Goal: Task Accomplishment & Management: Complete application form

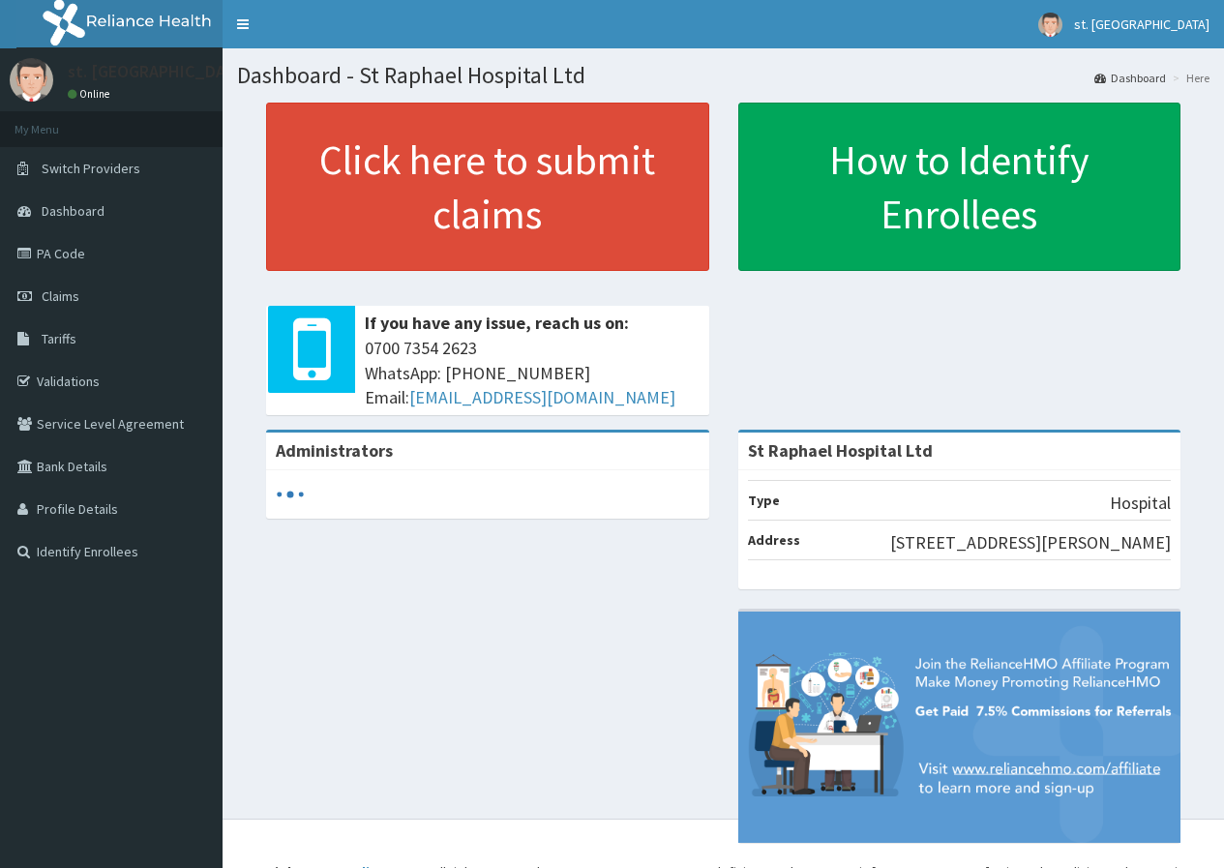
click at [65, 298] on span "Claims" at bounding box center [61, 295] width 38 height 17
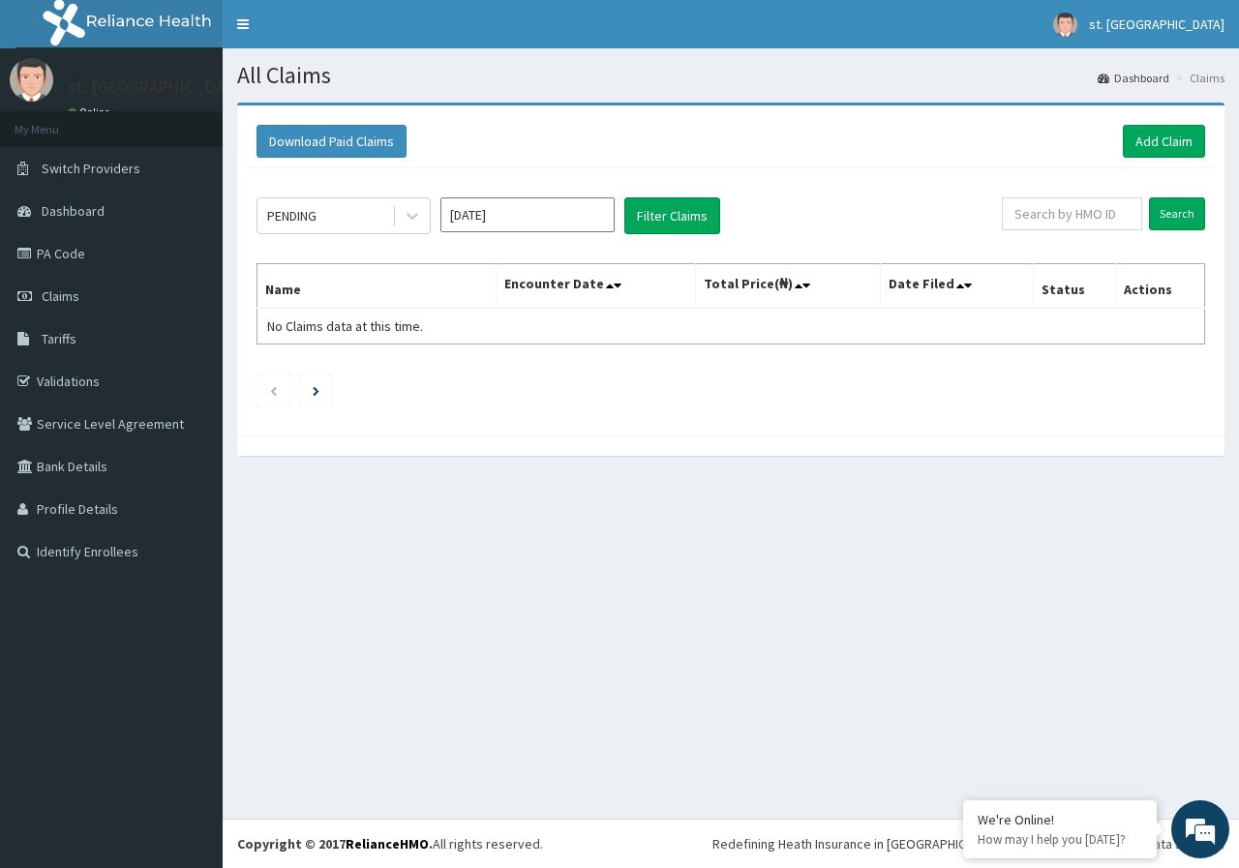
click at [1175, 121] on div "Download Paid Claims Add Claim" at bounding box center [731, 141] width 968 height 53
click at [1168, 132] on link "Add Claim" at bounding box center [1164, 141] width 82 height 33
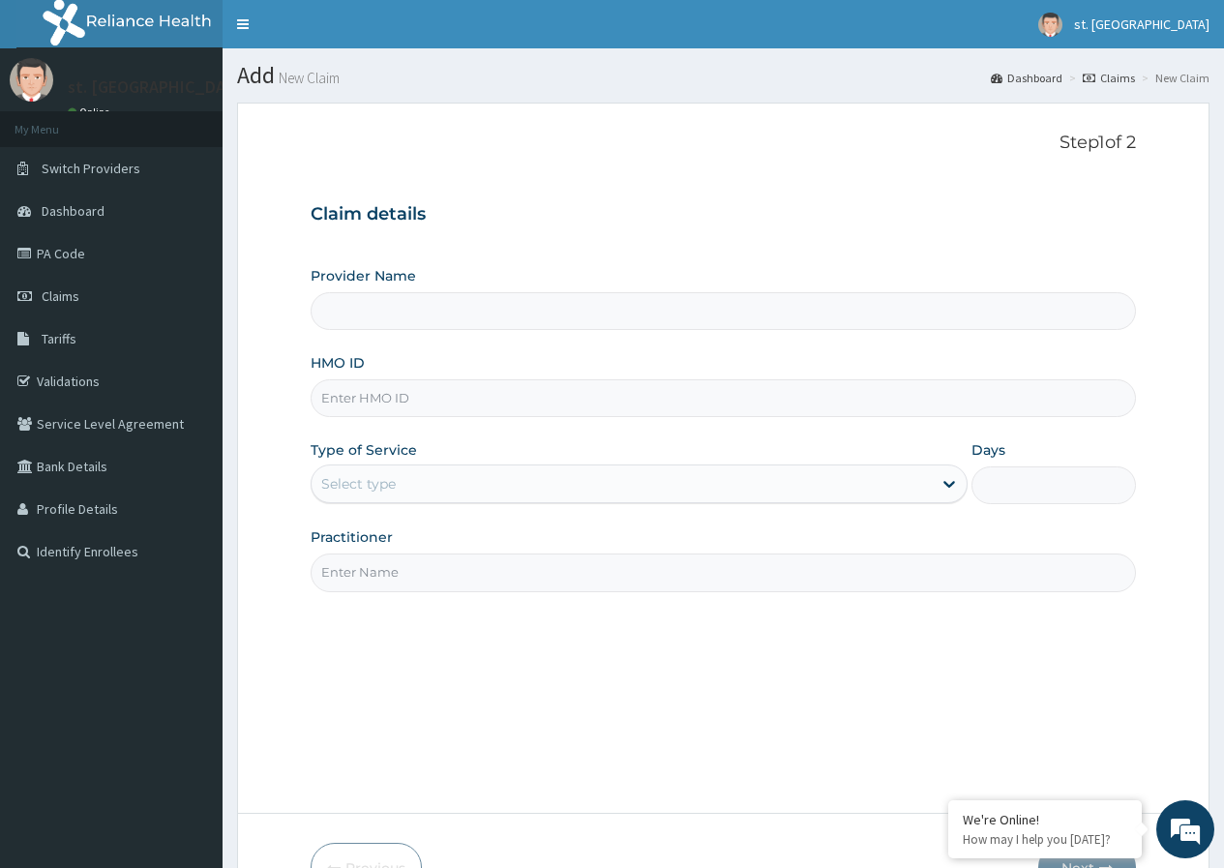
type input "St Raphael Hospital Ltd"
click at [418, 393] on input "HMO ID" at bounding box center [724, 398] width 826 height 38
paste input "ARM/10196/A"
type input "ARM/10196/A"
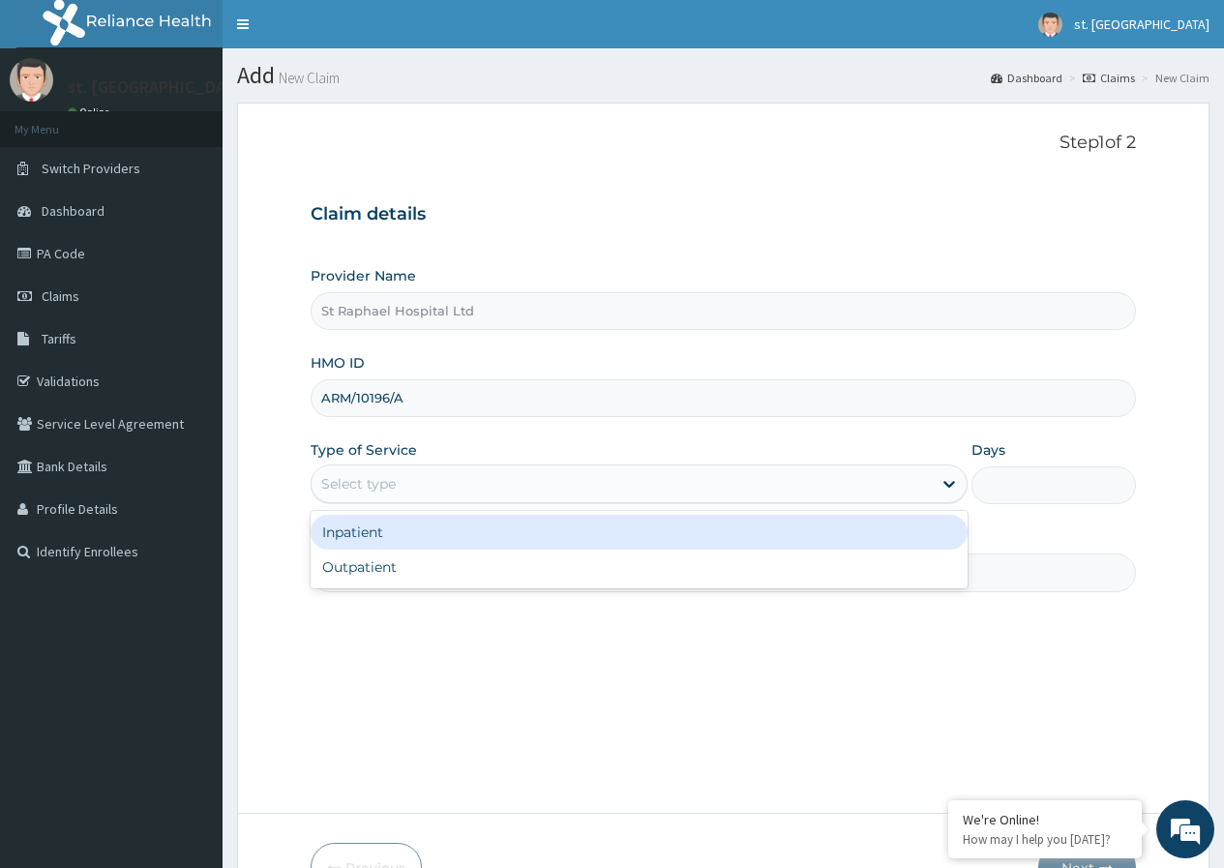
click at [909, 485] on div "Select type" at bounding box center [622, 483] width 620 height 31
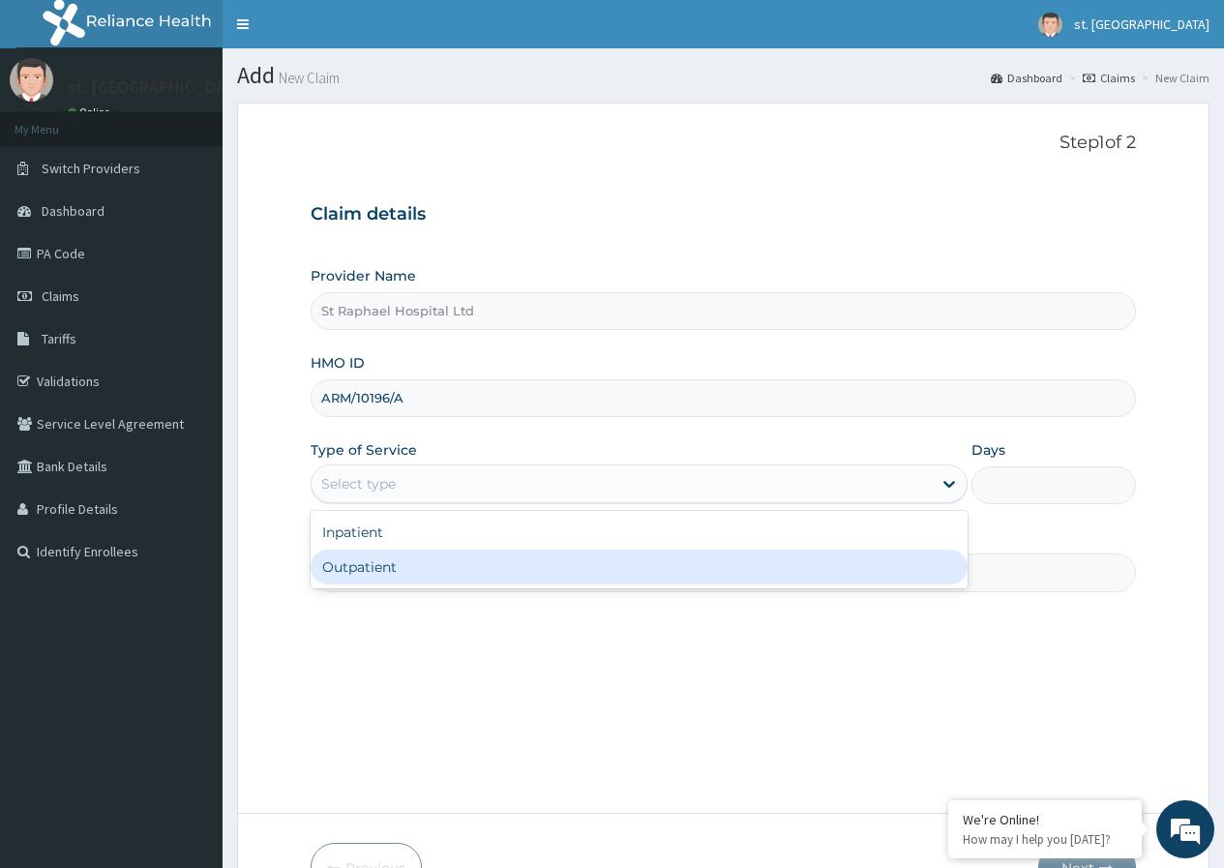
click at [404, 572] on div "Outpatient" at bounding box center [639, 567] width 657 height 35
type input "1"
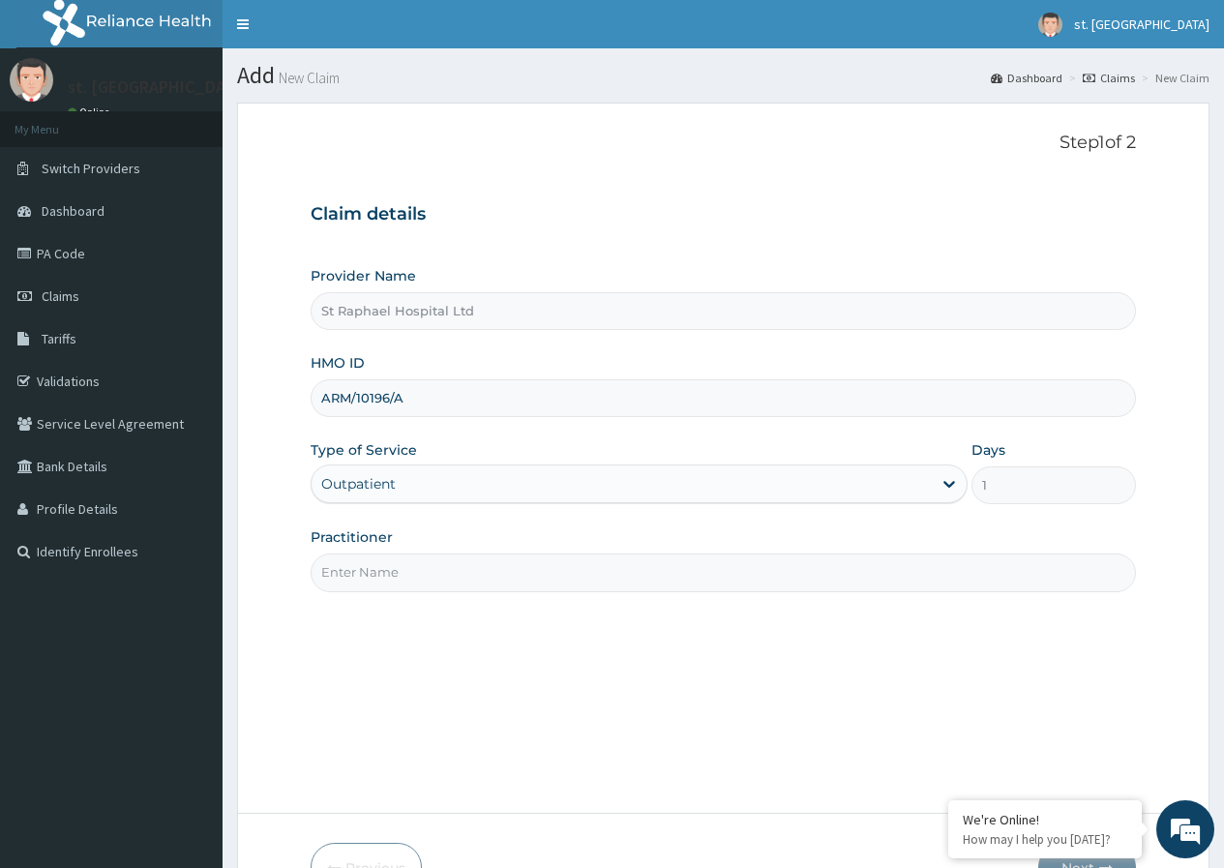
click at [566, 564] on input "Practitioner" at bounding box center [724, 573] width 826 height 38
type input "[PERSON_NAME]"
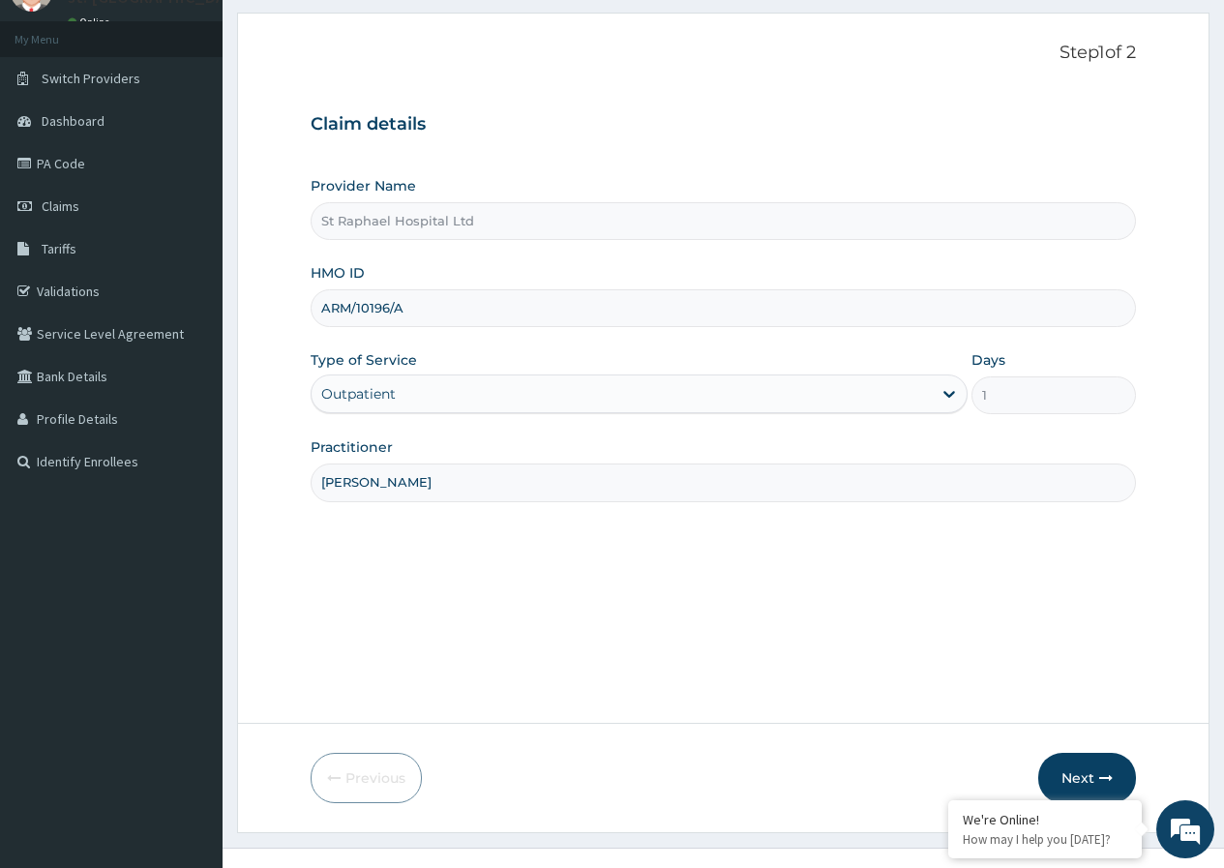
scroll to position [119, 0]
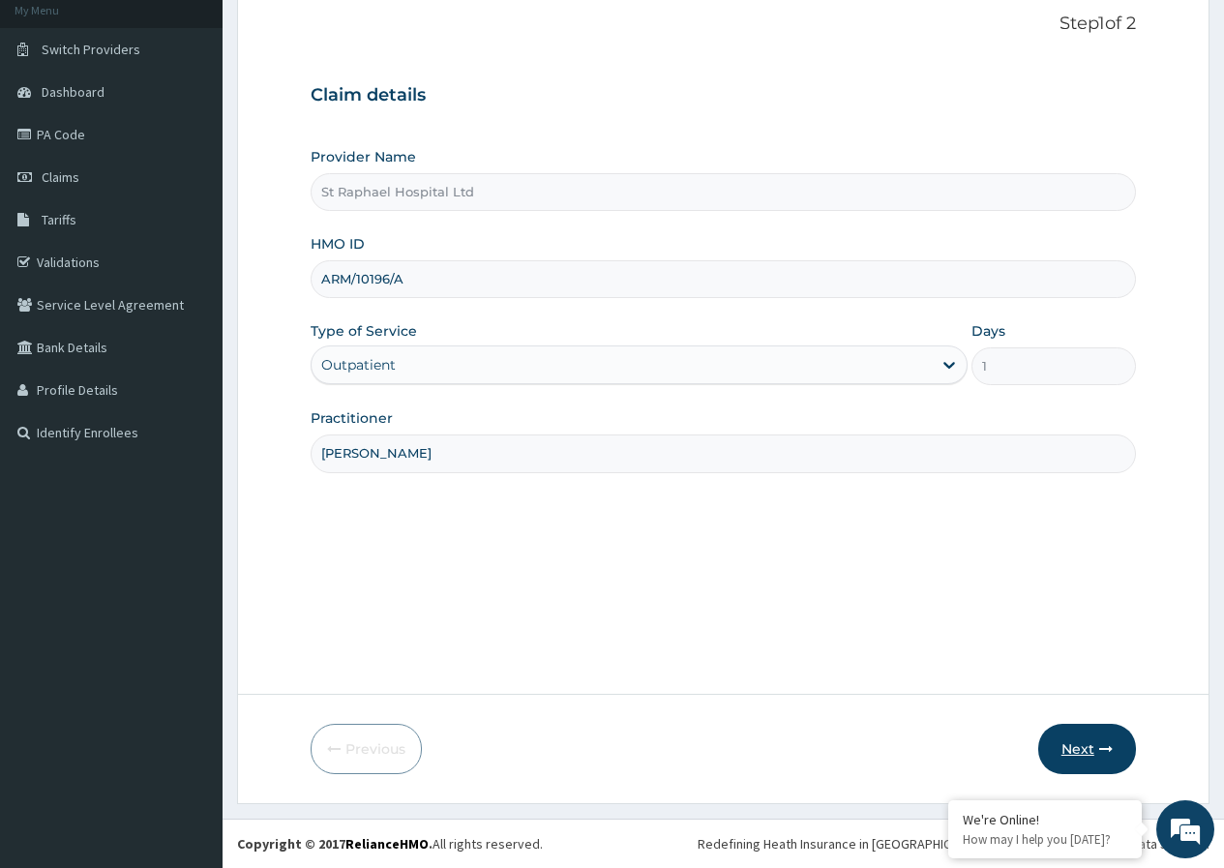
click at [1092, 744] on button "Next" at bounding box center [1088, 749] width 98 height 50
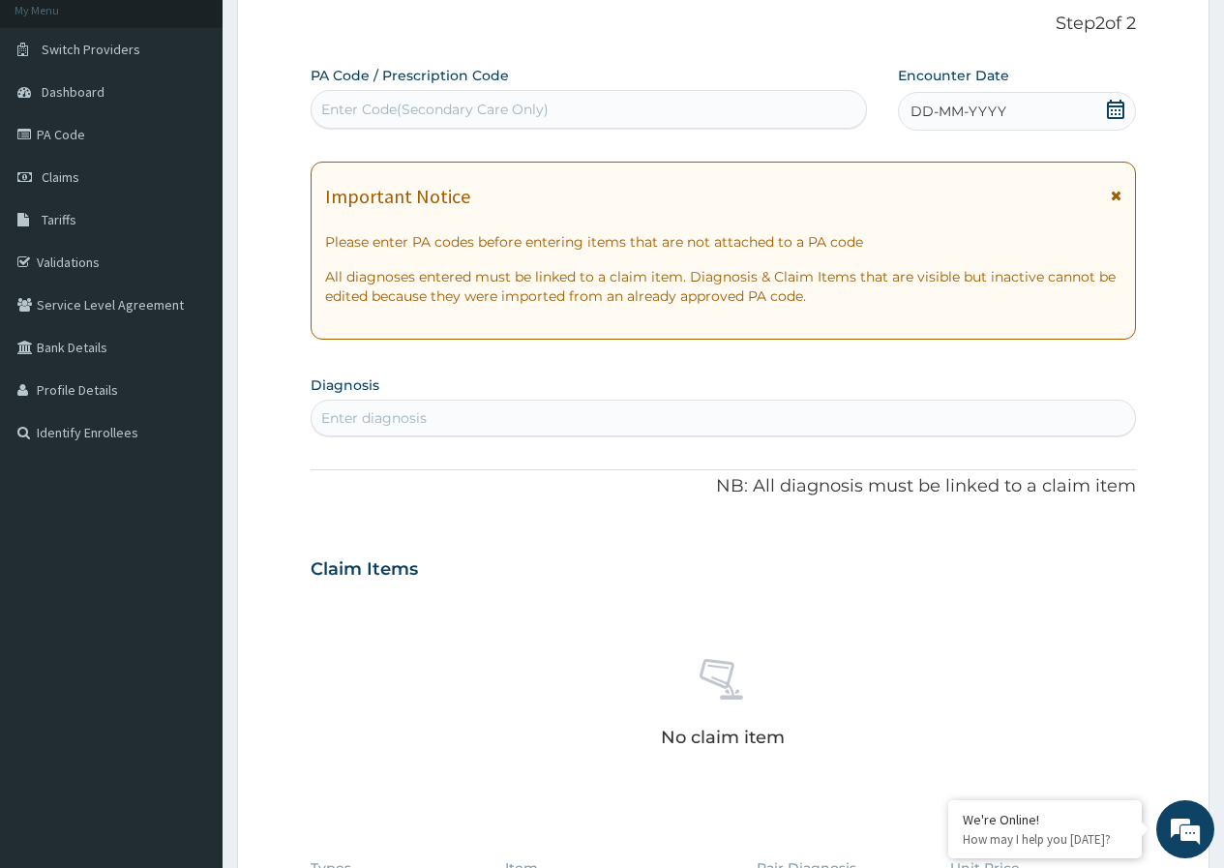
click at [1116, 112] on icon at bounding box center [1115, 109] width 19 height 19
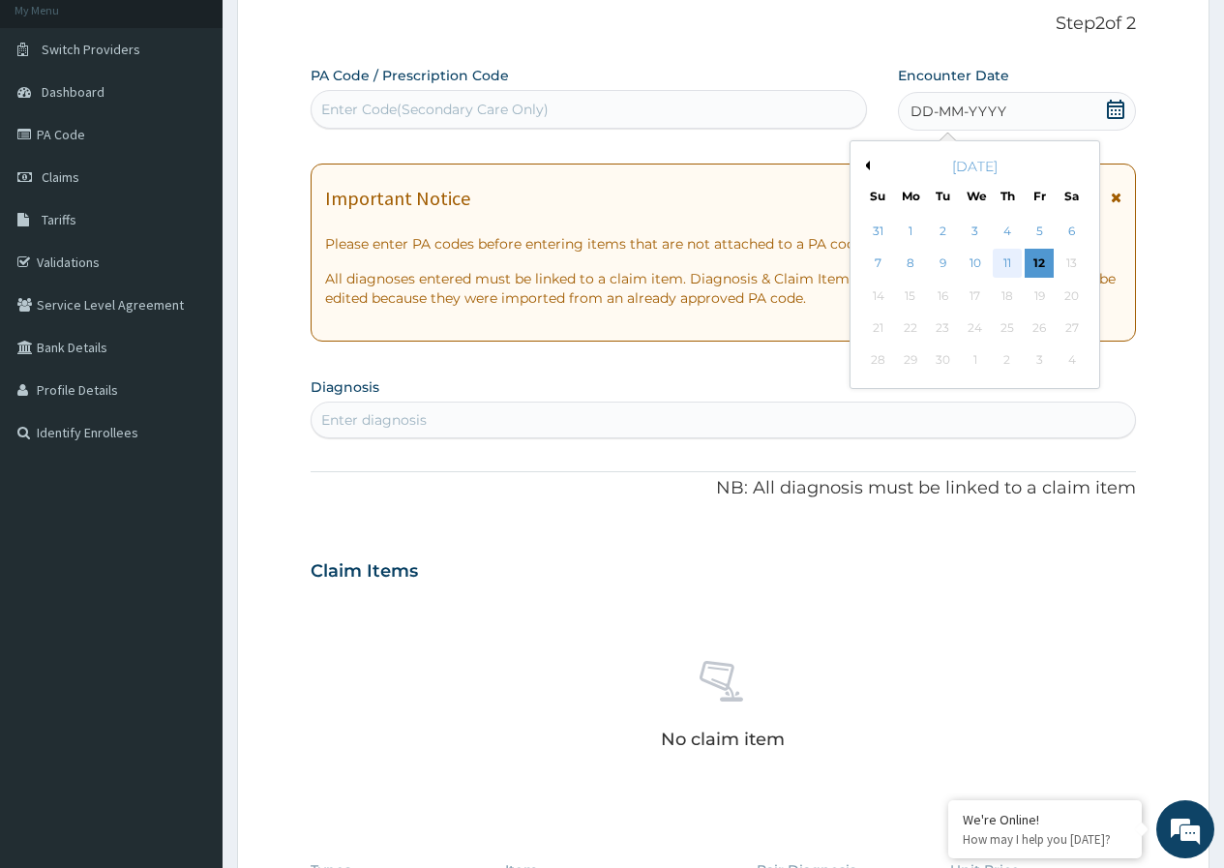
click at [1005, 271] on div "11" at bounding box center [1007, 264] width 29 height 29
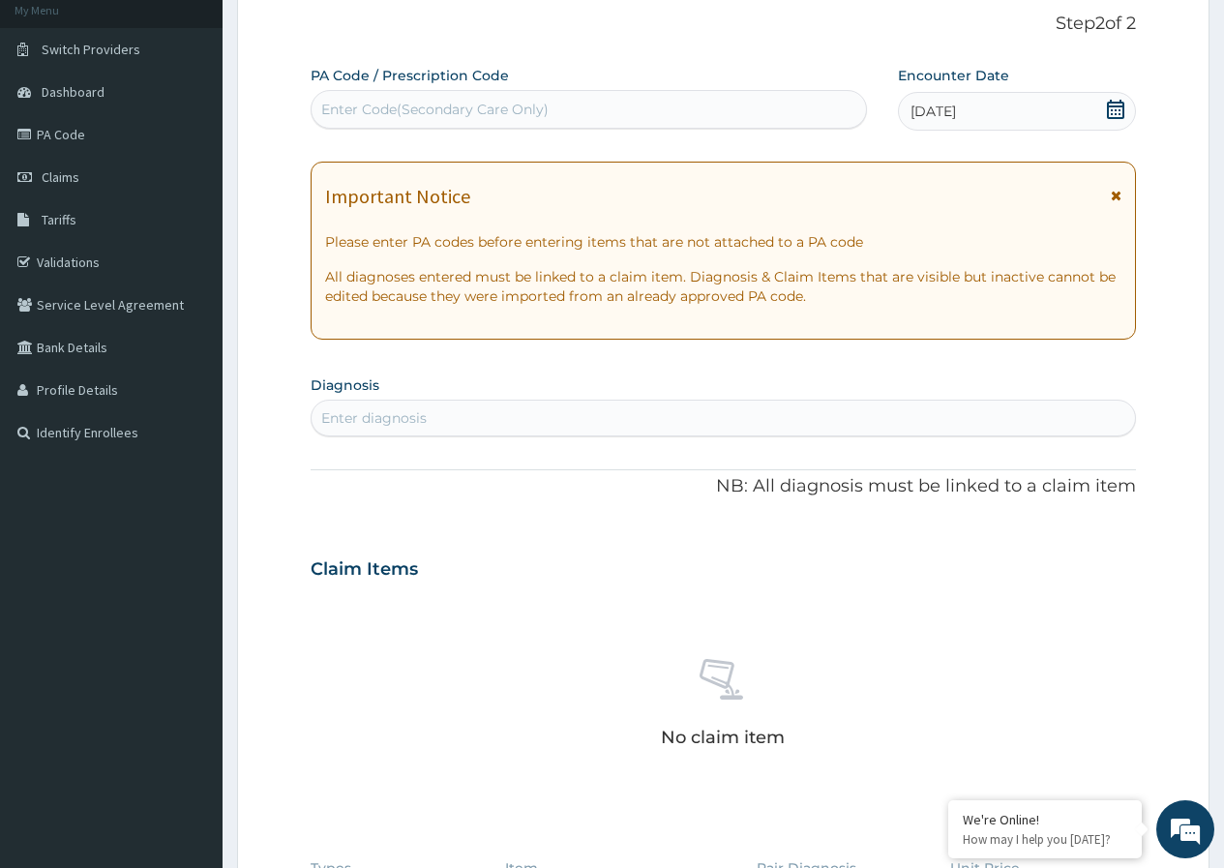
click at [516, 432] on div "Enter diagnosis" at bounding box center [724, 418] width 824 height 31
type input "[MEDICAL_DATA]"
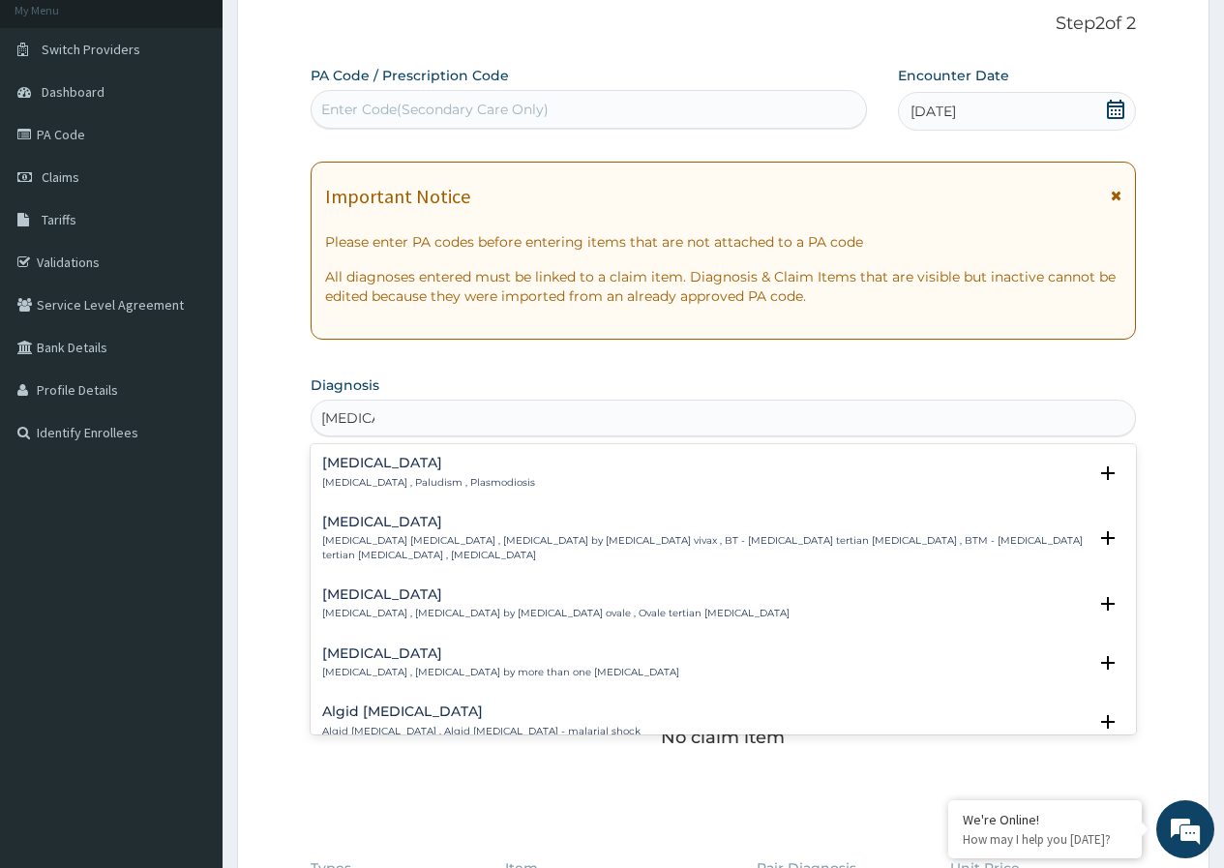
click at [506, 485] on div "[MEDICAL_DATA] [MEDICAL_DATA] , Paludism , Plasmodiosis" at bounding box center [723, 473] width 802 height 34
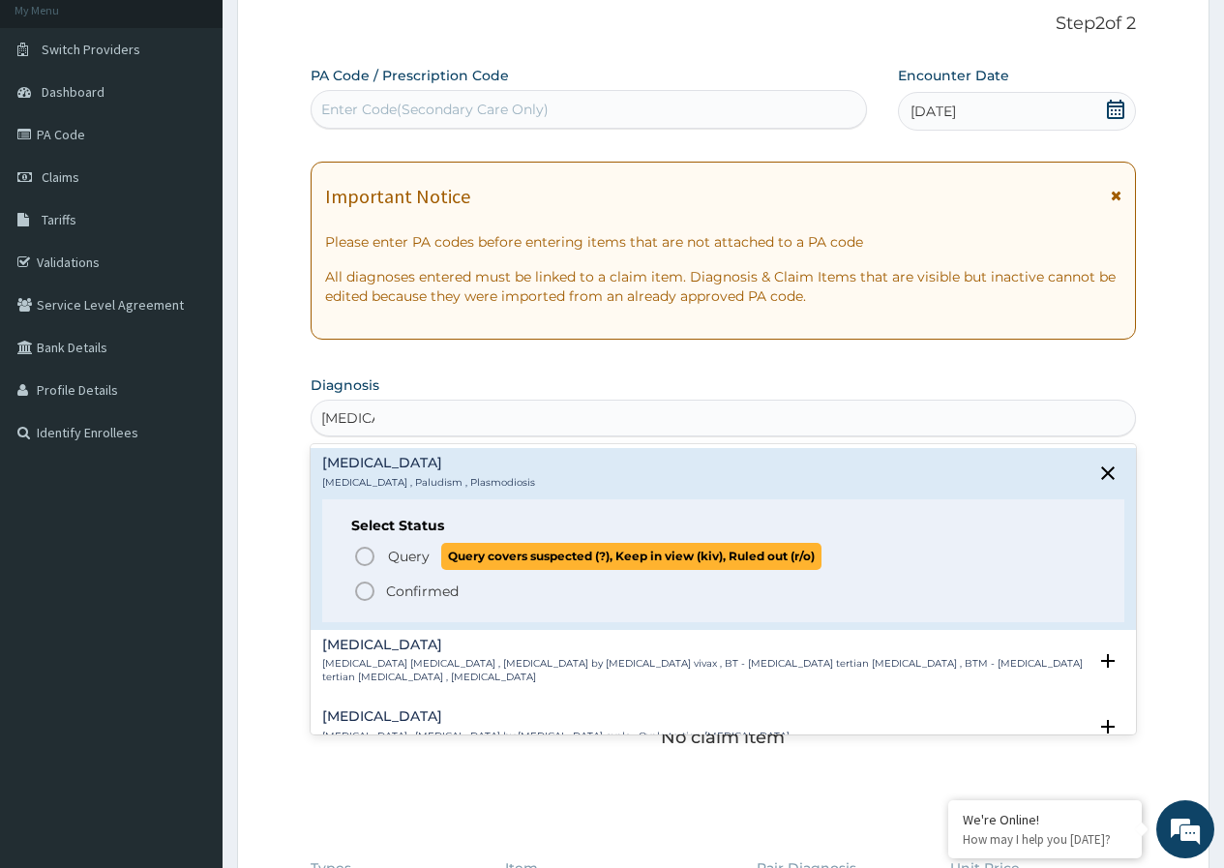
click at [405, 558] on span "Query" at bounding box center [409, 556] width 42 height 19
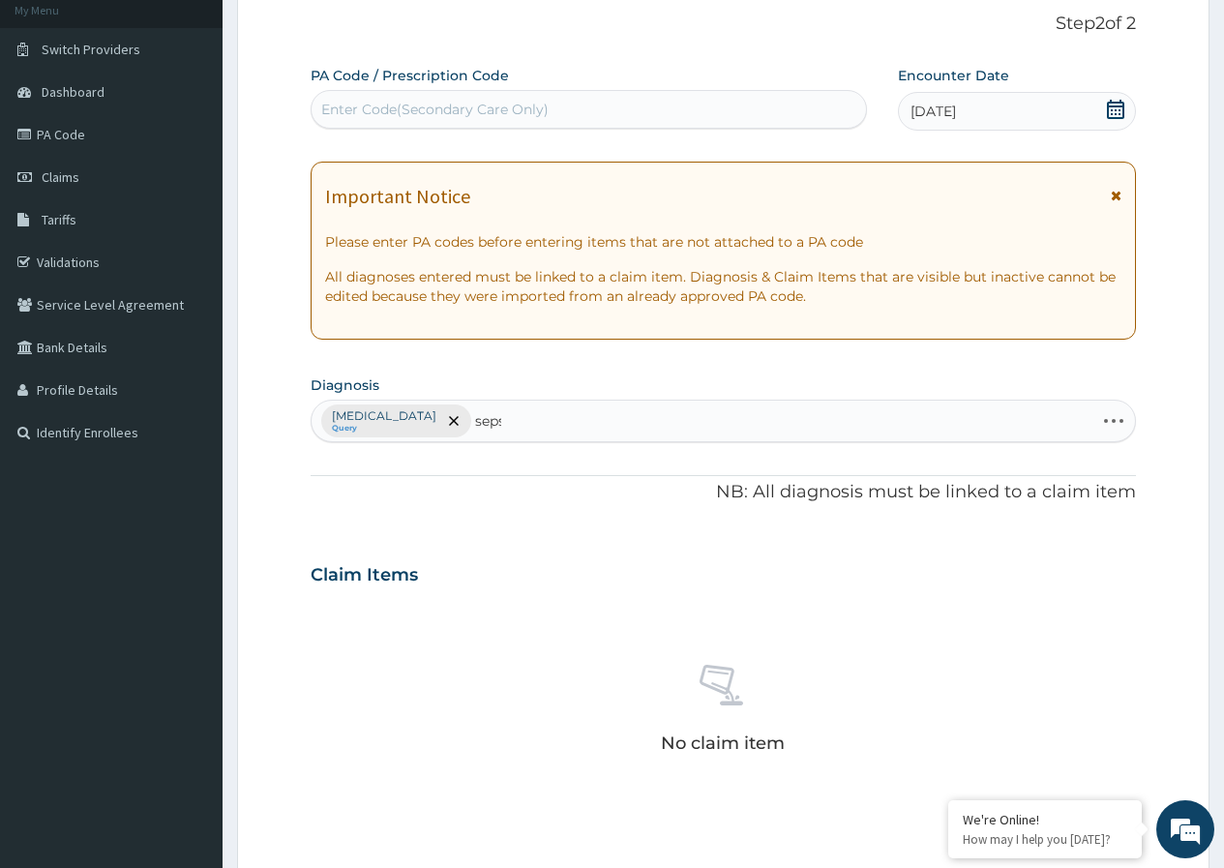
type input "sepsi"
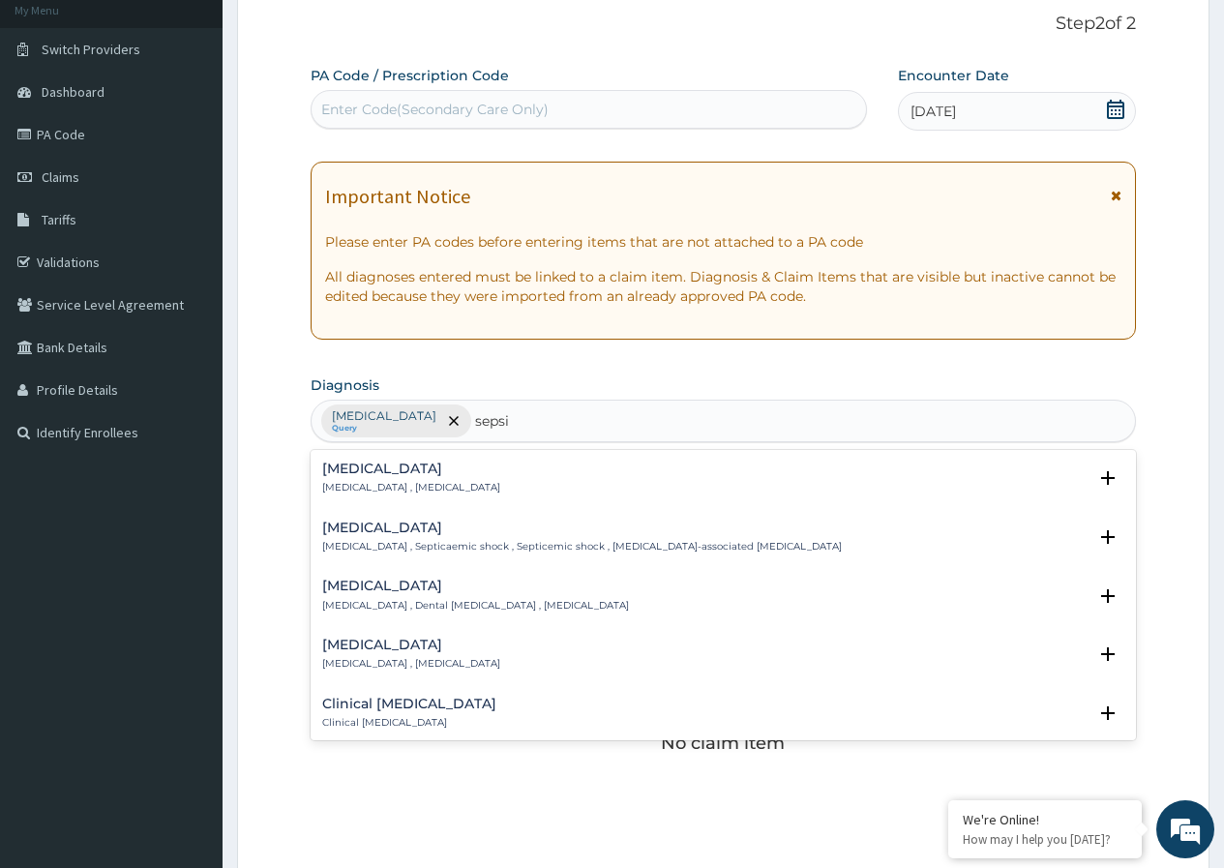
click at [350, 478] on div "[MEDICAL_DATA] [MEDICAL_DATA] , [MEDICAL_DATA]" at bounding box center [411, 479] width 178 height 34
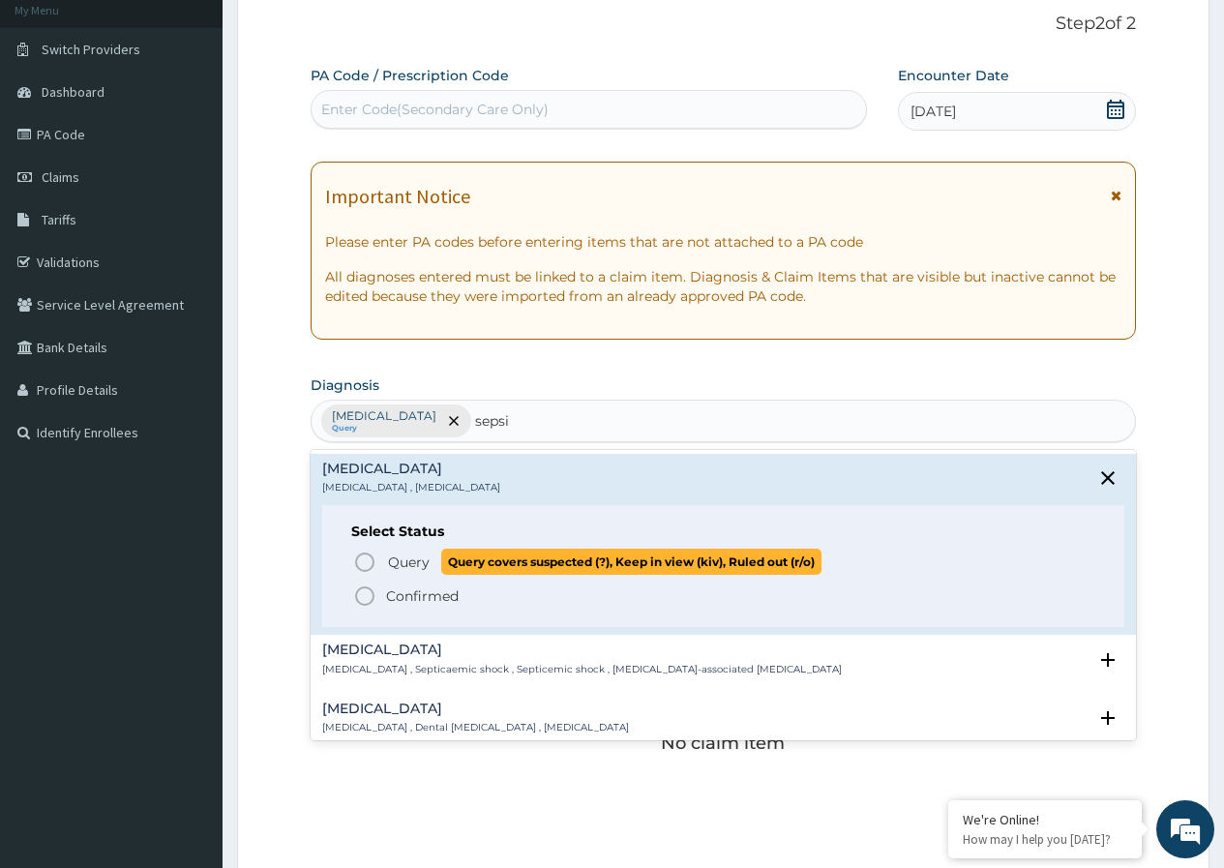
click at [366, 564] on icon "status option query" at bounding box center [364, 562] width 23 height 23
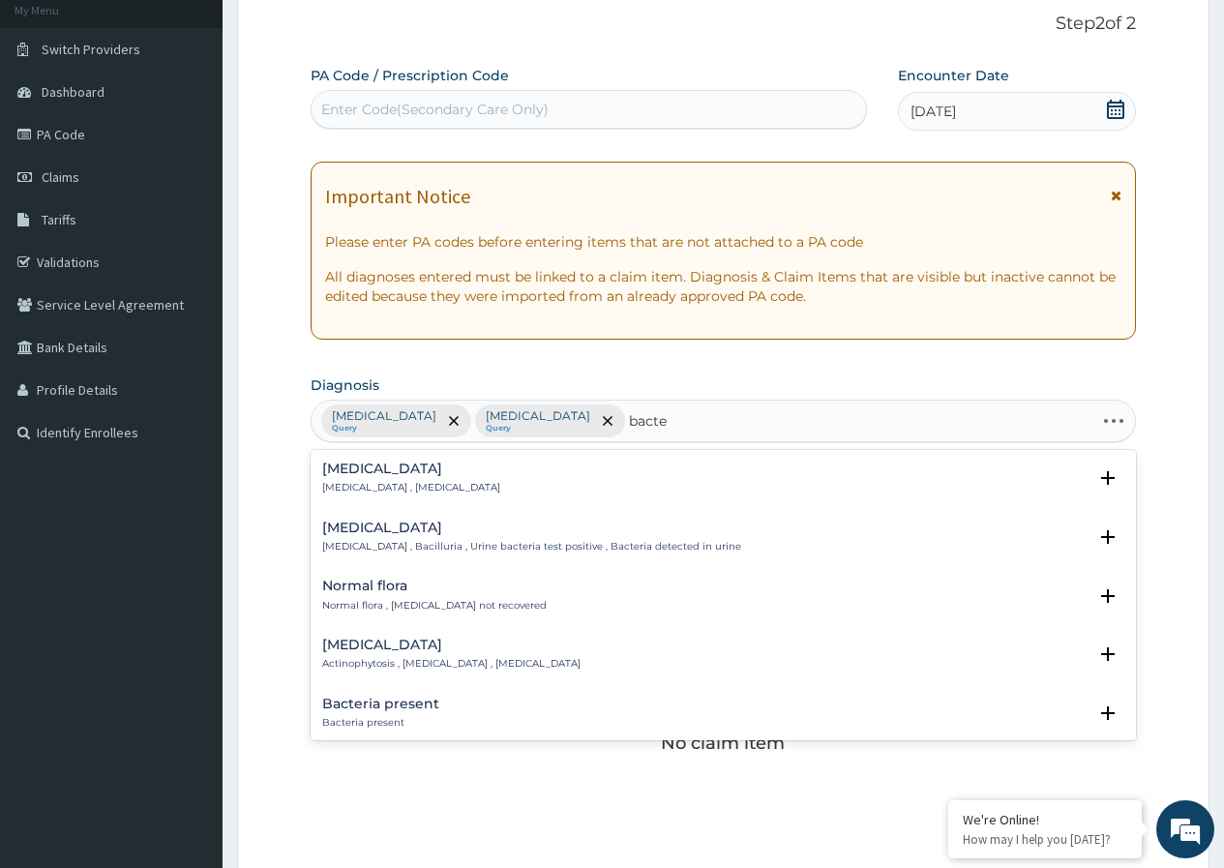
type input "bacter"
click at [385, 465] on h4 "Bacteremia" at bounding box center [411, 469] width 178 height 15
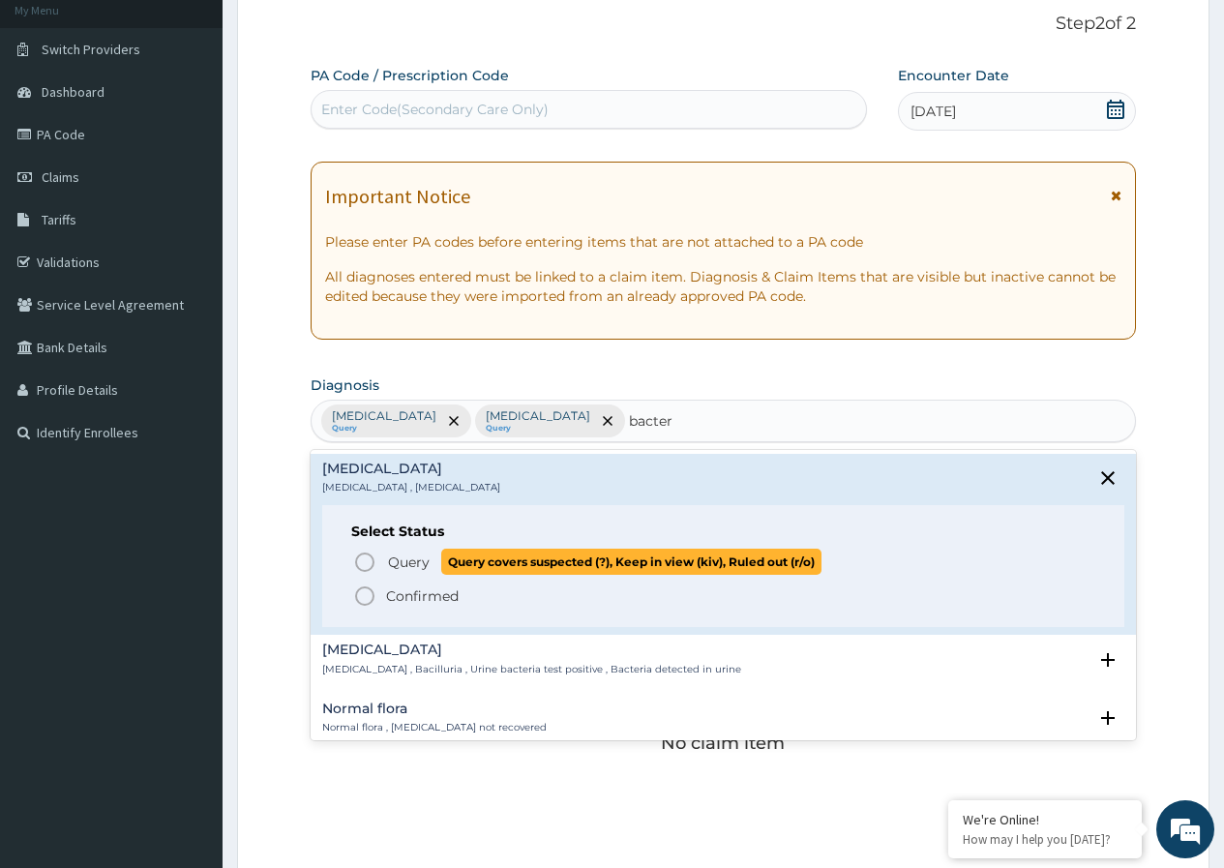
click at [366, 563] on icon "status option query" at bounding box center [364, 562] width 23 height 23
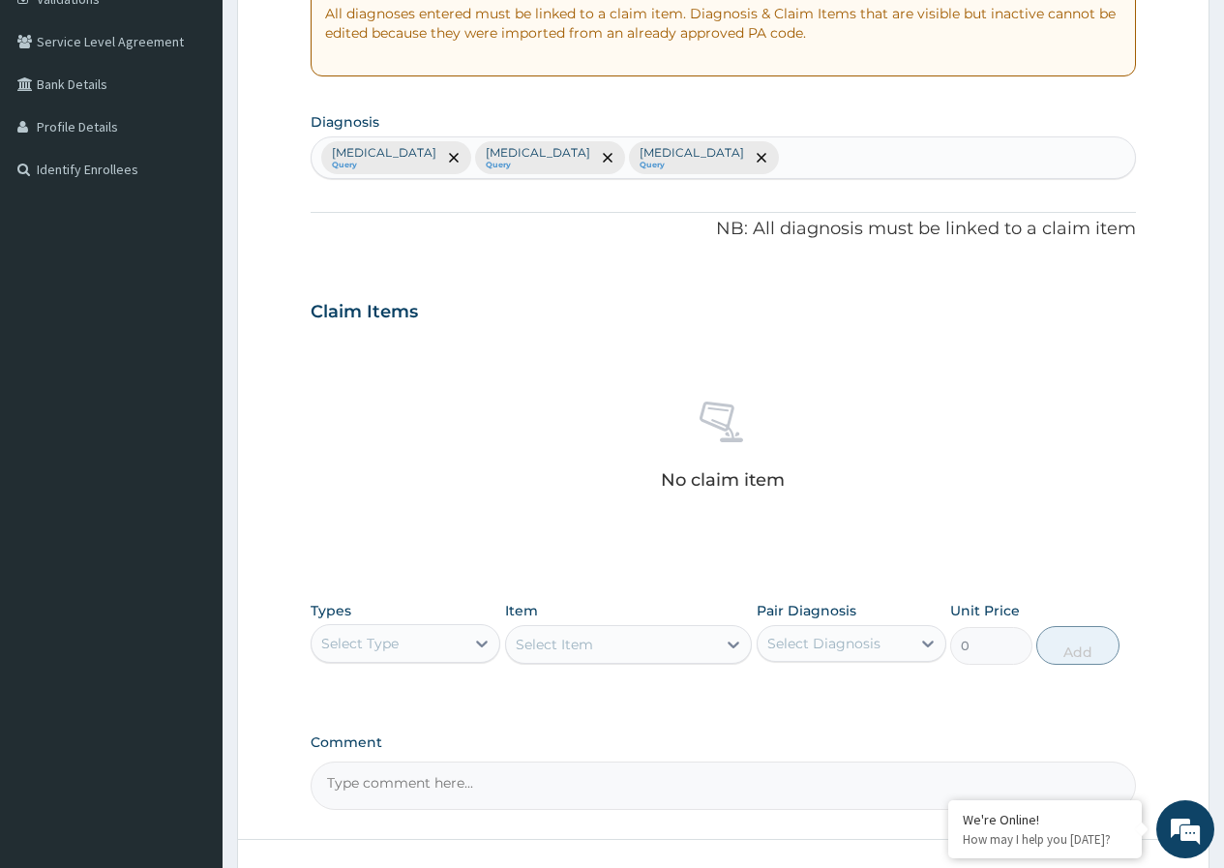
scroll to position [528, 0]
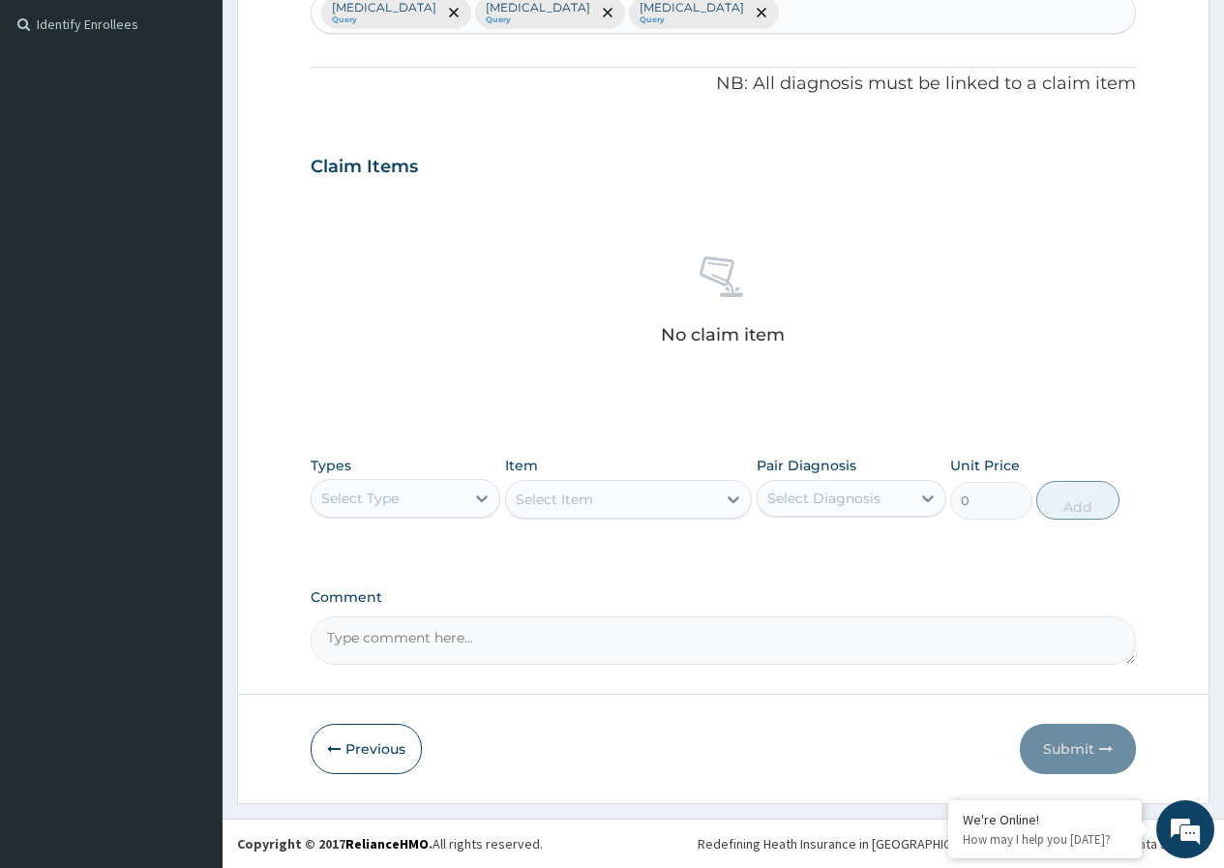
click at [459, 512] on div "Select Type" at bounding box center [388, 498] width 153 height 31
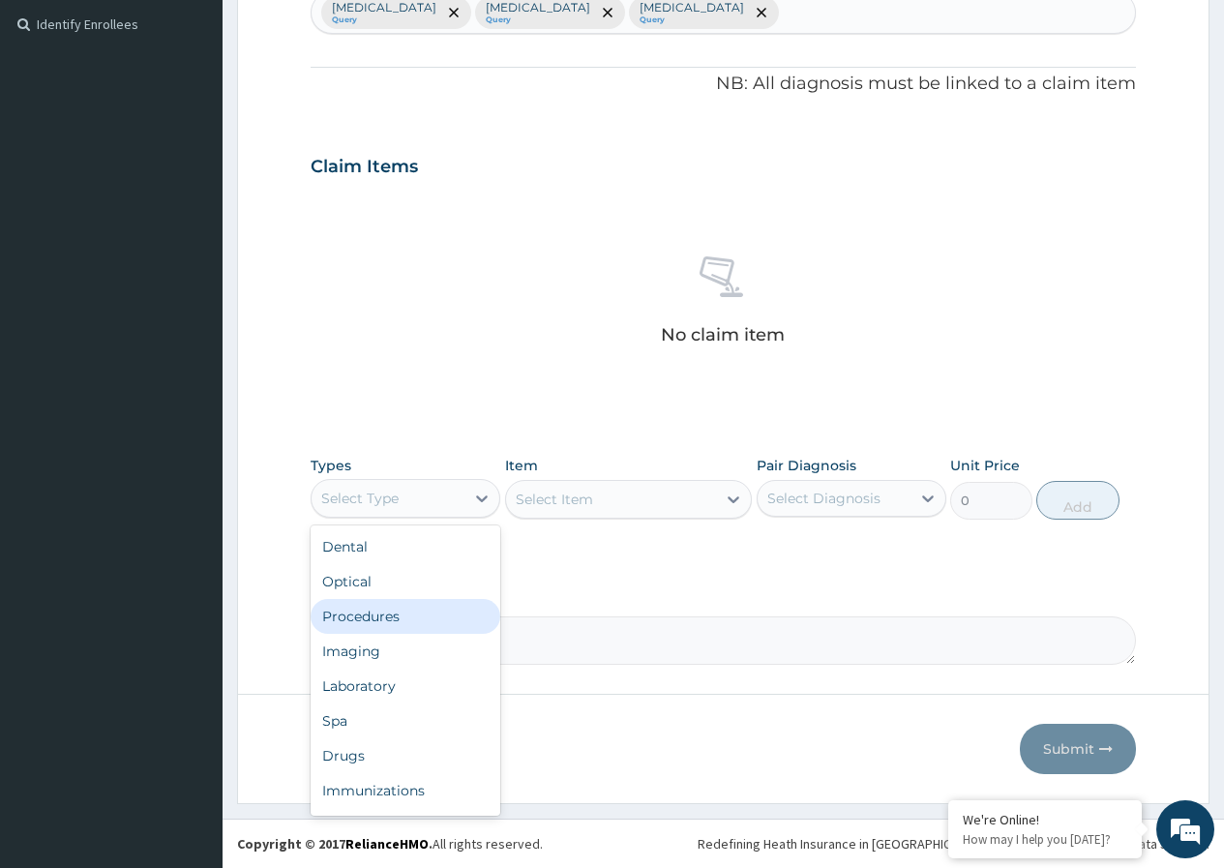
drag, startPoint x: 406, startPoint y: 627, endPoint x: 648, endPoint y: 559, distance: 251.3
click at [407, 628] on div "Procedures" at bounding box center [406, 616] width 190 height 35
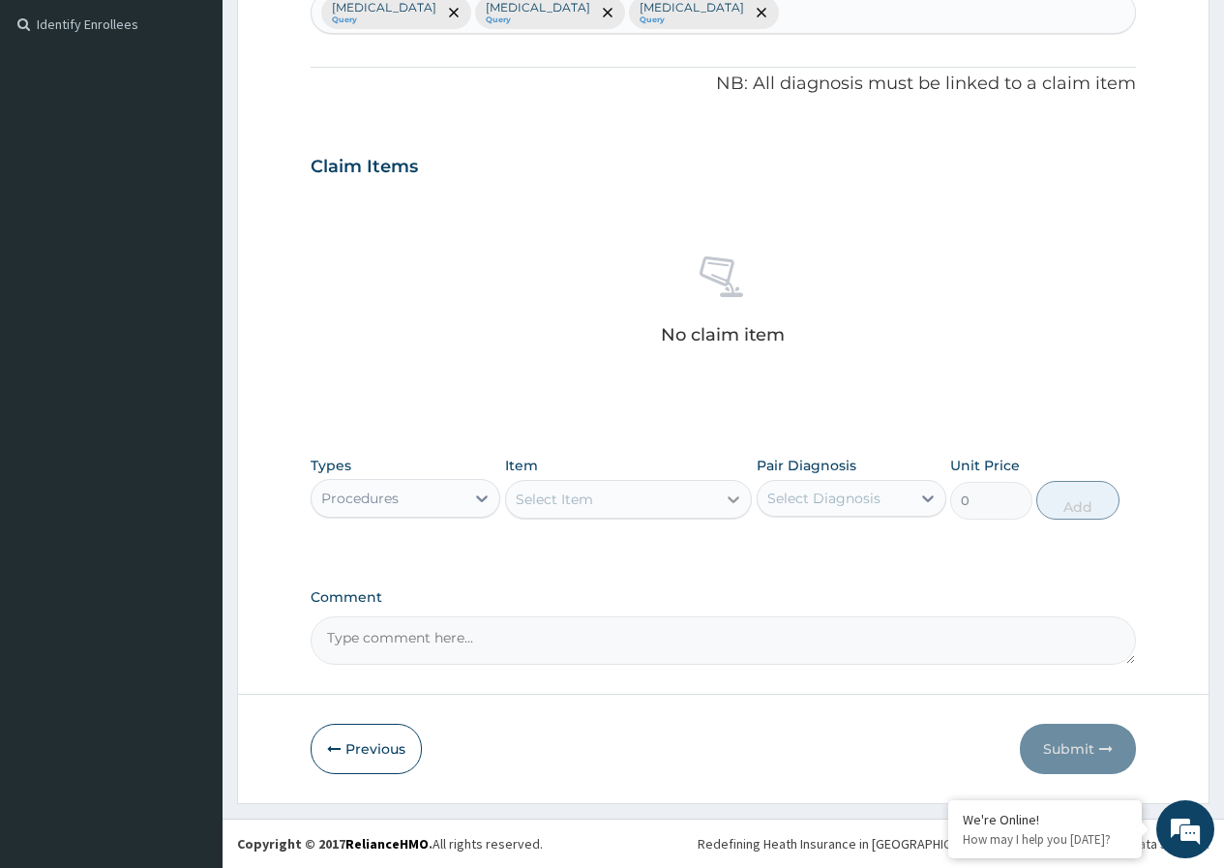
click at [717, 496] on div at bounding box center [733, 499] width 35 height 35
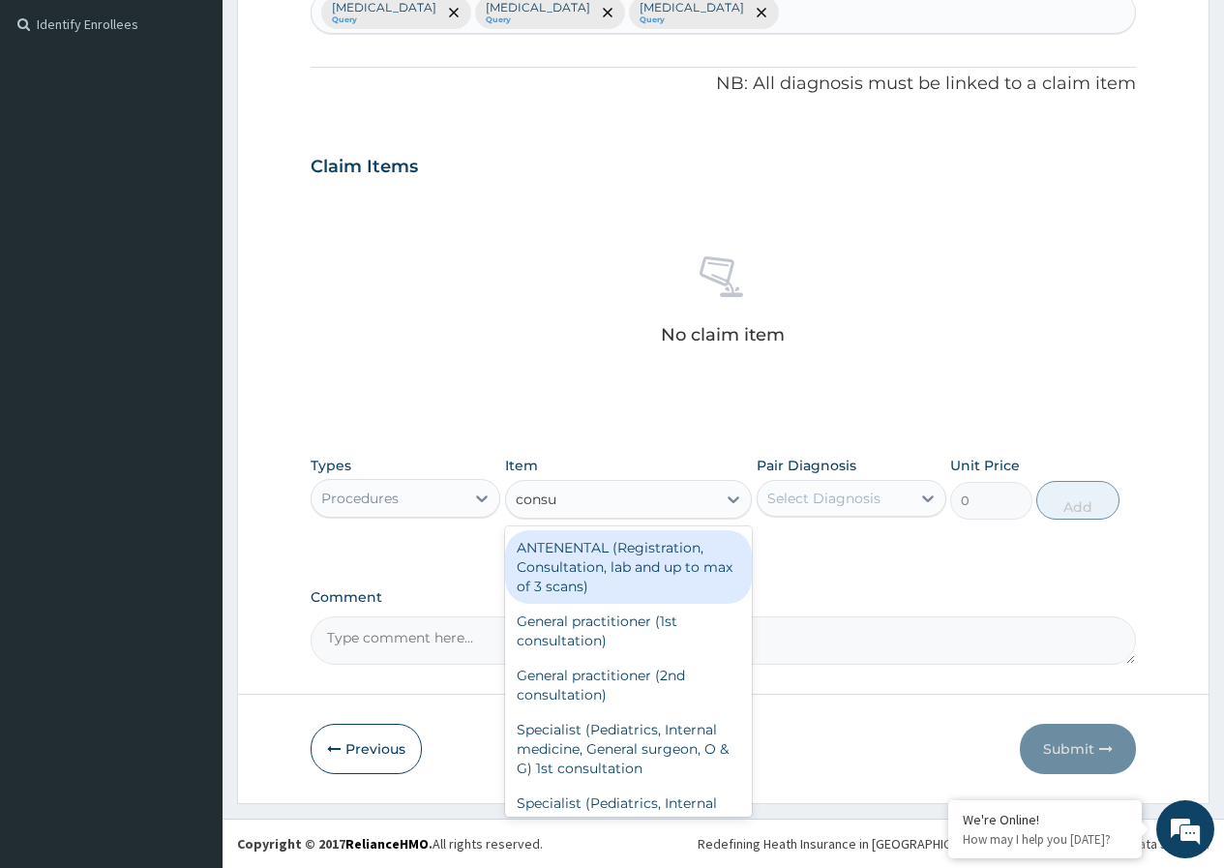
type input "consul"
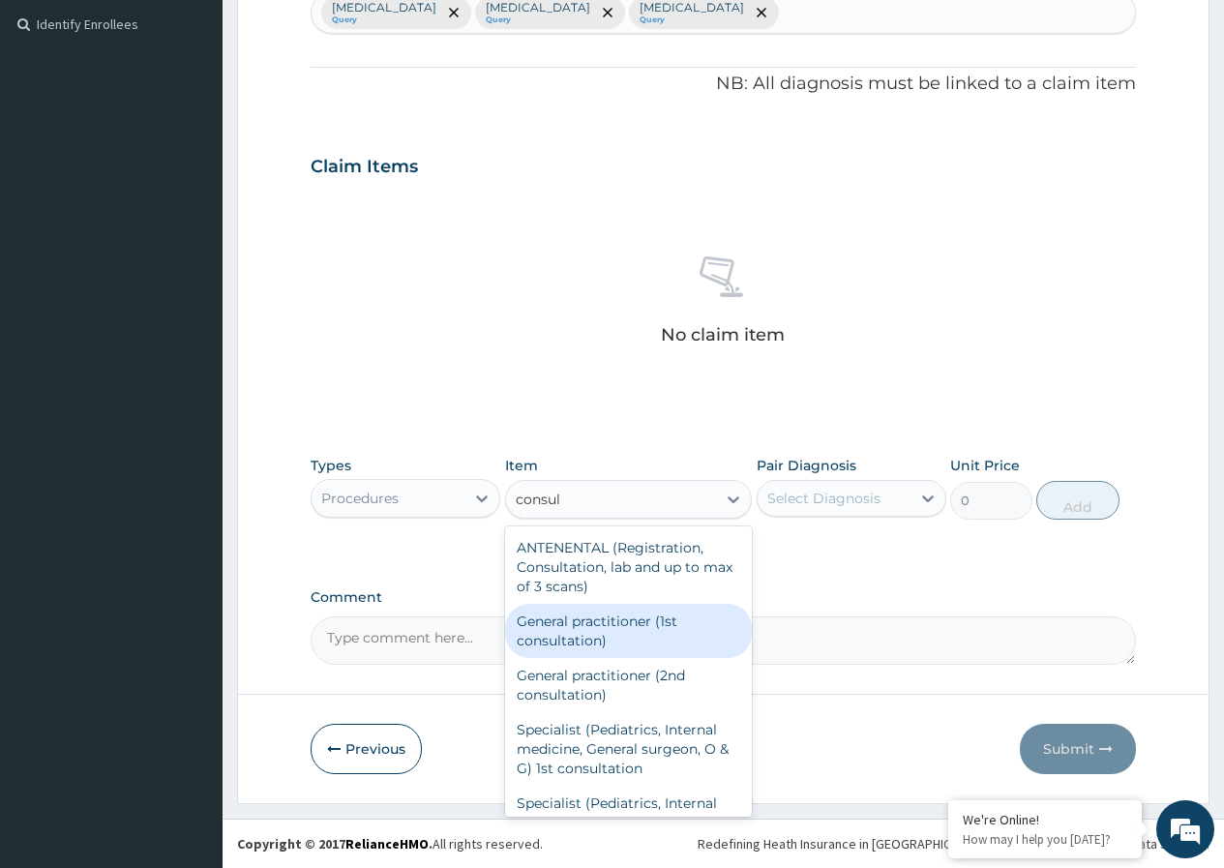
click at [632, 631] on div "General practitioner (1st consultation)" at bounding box center [629, 631] width 248 height 54
type input "5000"
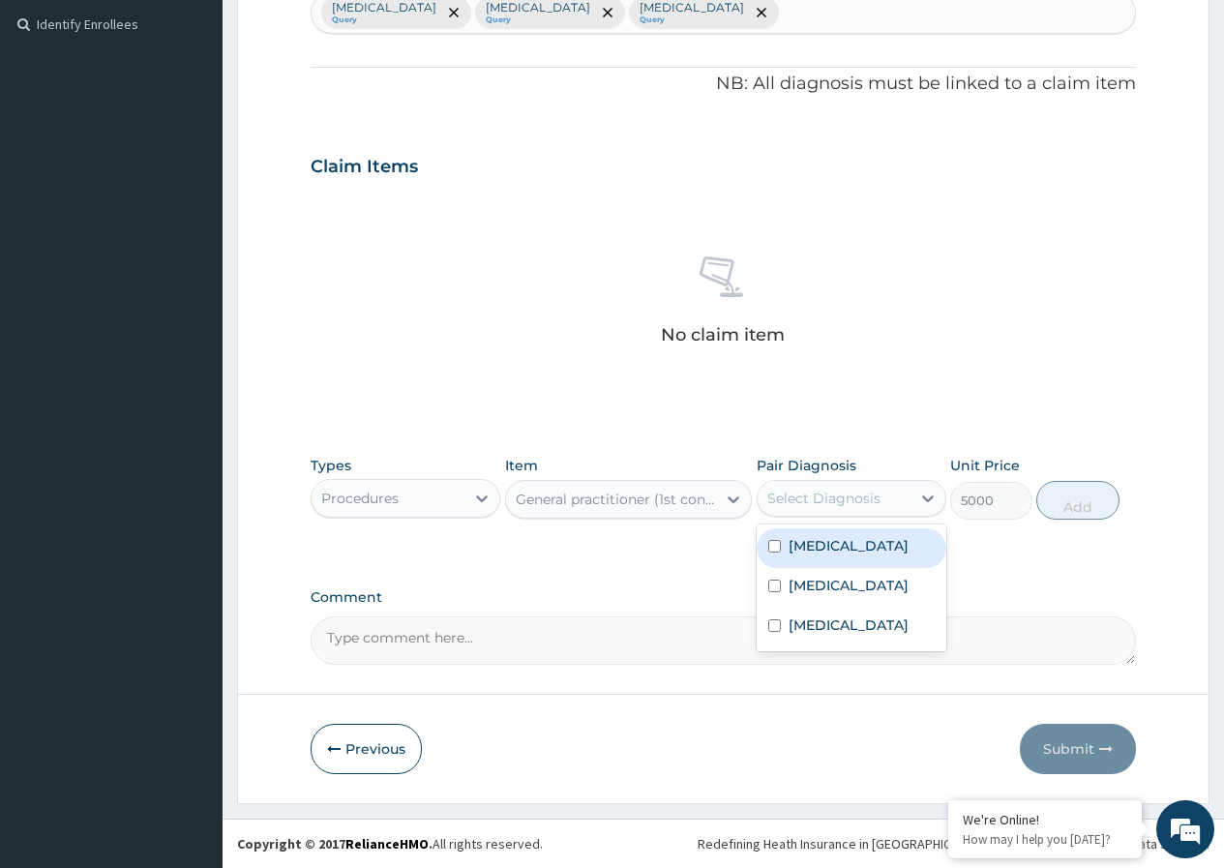
click at [864, 500] on div "Select Diagnosis" at bounding box center [824, 498] width 113 height 19
click at [836, 555] on label "Malaria" at bounding box center [849, 545] width 120 height 19
checkbox input "true"
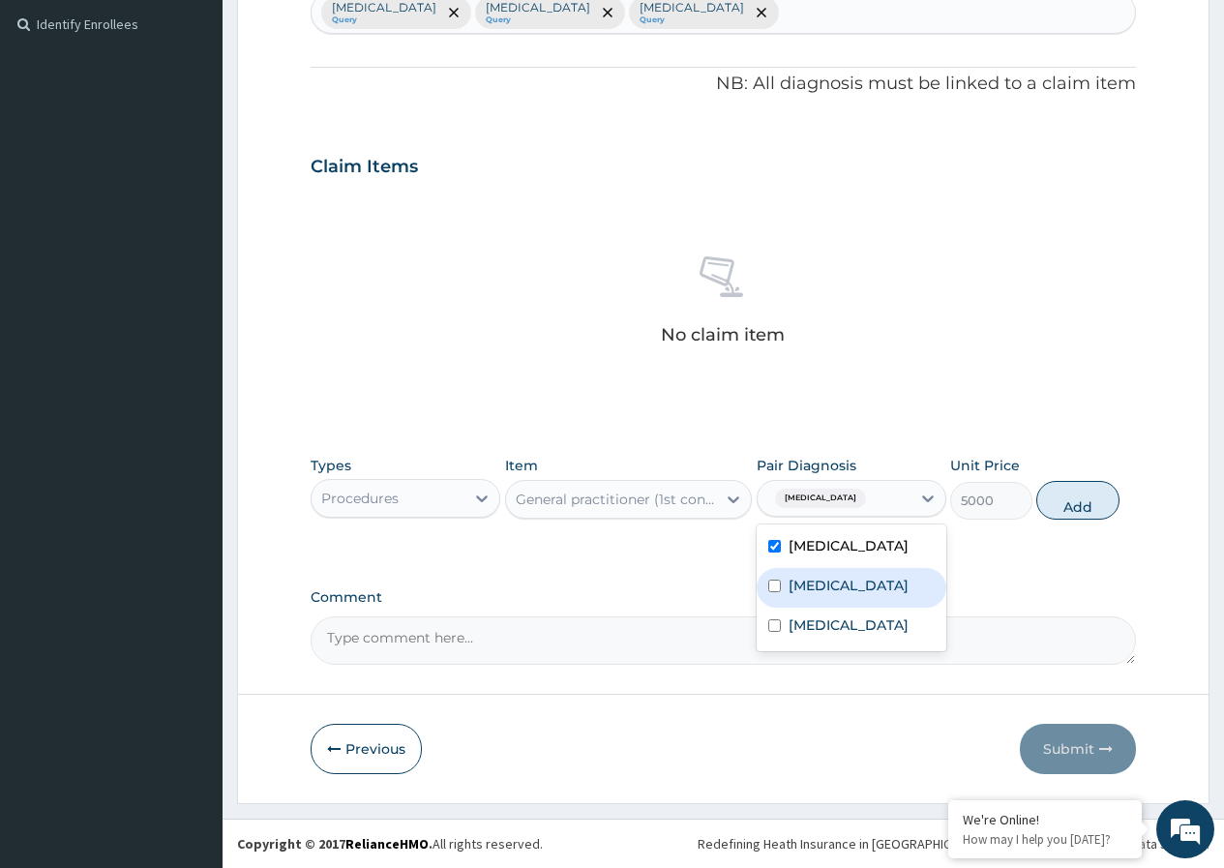
drag, startPoint x: 797, startPoint y: 581, endPoint x: 854, endPoint y: 529, distance: 76.8
click at [797, 579] on label "Sepsis" at bounding box center [849, 585] width 120 height 19
checkbox input "true"
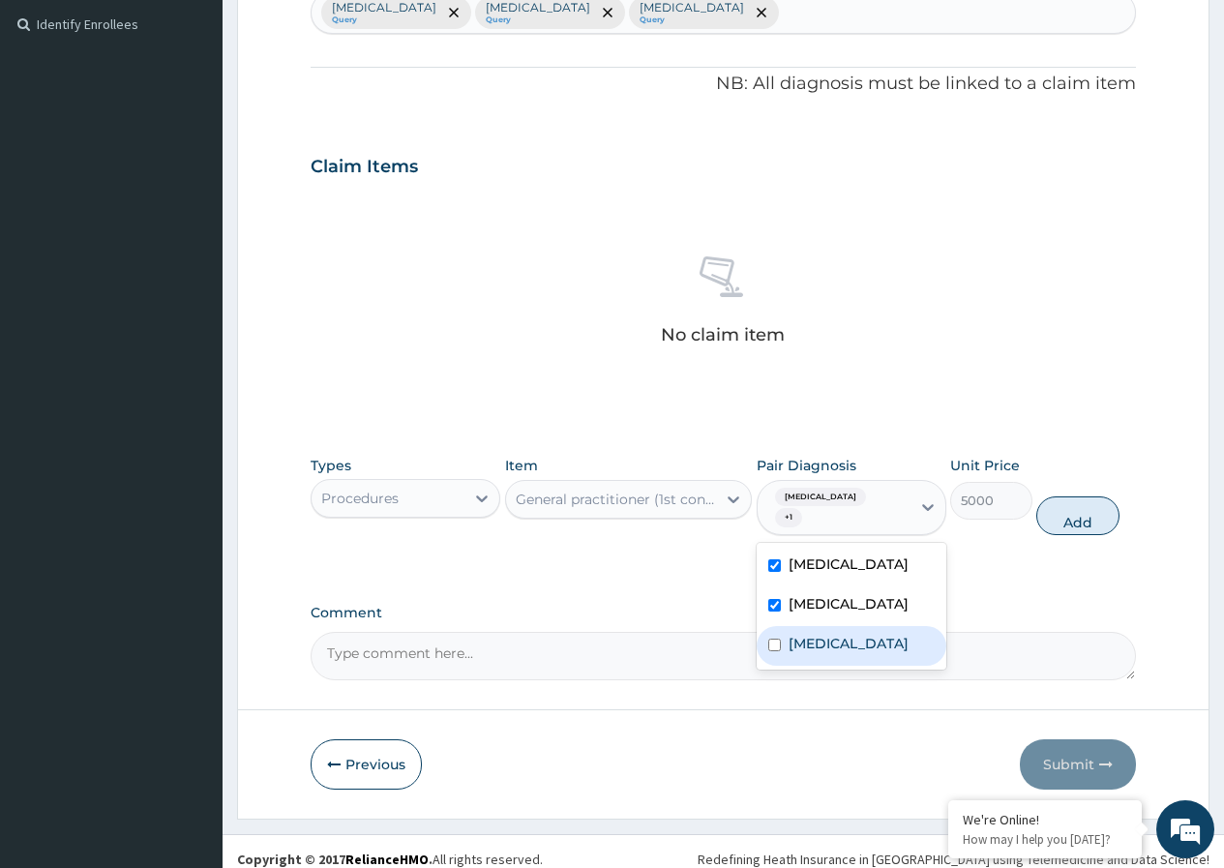
click at [810, 634] on label "Bacteremia" at bounding box center [849, 643] width 120 height 19
checkbox input "true"
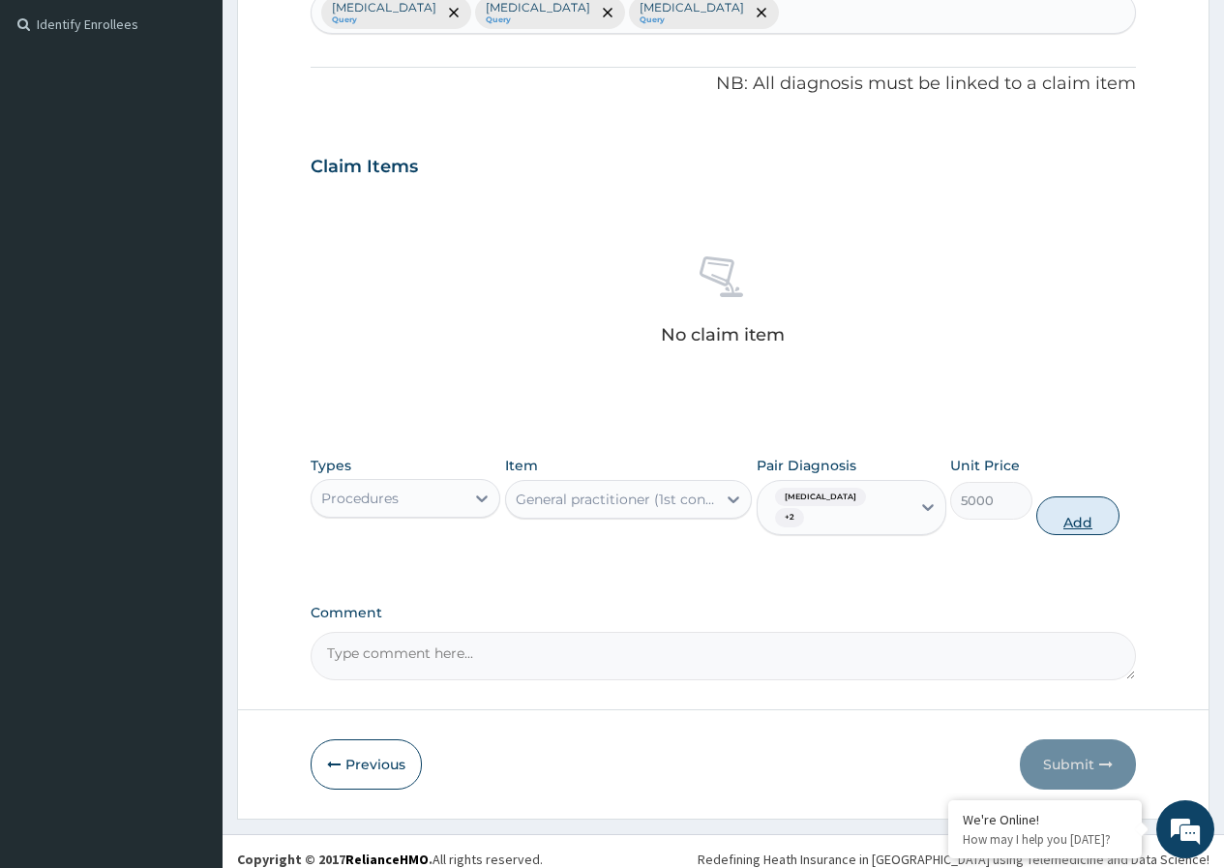
click at [1096, 499] on button "Add" at bounding box center [1078, 516] width 82 height 39
type input "0"
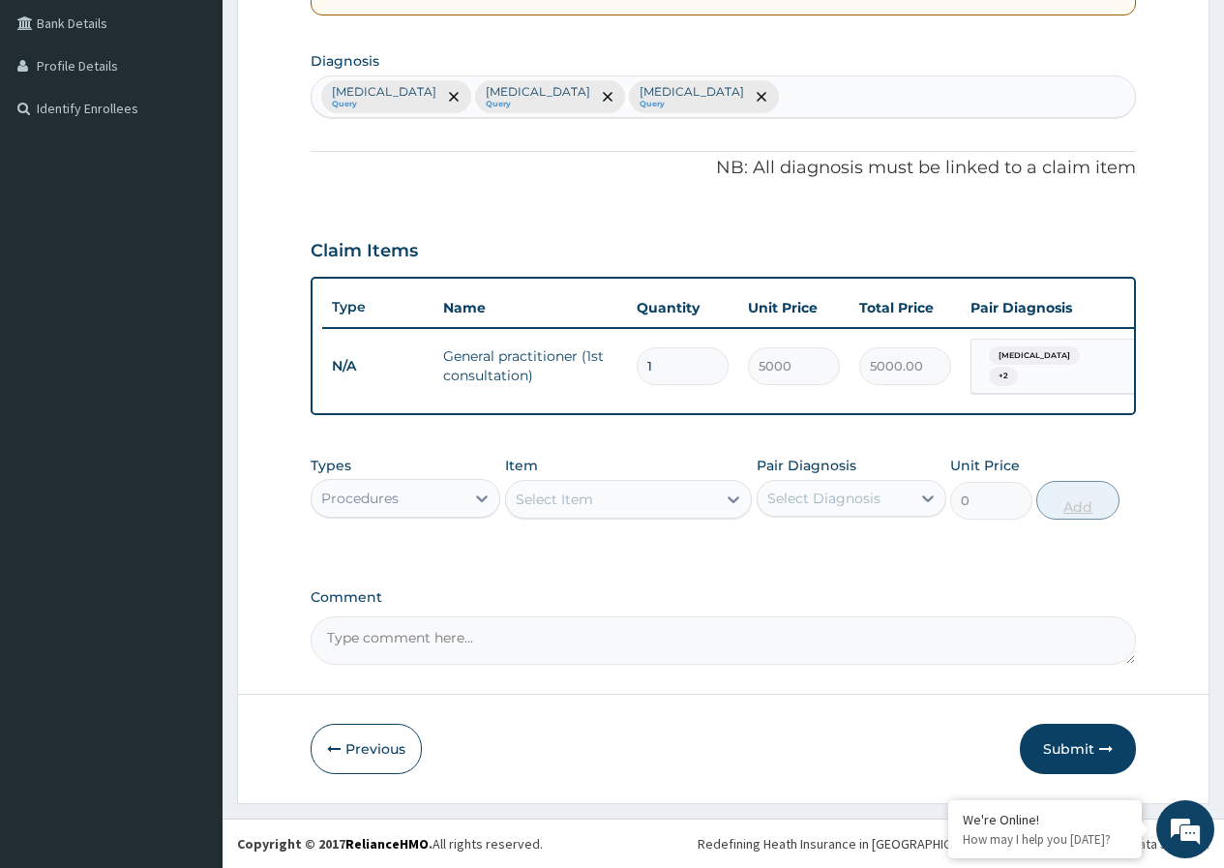
scroll to position [450, 0]
click at [481, 501] on icon at bounding box center [481, 498] width 19 height 19
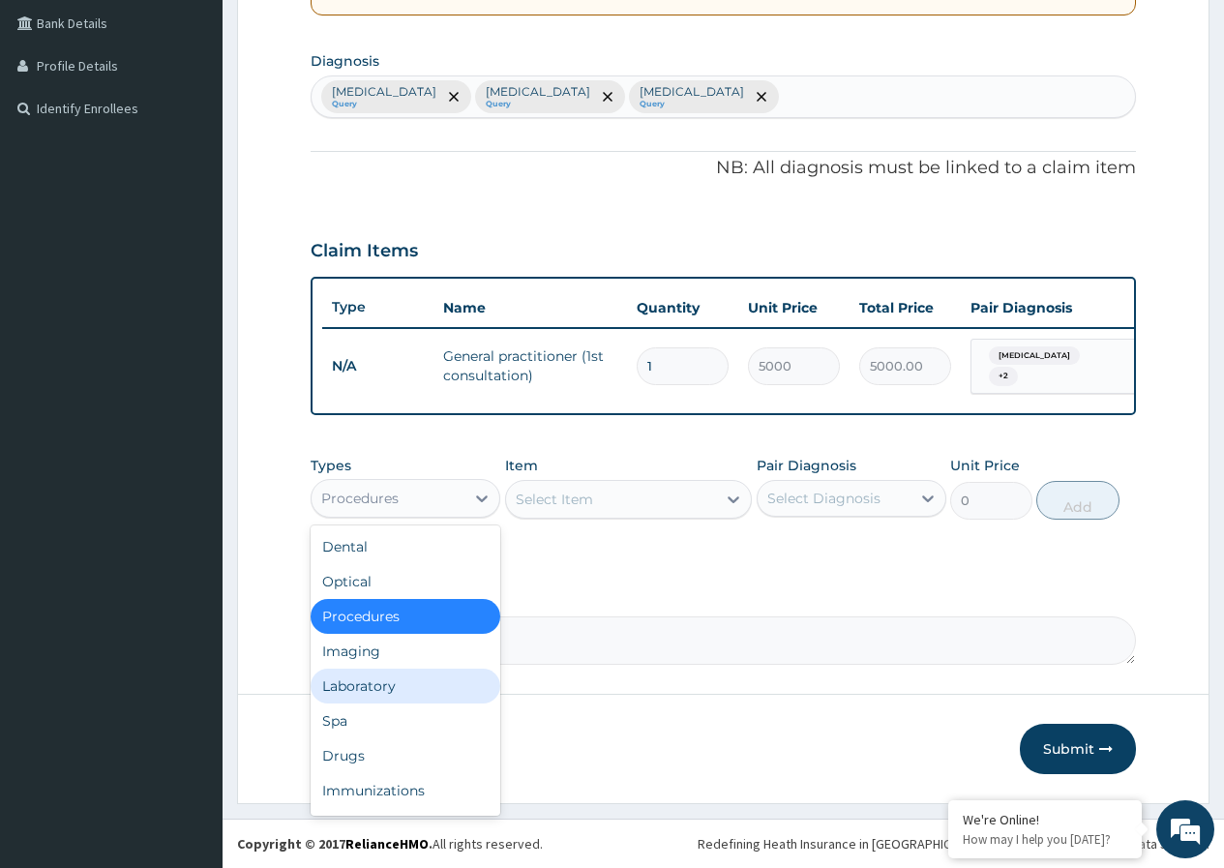
click at [376, 683] on div "Laboratory" at bounding box center [406, 686] width 190 height 35
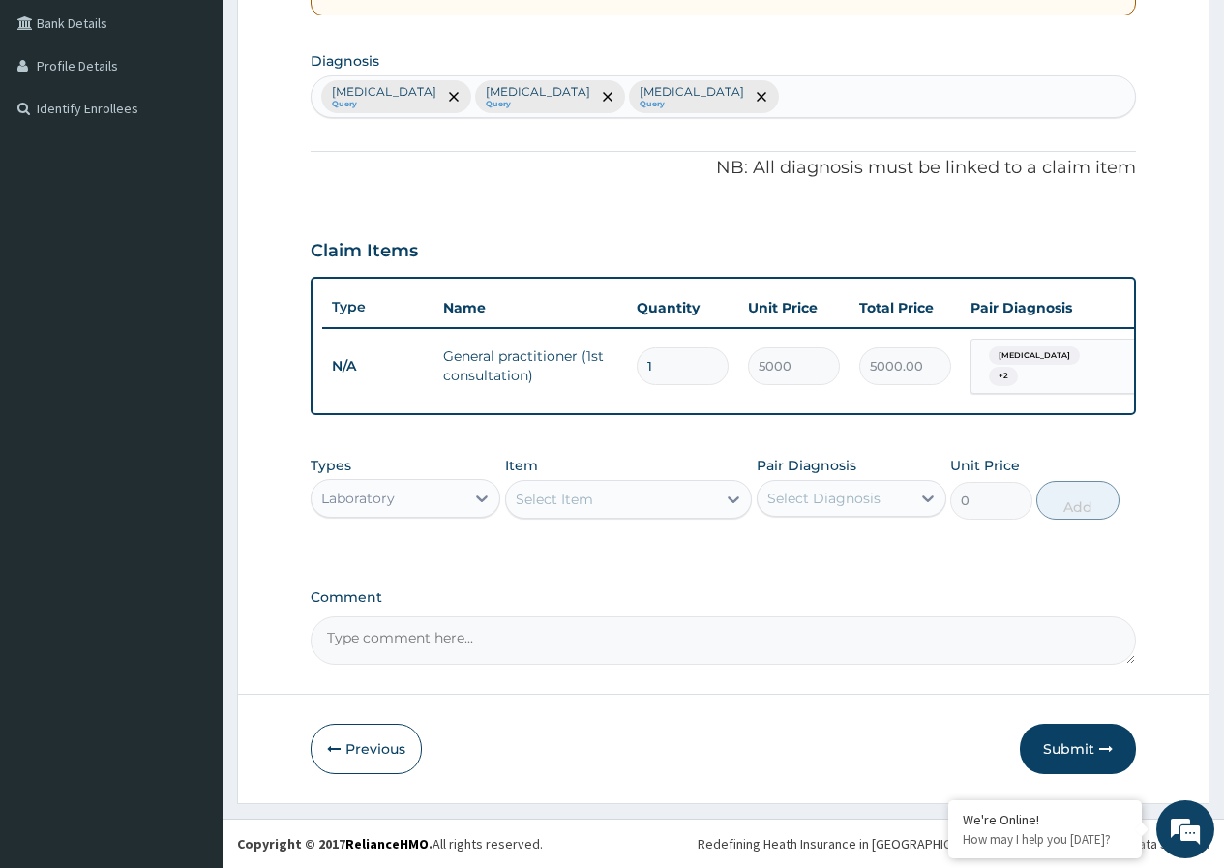
click at [642, 508] on div "Select Item" at bounding box center [611, 499] width 211 height 31
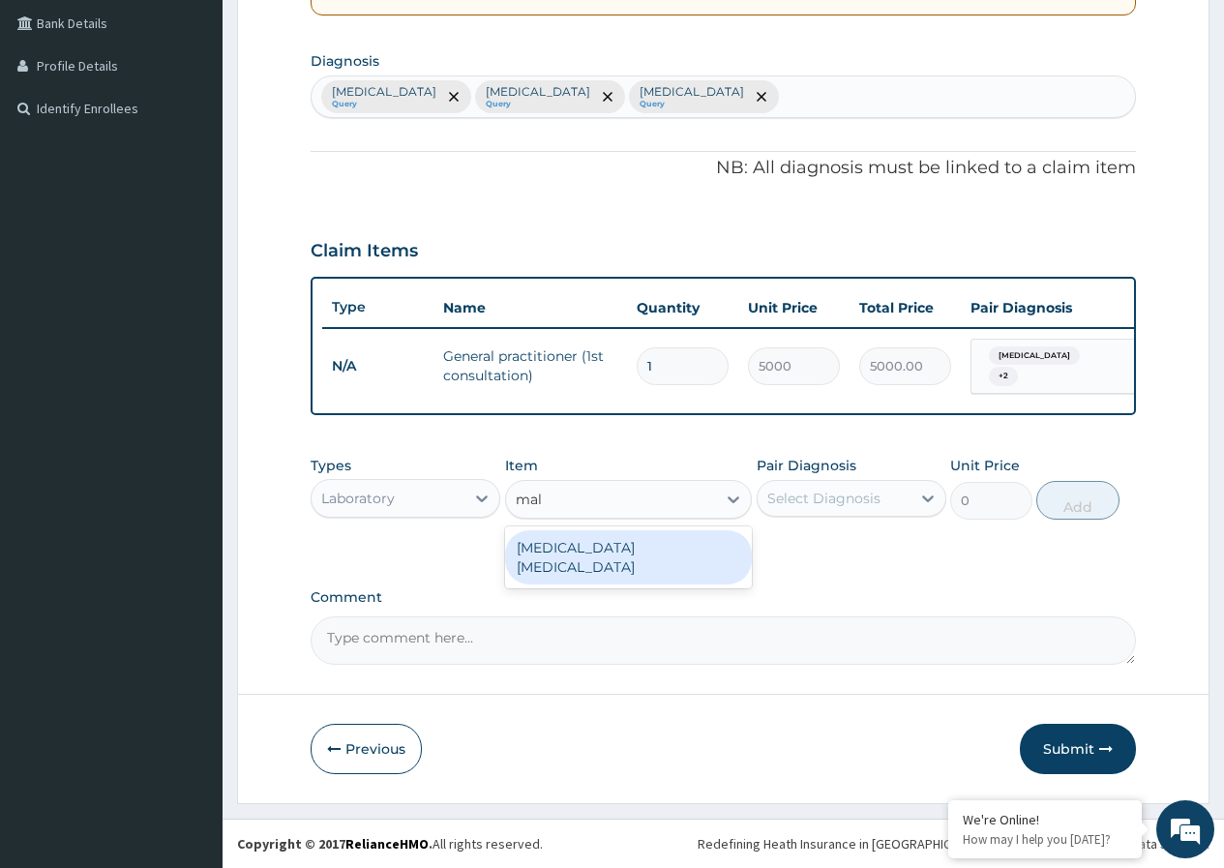
type input "mala"
drag, startPoint x: 617, startPoint y: 546, endPoint x: 869, endPoint y: 497, distance: 257.4
click at [625, 546] on div "MALARIA PARASITE" at bounding box center [629, 557] width 248 height 54
type input "1500"
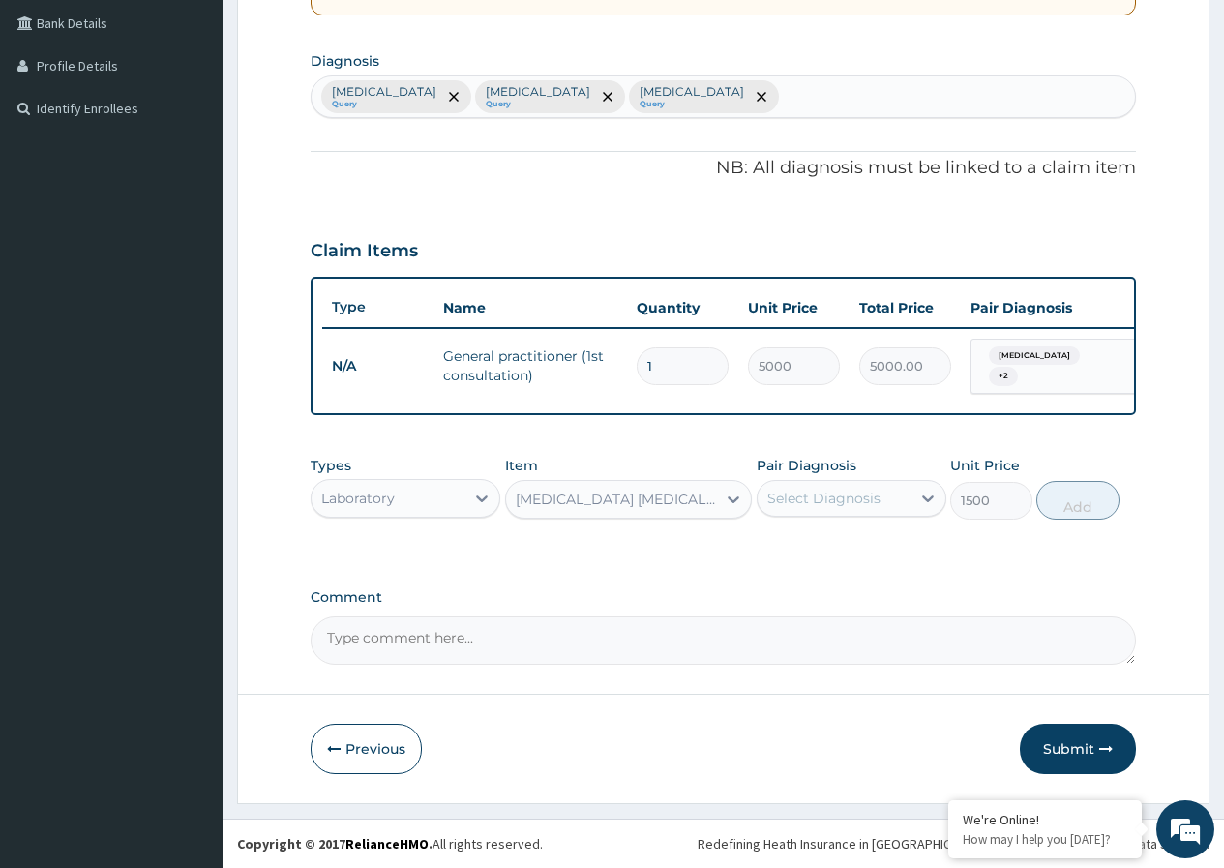
click at [880, 487] on div "Select Diagnosis" at bounding box center [834, 498] width 153 height 31
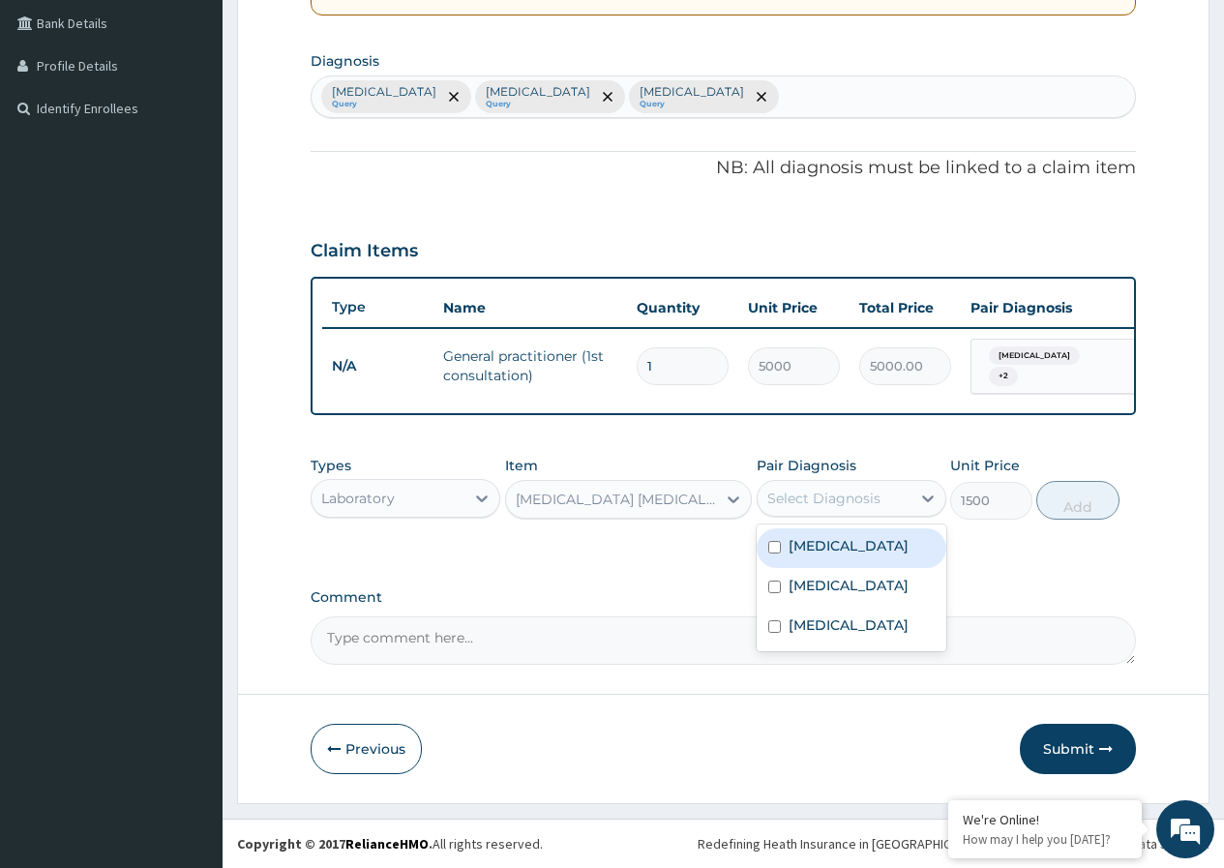
click at [862, 529] on div "Malaria" at bounding box center [852, 548] width 190 height 40
checkbox input "true"
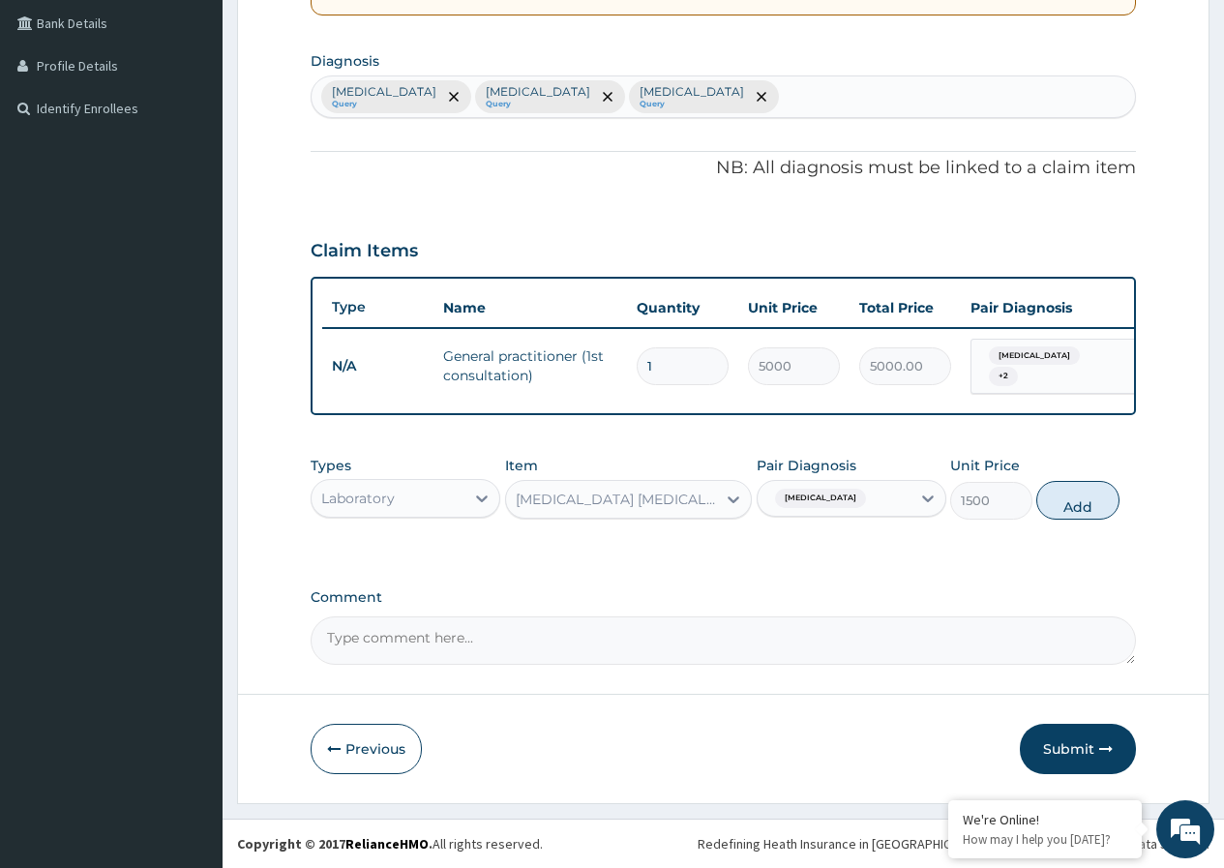
drag, startPoint x: 1066, startPoint y: 501, endPoint x: 1019, endPoint y: 505, distance: 46.6
click at [1064, 501] on button "Add" at bounding box center [1078, 500] width 82 height 39
type input "0"
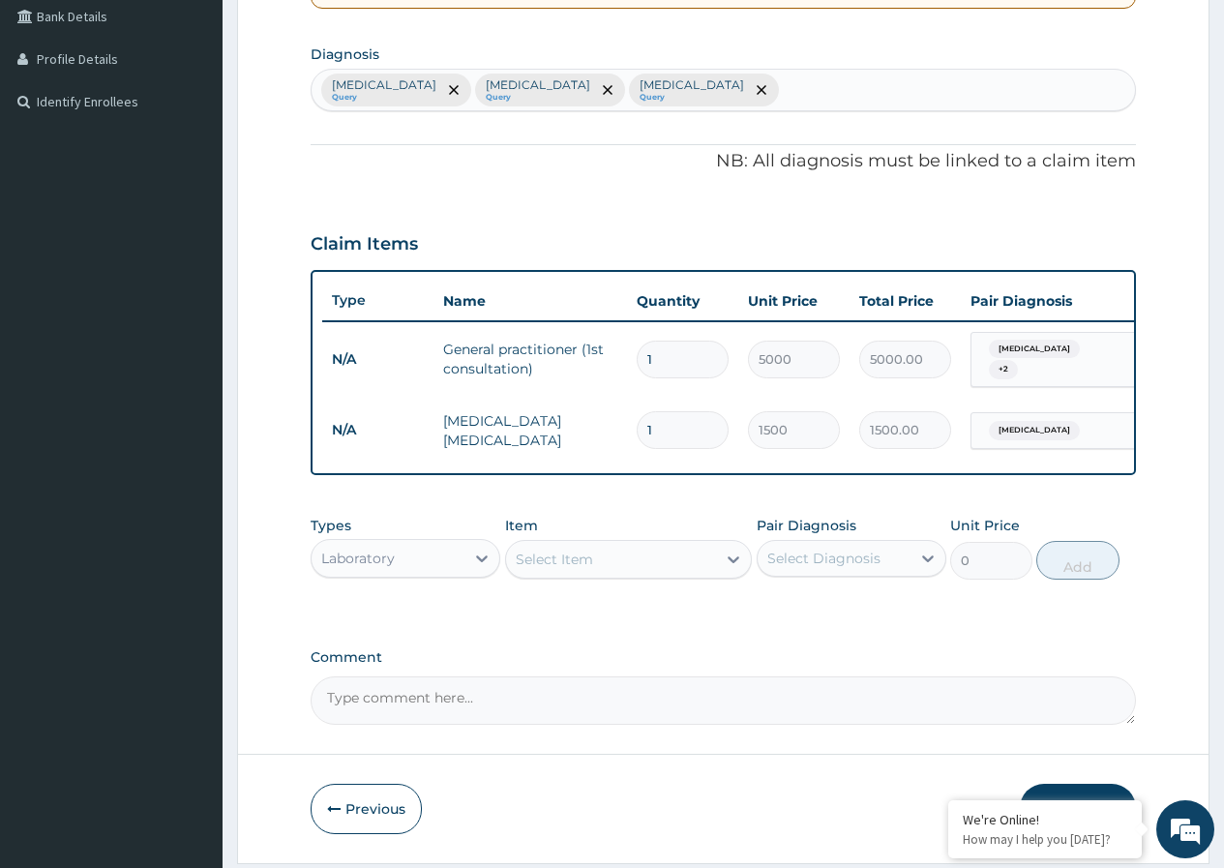
click at [618, 575] on div "Select Item" at bounding box center [611, 559] width 211 height 31
type input "ful"
click at [632, 616] on div "FULL BLOOD COUNT" at bounding box center [629, 607] width 248 height 35
type input "3500"
click at [915, 570] on div at bounding box center [928, 558] width 35 height 35
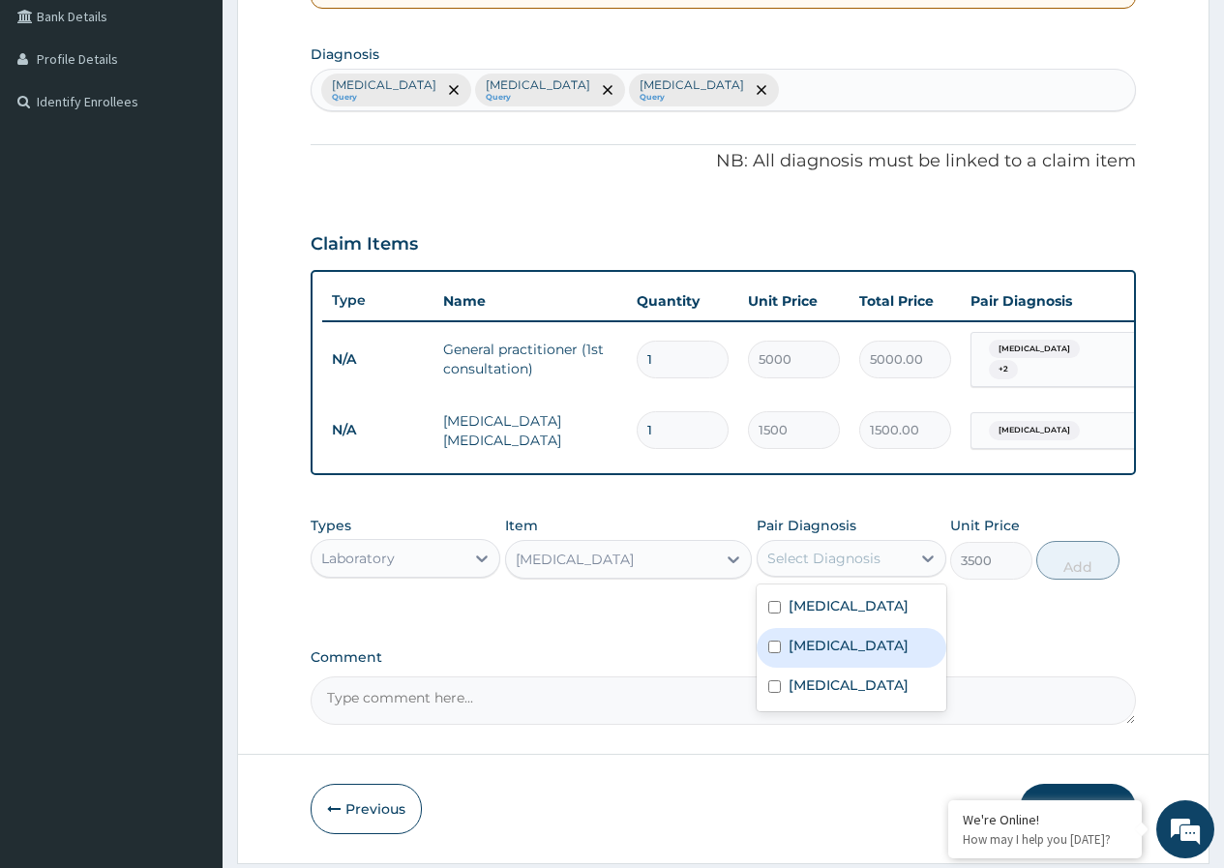
click at [807, 653] on label "Sepsis" at bounding box center [849, 645] width 120 height 19
checkbox input "true"
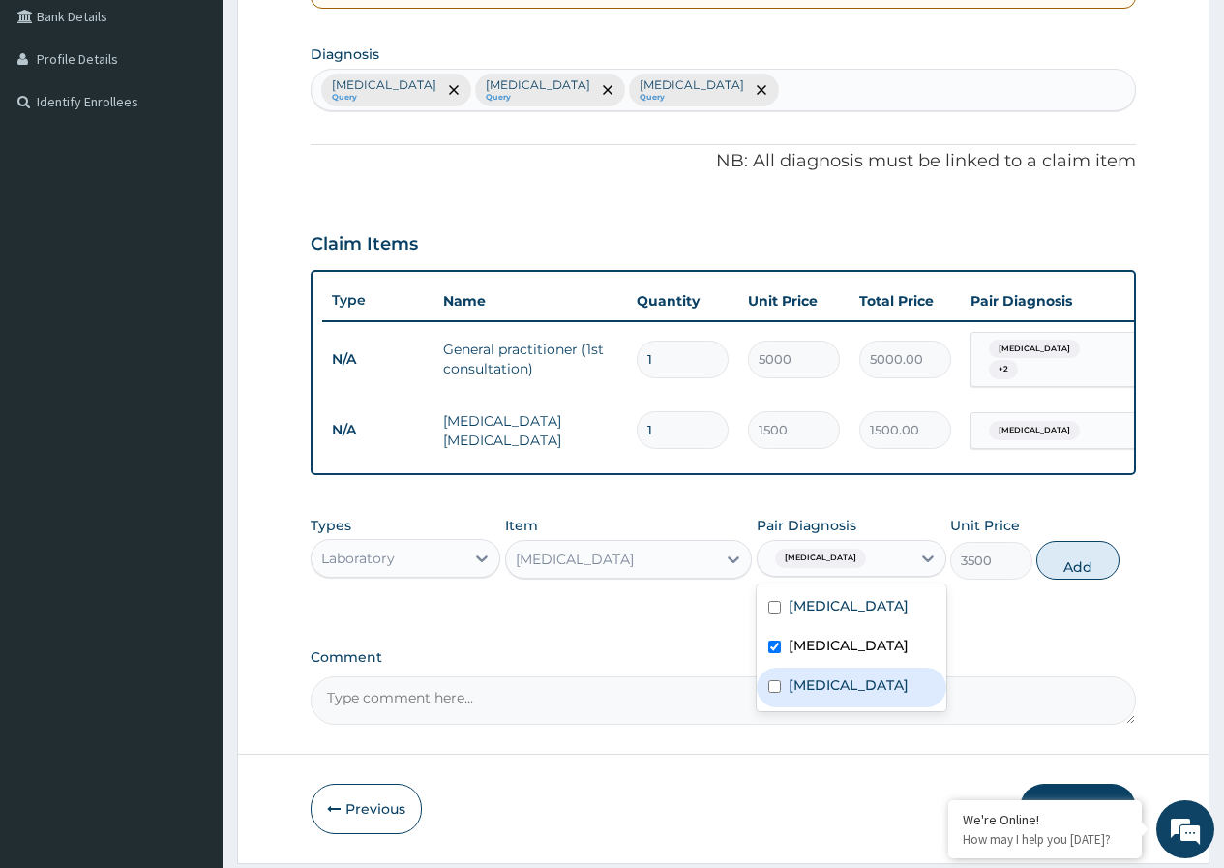
click at [807, 704] on div "Bacteremia" at bounding box center [852, 688] width 190 height 40
checkbox input "true"
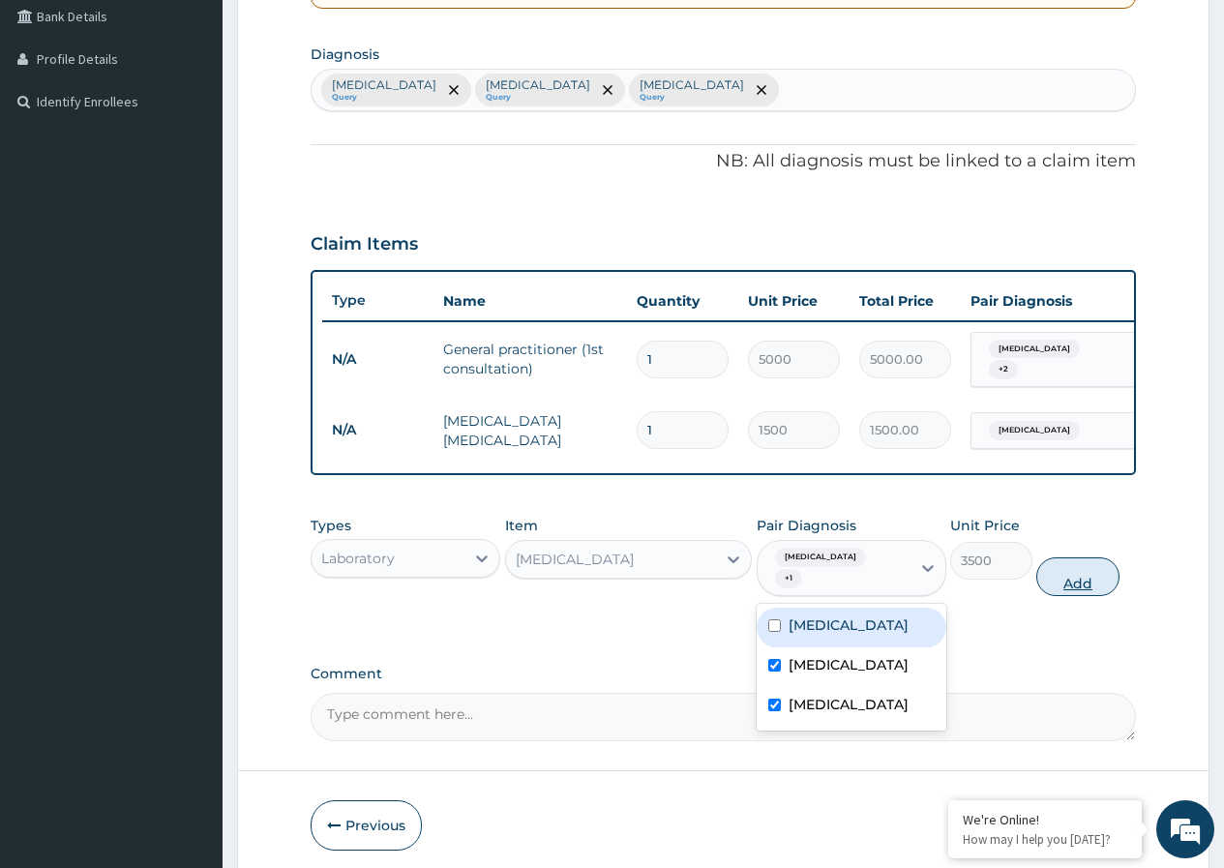
click at [1076, 573] on button "Add" at bounding box center [1078, 577] width 82 height 39
type input "0"
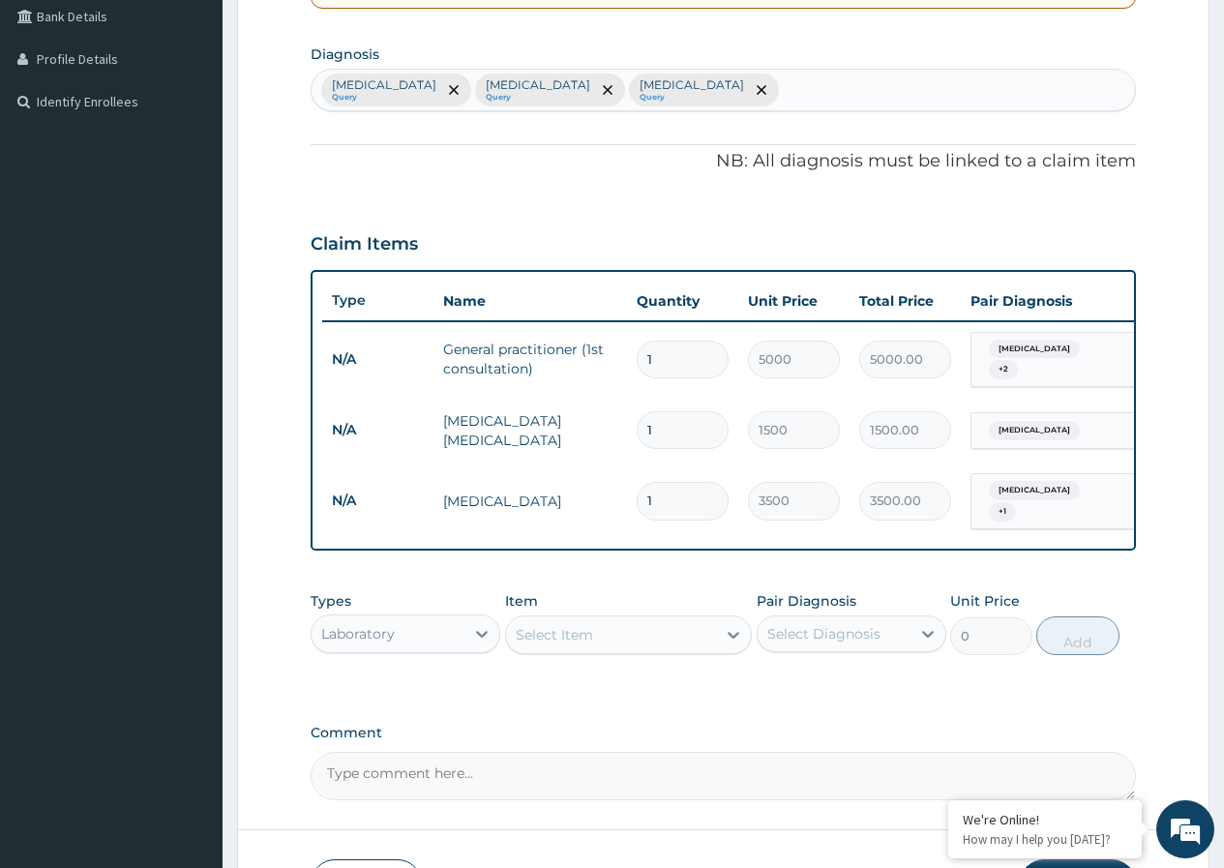
click at [458, 639] on div "Laboratory" at bounding box center [388, 633] width 153 height 31
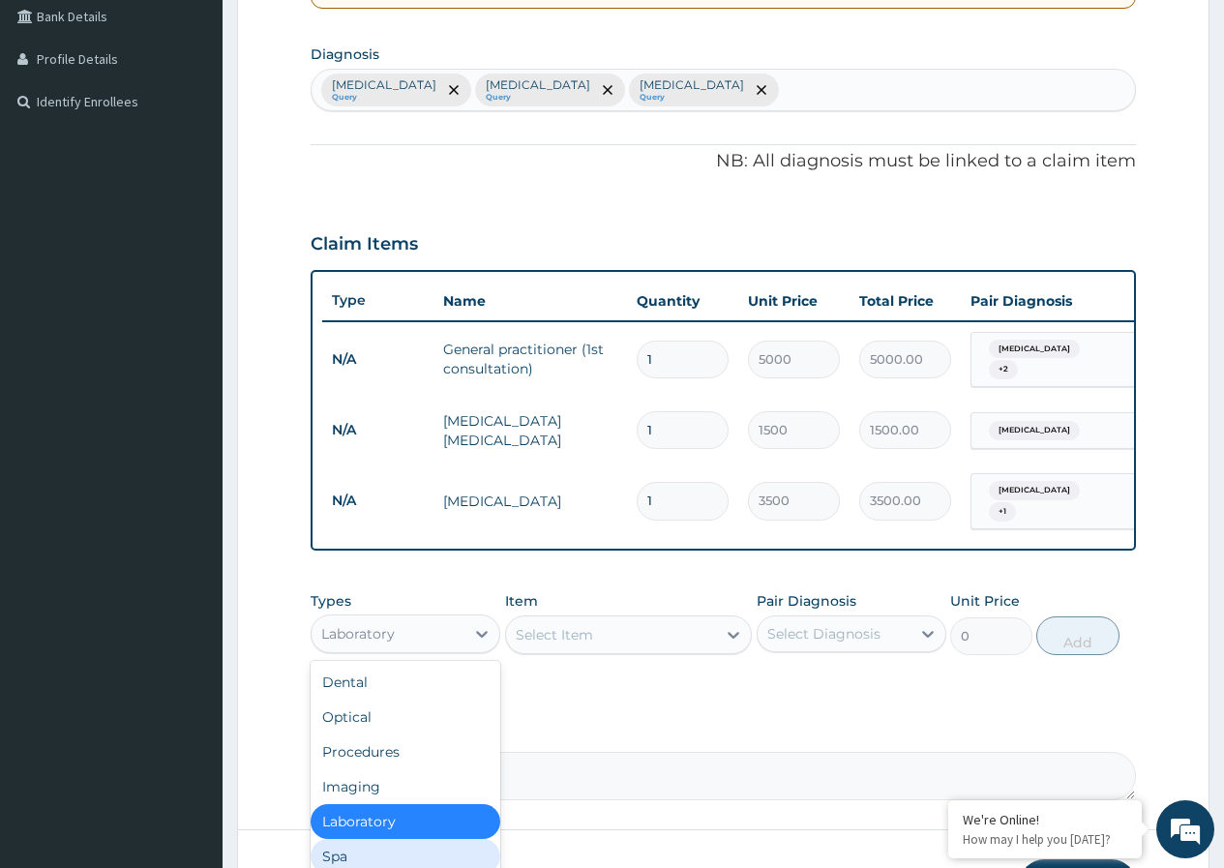
scroll to position [66, 0]
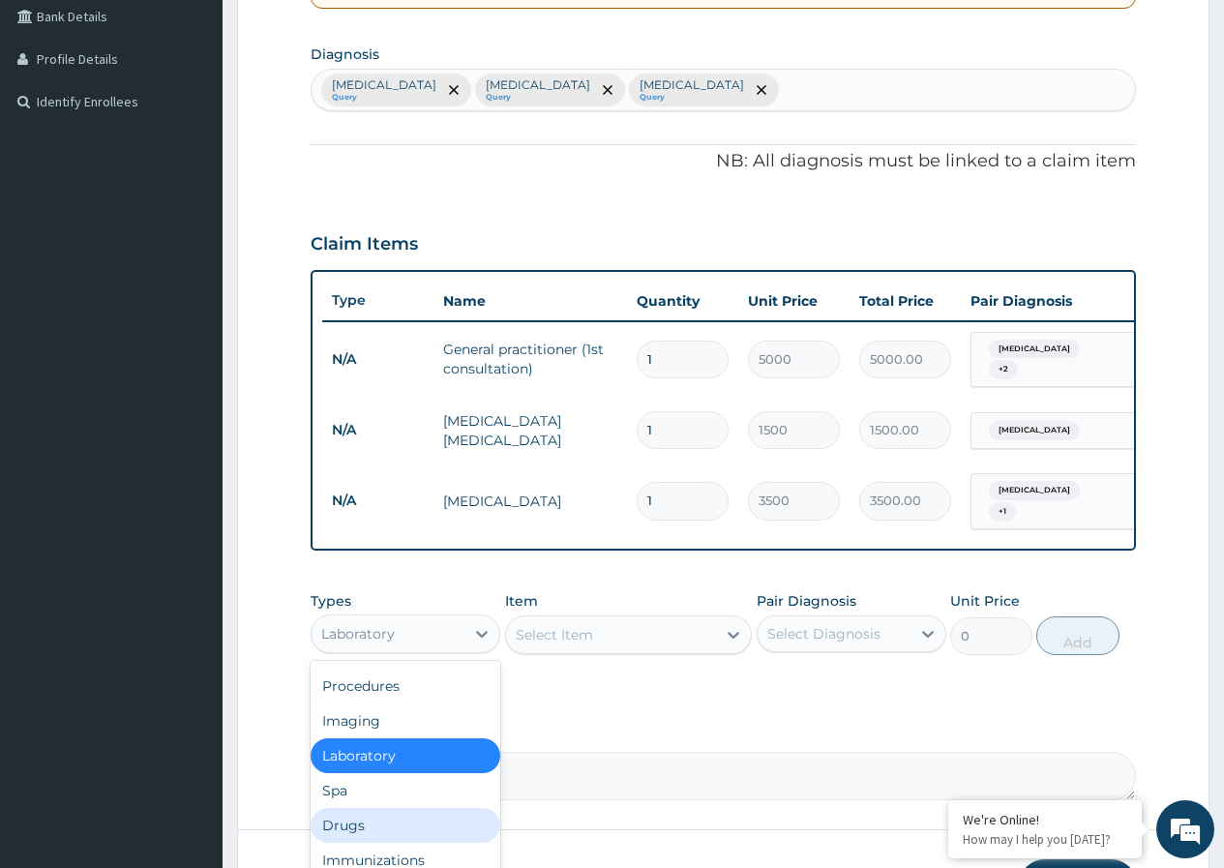
click at [367, 822] on div "Drugs" at bounding box center [406, 825] width 190 height 35
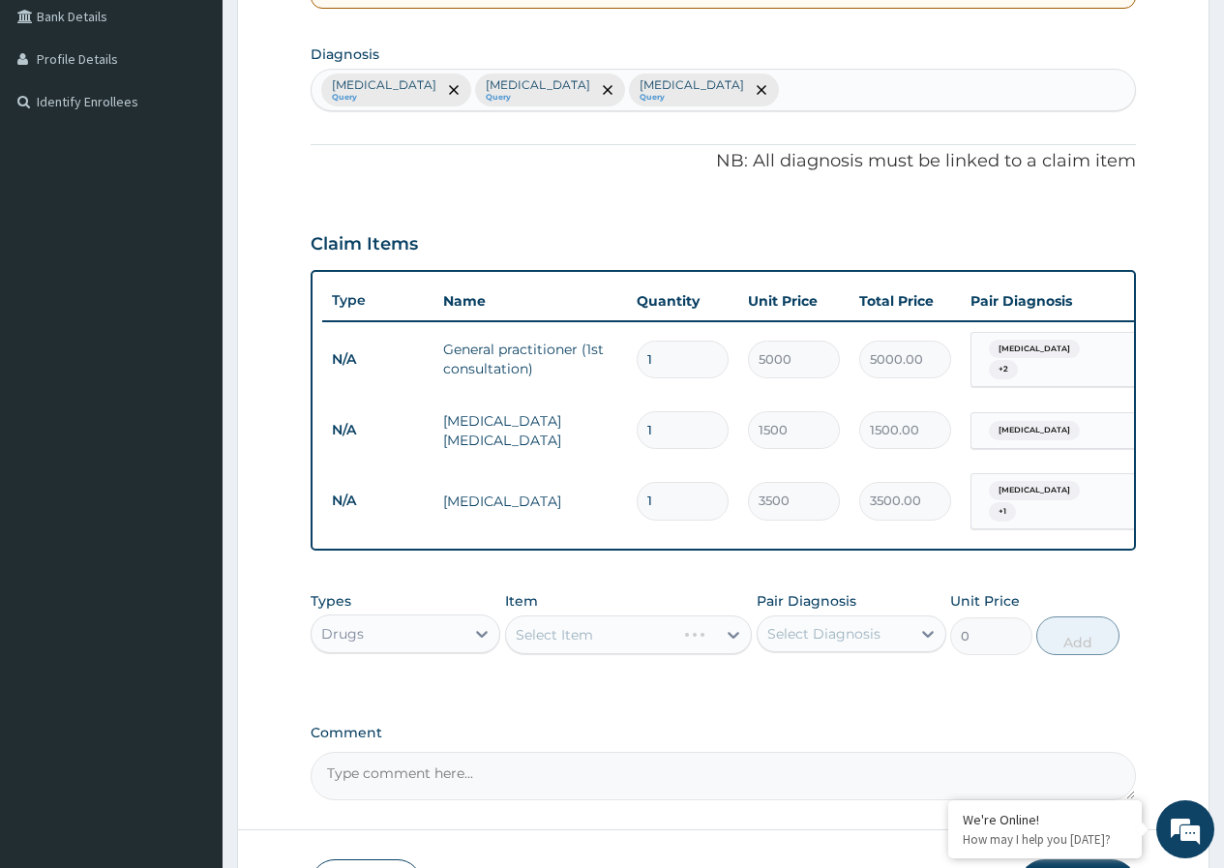
click at [649, 637] on div "Select Item" at bounding box center [629, 635] width 248 height 39
click at [691, 645] on div "Select Item" at bounding box center [611, 634] width 211 height 31
type input "k"
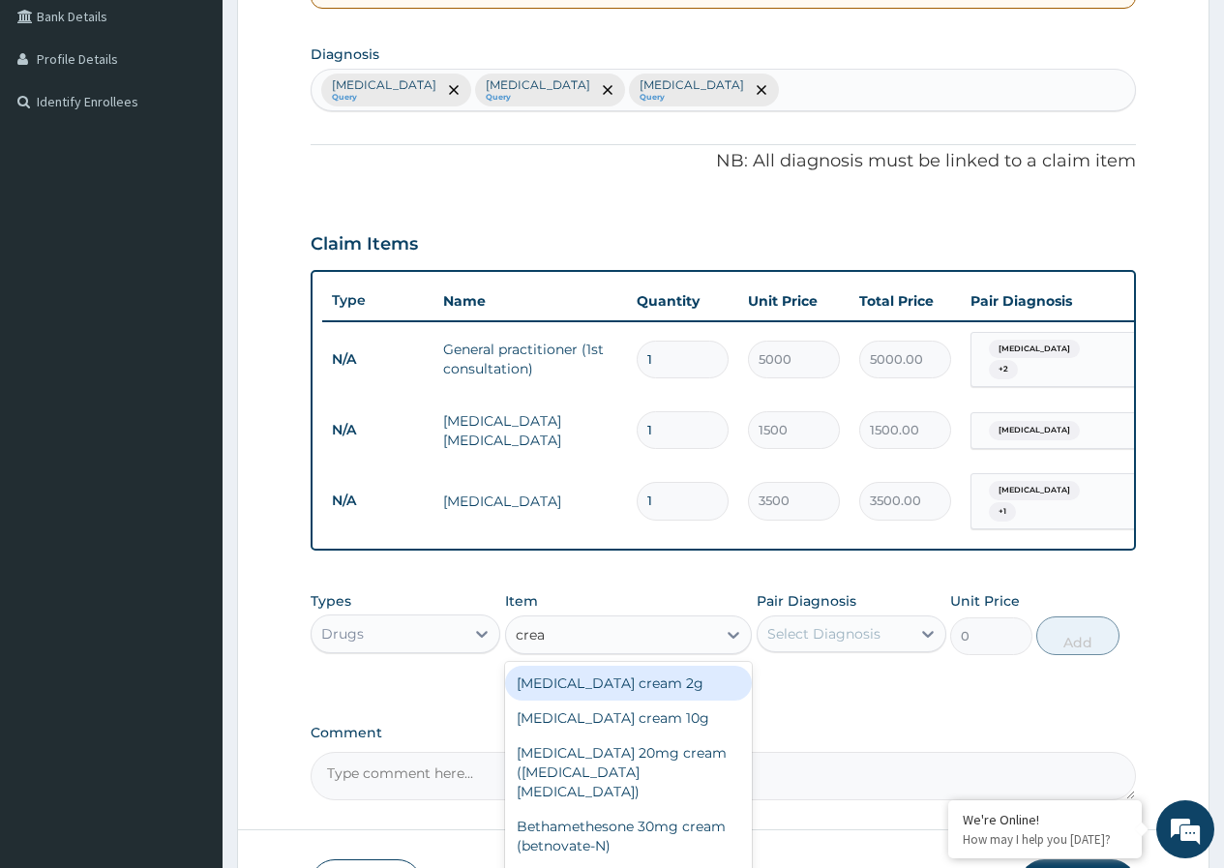
type input "cream"
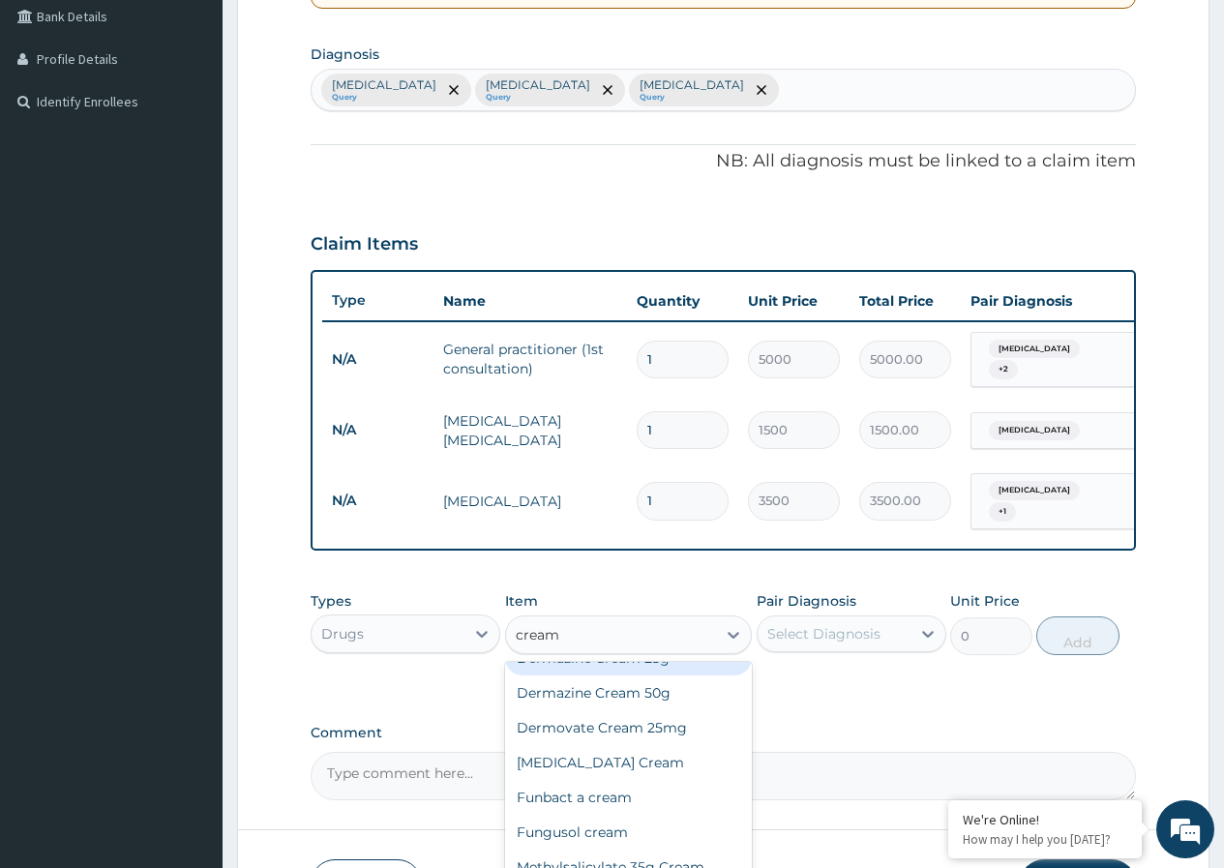
scroll to position [484, 0]
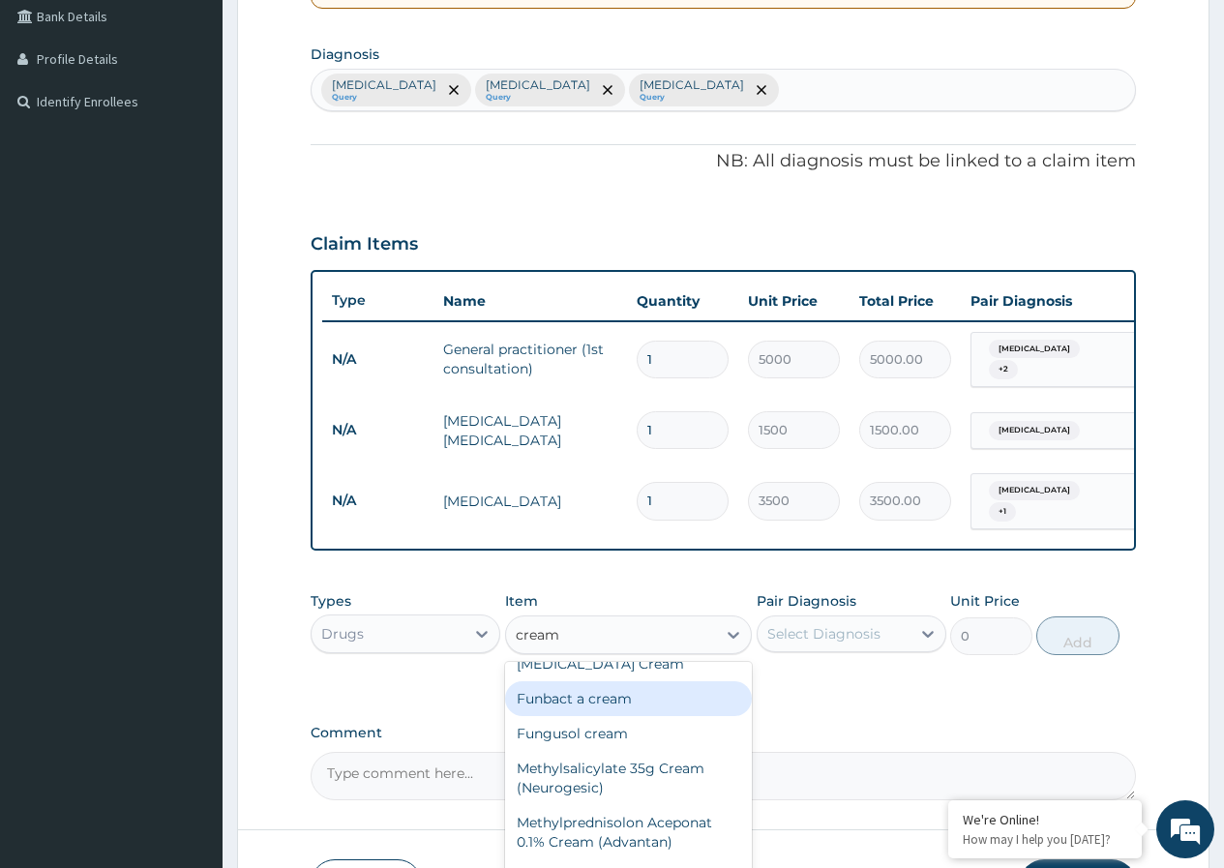
click at [643, 683] on div "Funbact a cream" at bounding box center [629, 698] width 248 height 35
type input "400"
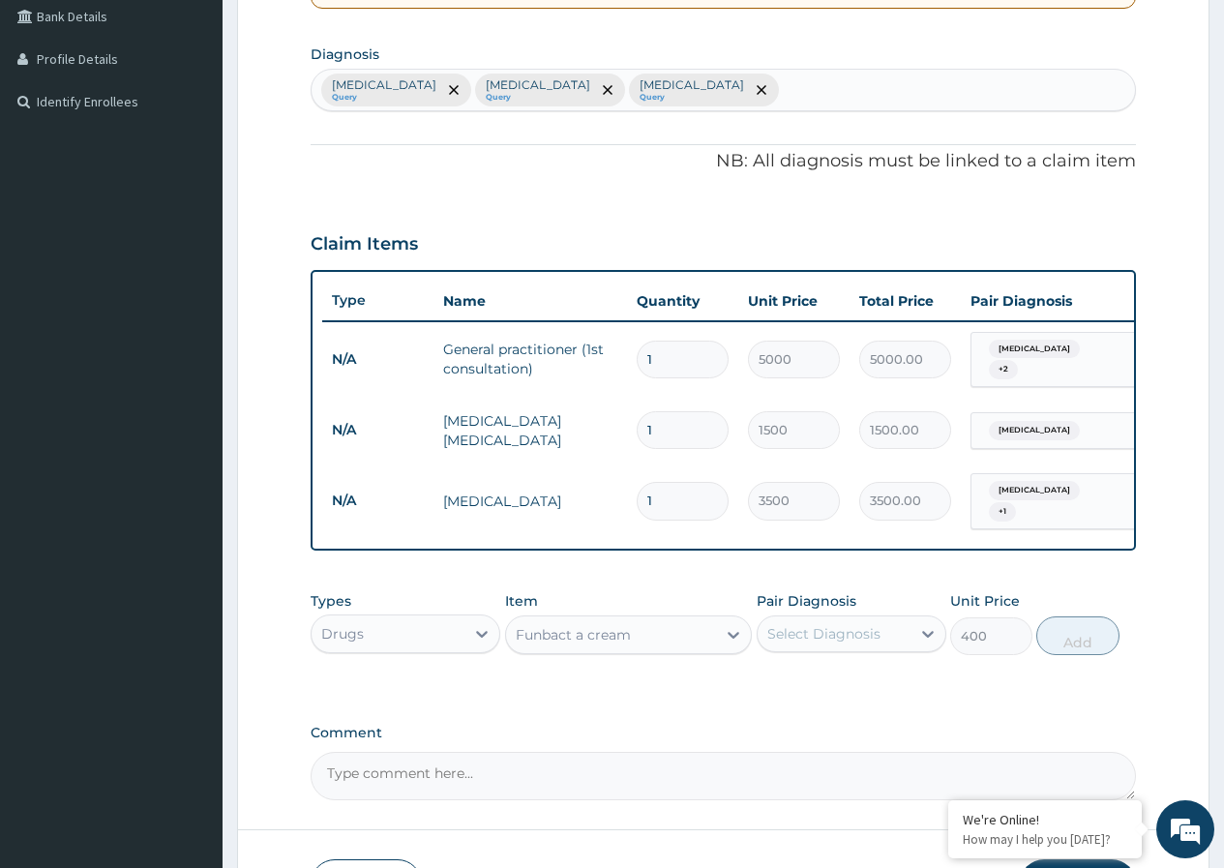
click at [830, 642] on div "Select Diagnosis" at bounding box center [834, 633] width 153 height 31
click at [806, 717] on label "Sepsis" at bounding box center [849, 720] width 120 height 19
checkbox input "true"
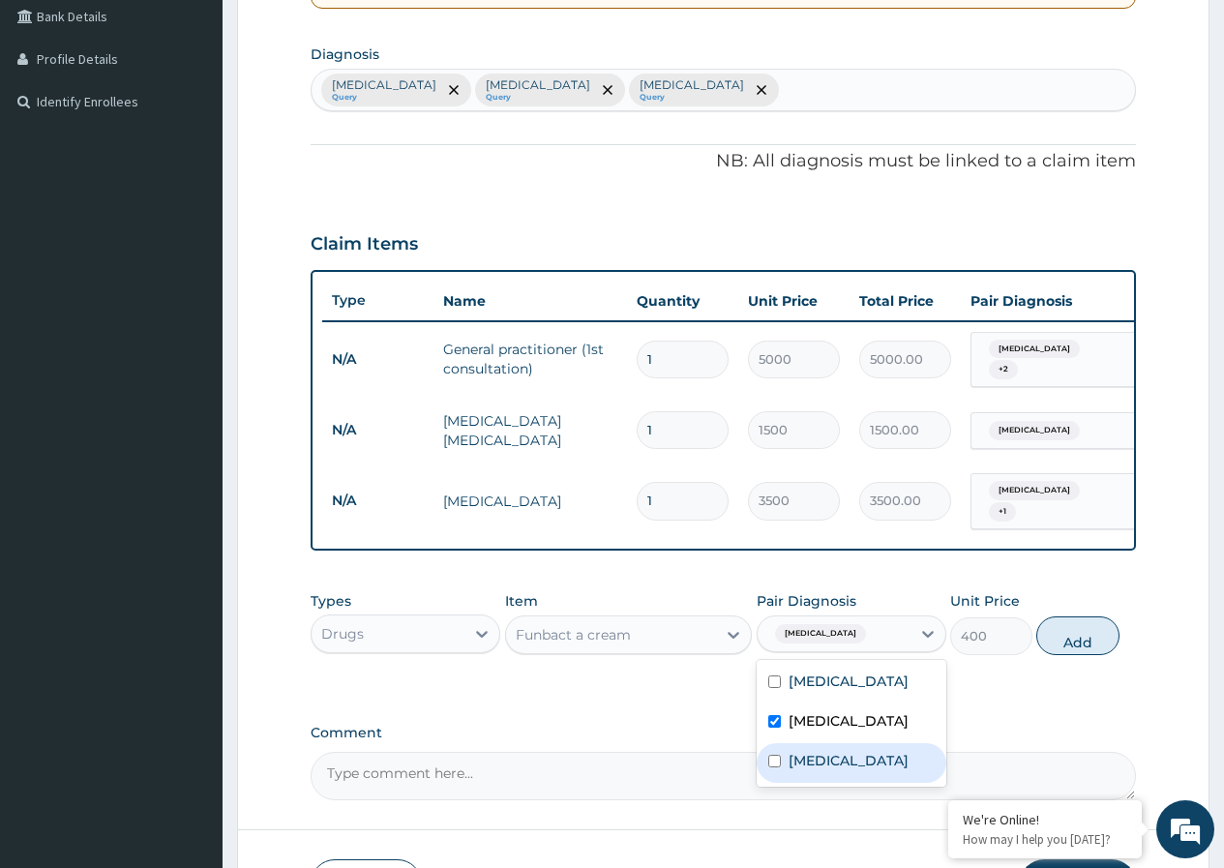
click at [829, 769] on div "Bacteremia" at bounding box center [852, 763] width 190 height 40
checkbox input "true"
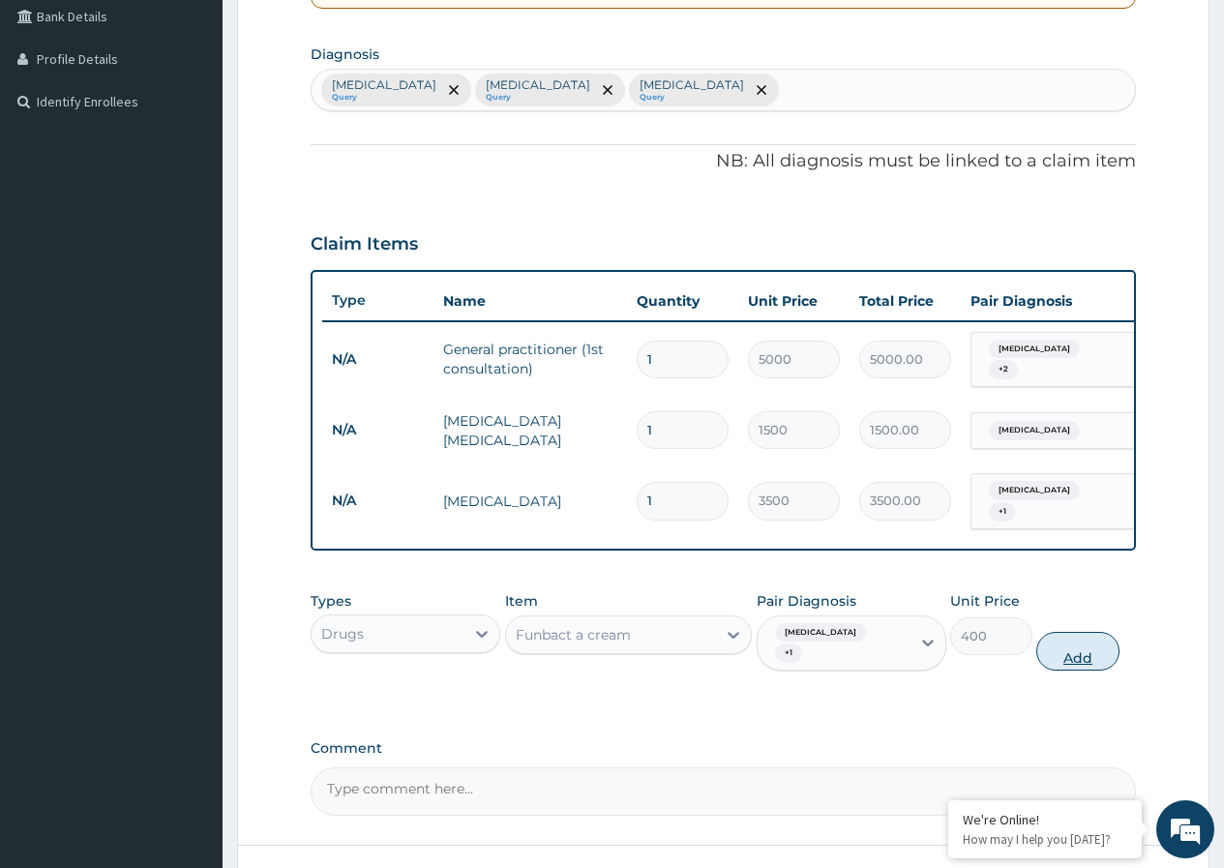
click at [1090, 633] on button "Add" at bounding box center [1078, 651] width 82 height 39
type input "0"
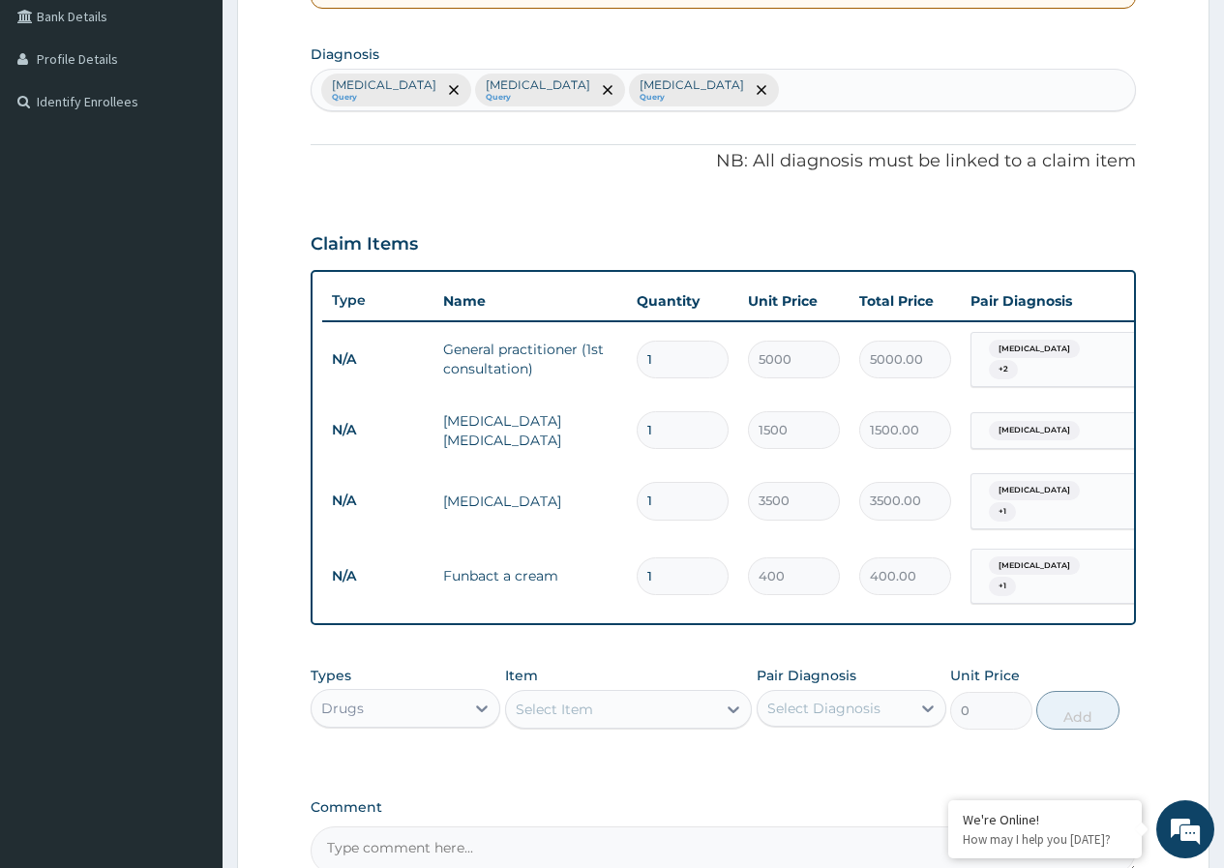
click at [633, 694] on div "Select Item" at bounding box center [611, 709] width 211 height 31
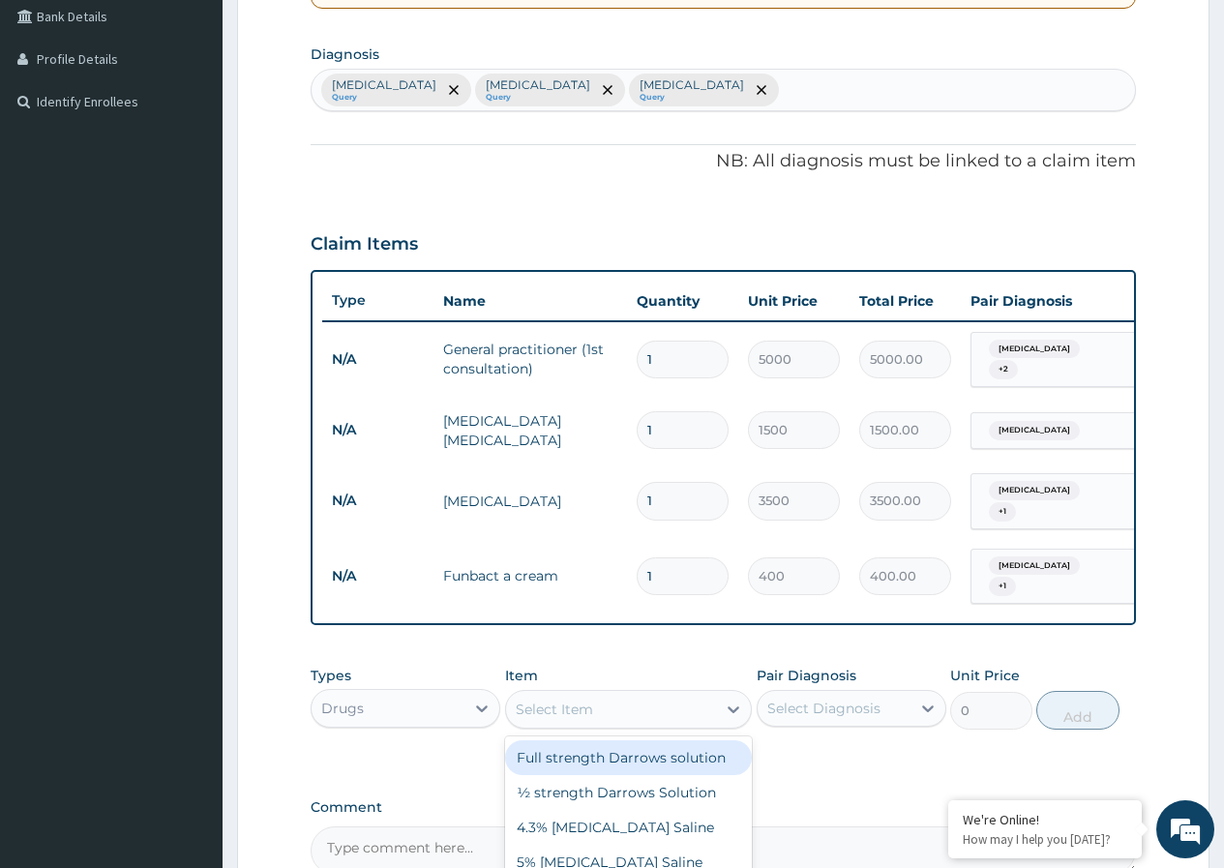
type input "p"
type input "a"
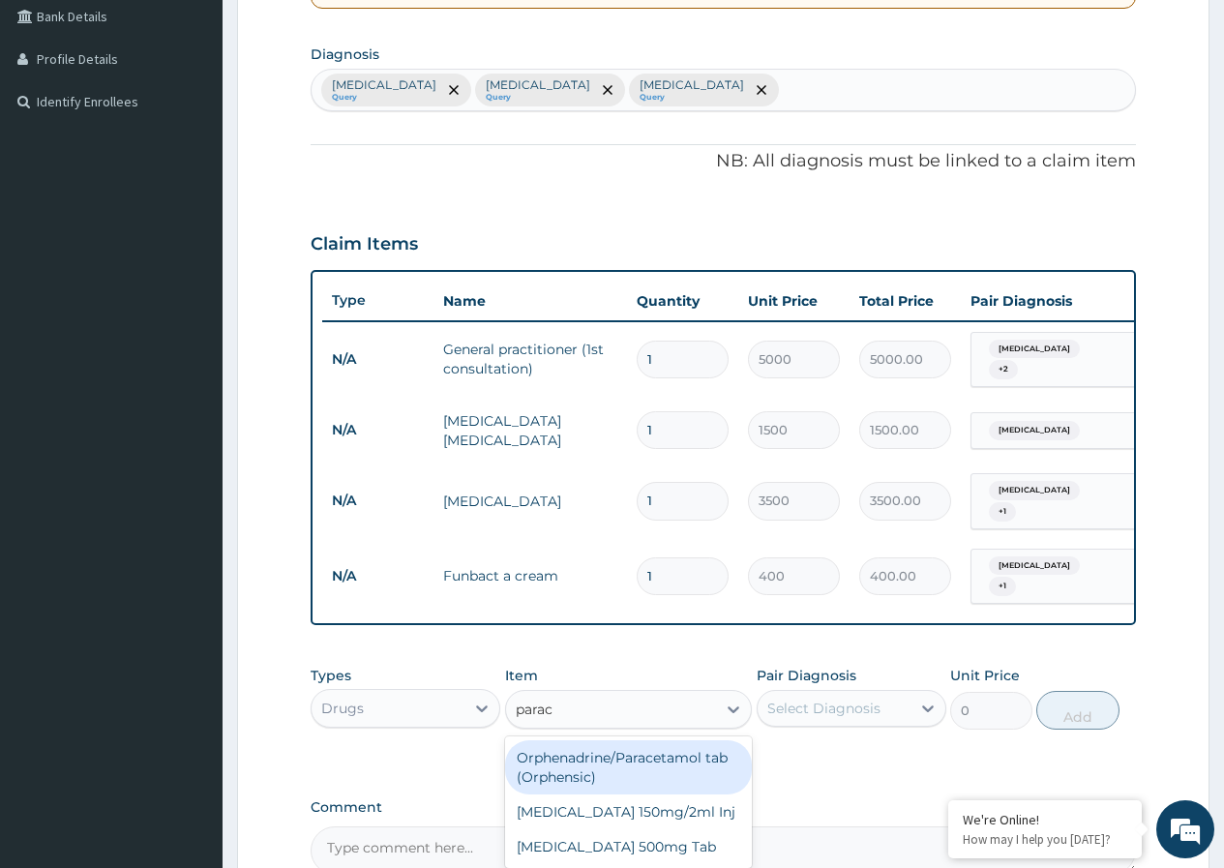
type input "parace"
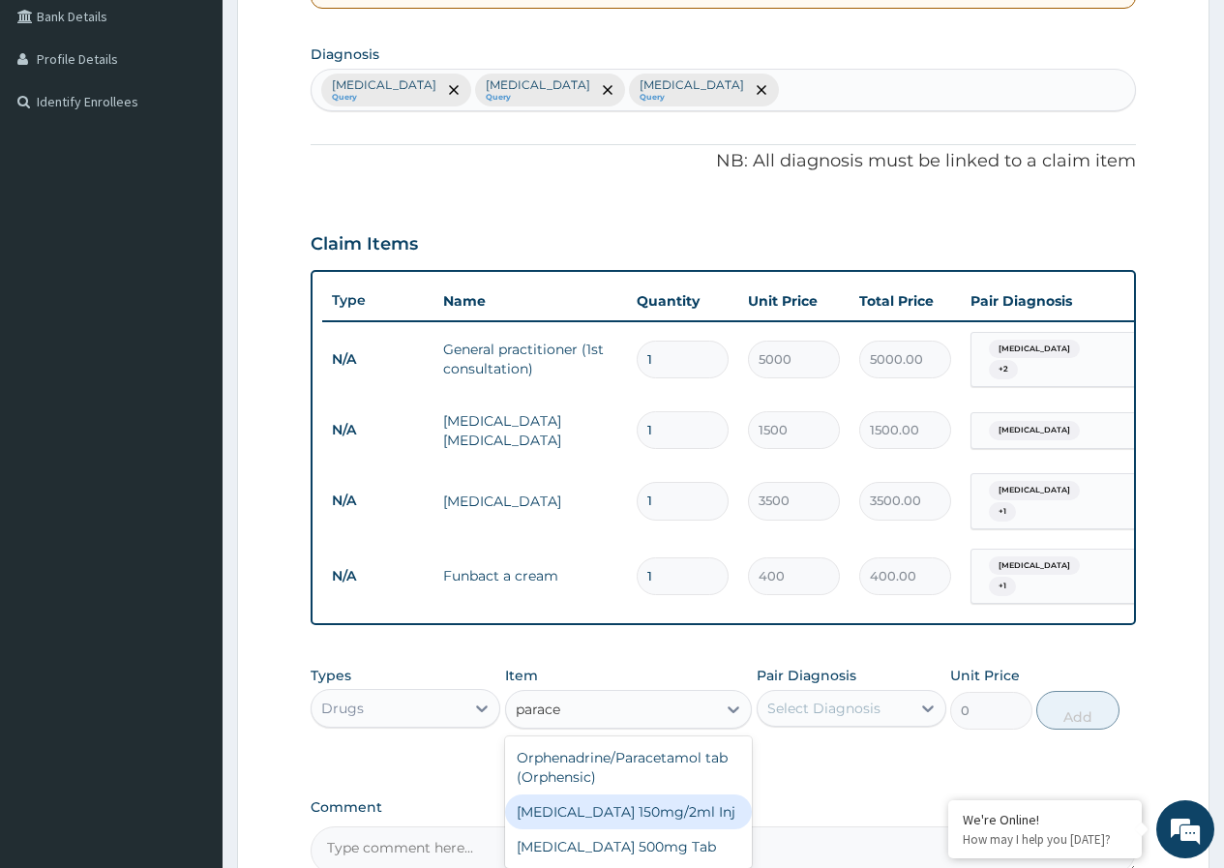
click at [640, 803] on div "Paracetamol 150mg/2ml Inj" at bounding box center [629, 812] width 248 height 35
type input "300"
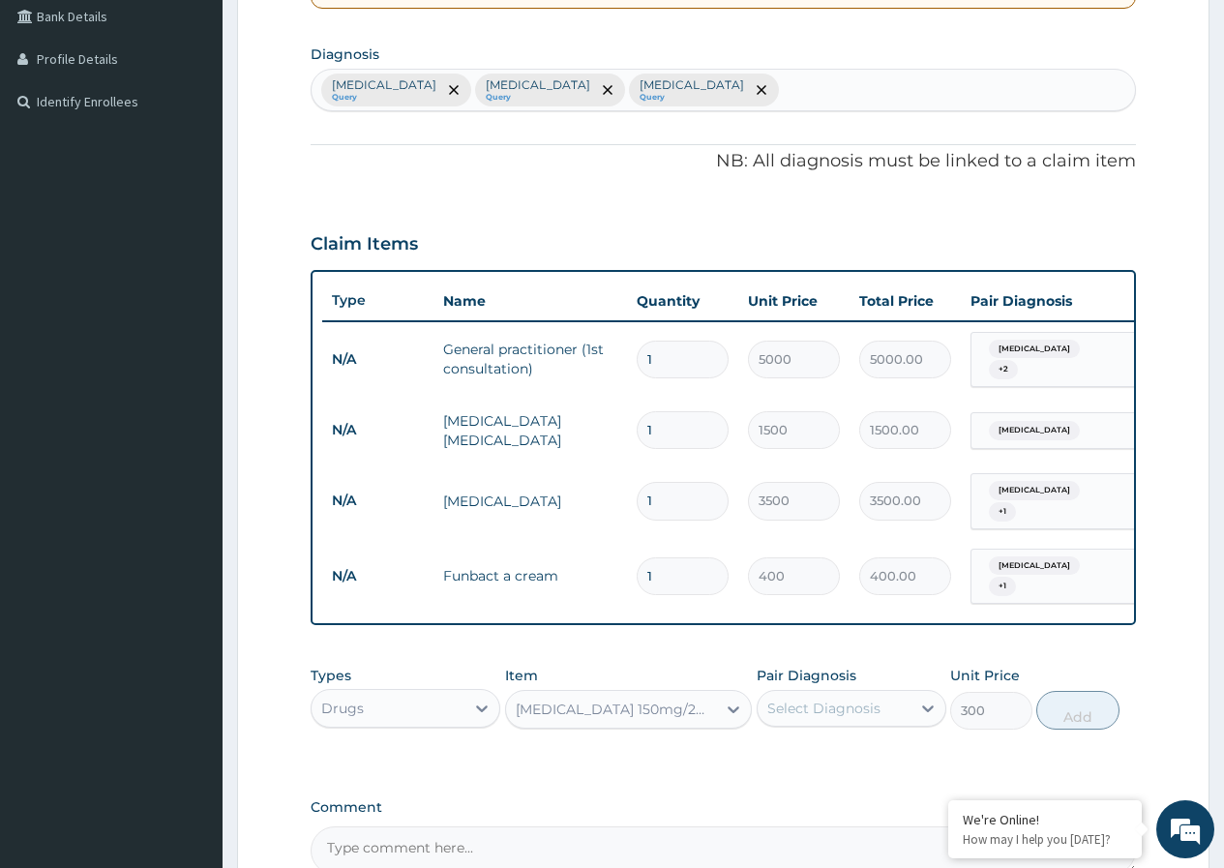
click at [847, 704] on div "Select Diagnosis" at bounding box center [824, 708] width 113 height 19
click at [830, 746] on label "Malaria" at bounding box center [849, 755] width 120 height 19
checkbox input "true"
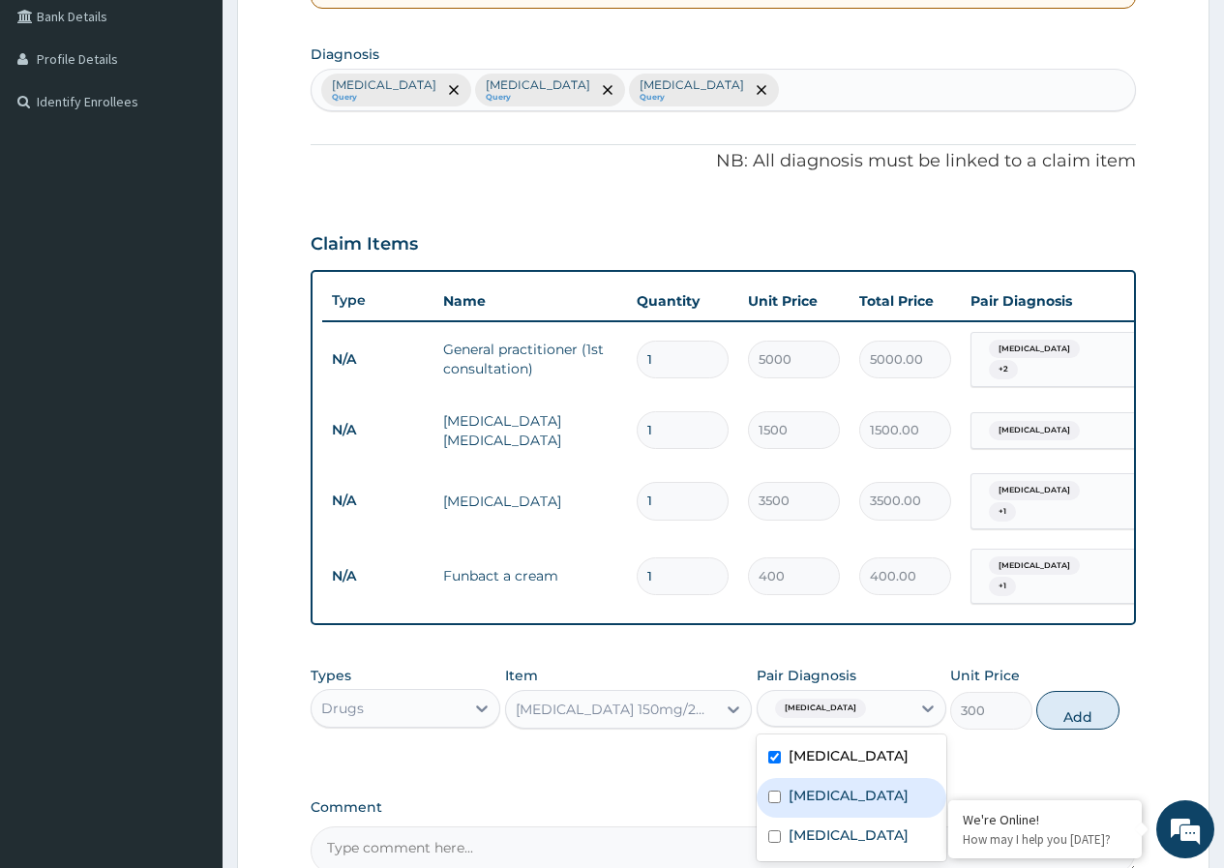
click at [818, 786] on label "Sepsis" at bounding box center [849, 795] width 120 height 19
checkbox input "true"
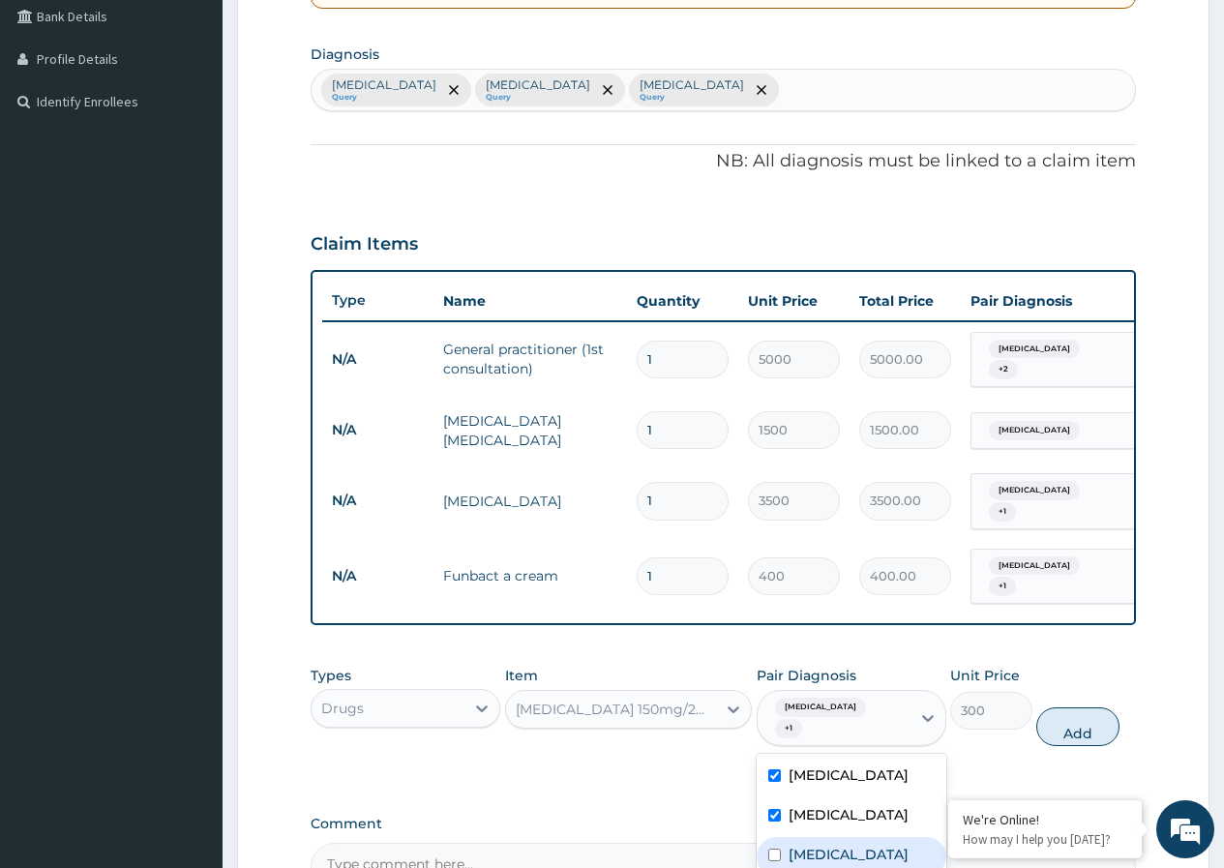
click at [801, 845] on label "Bacteremia" at bounding box center [849, 854] width 120 height 19
checkbox input "true"
click at [1067, 708] on button "Add" at bounding box center [1078, 727] width 82 height 39
type input "0"
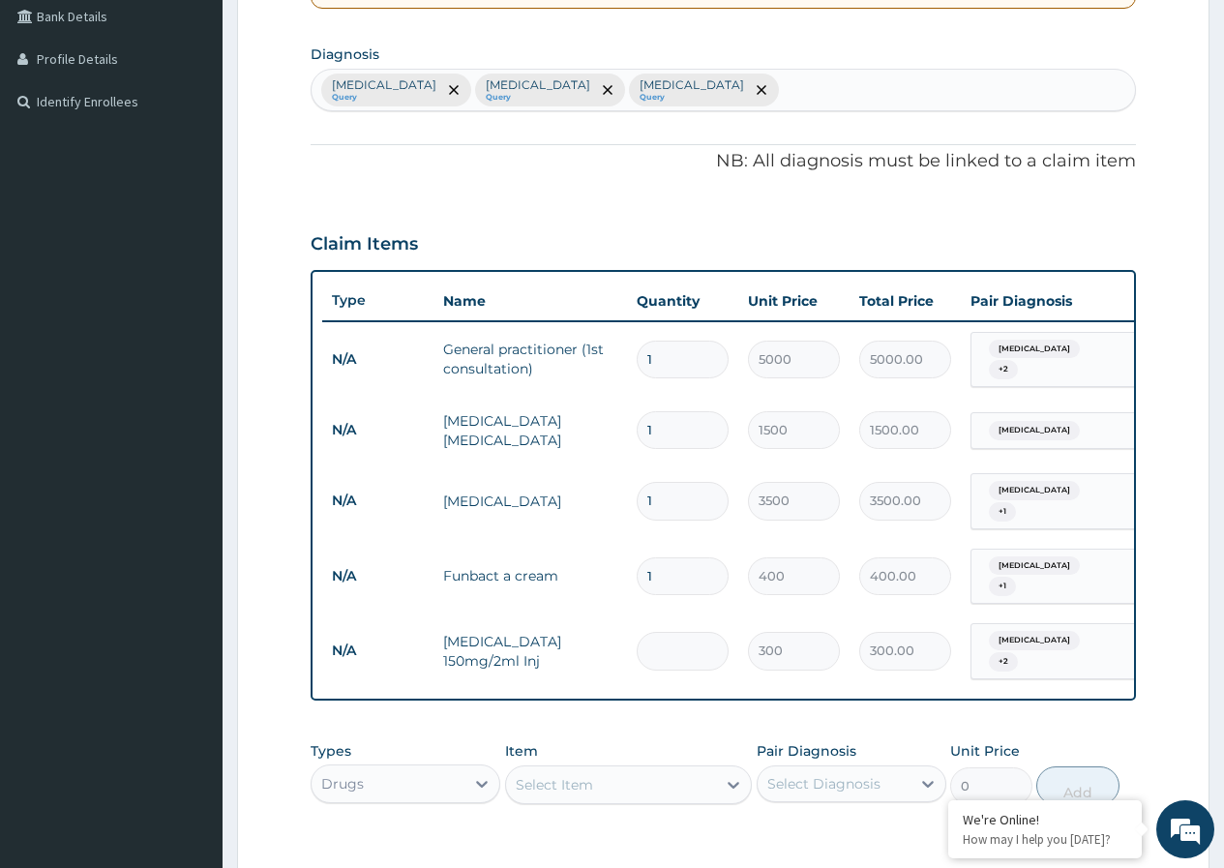
type input "0.00"
type input "3"
type input "900.00"
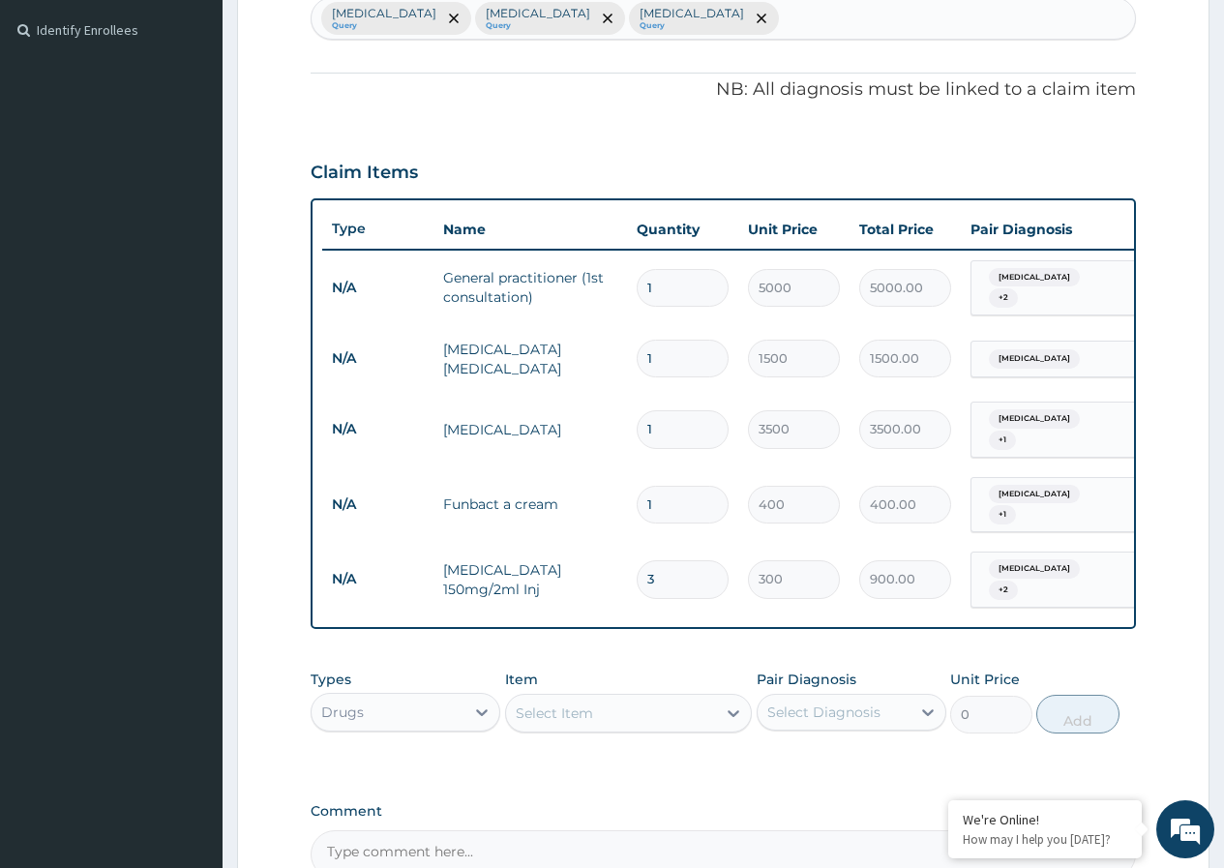
scroll to position [644, 0]
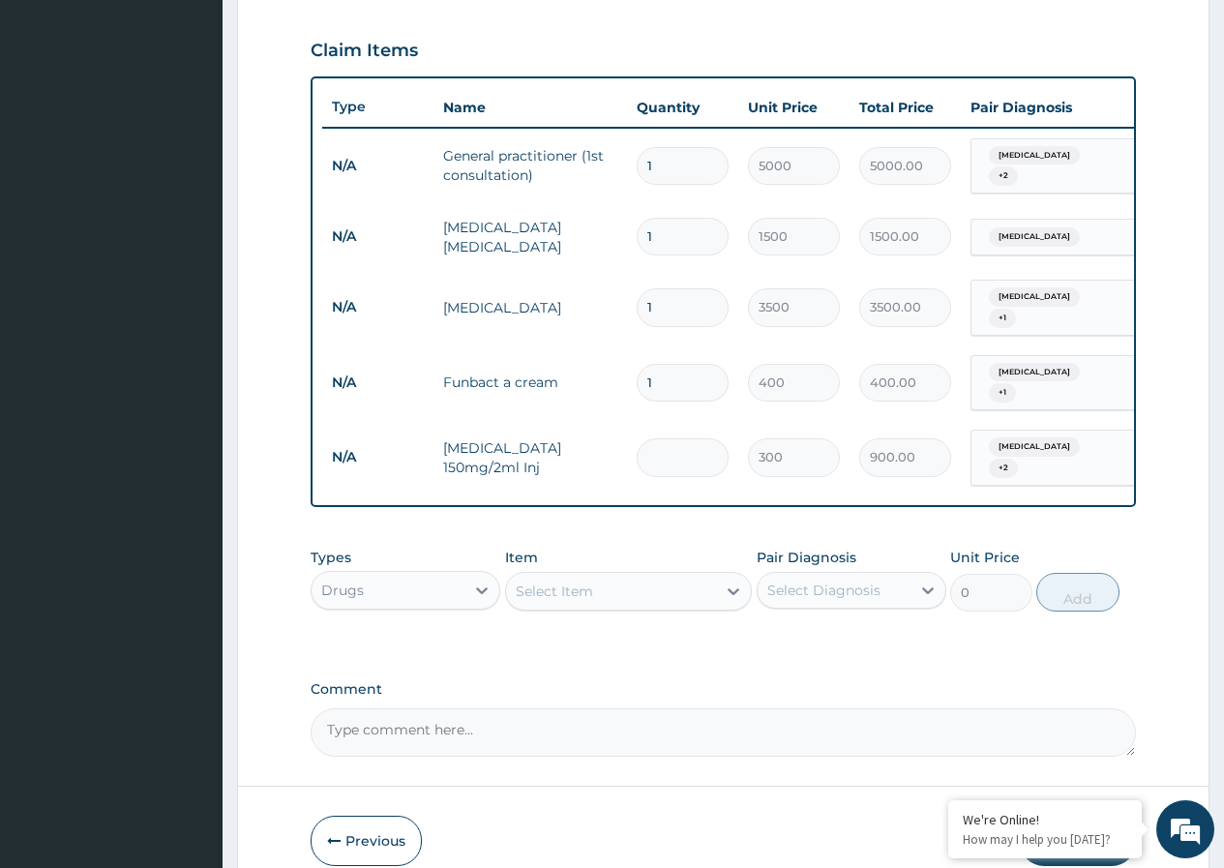
type input "0.00"
type input "2"
type input "600.00"
type input "2"
click at [595, 576] on div "Select Item" at bounding box center [611, 591] width 211 height 31
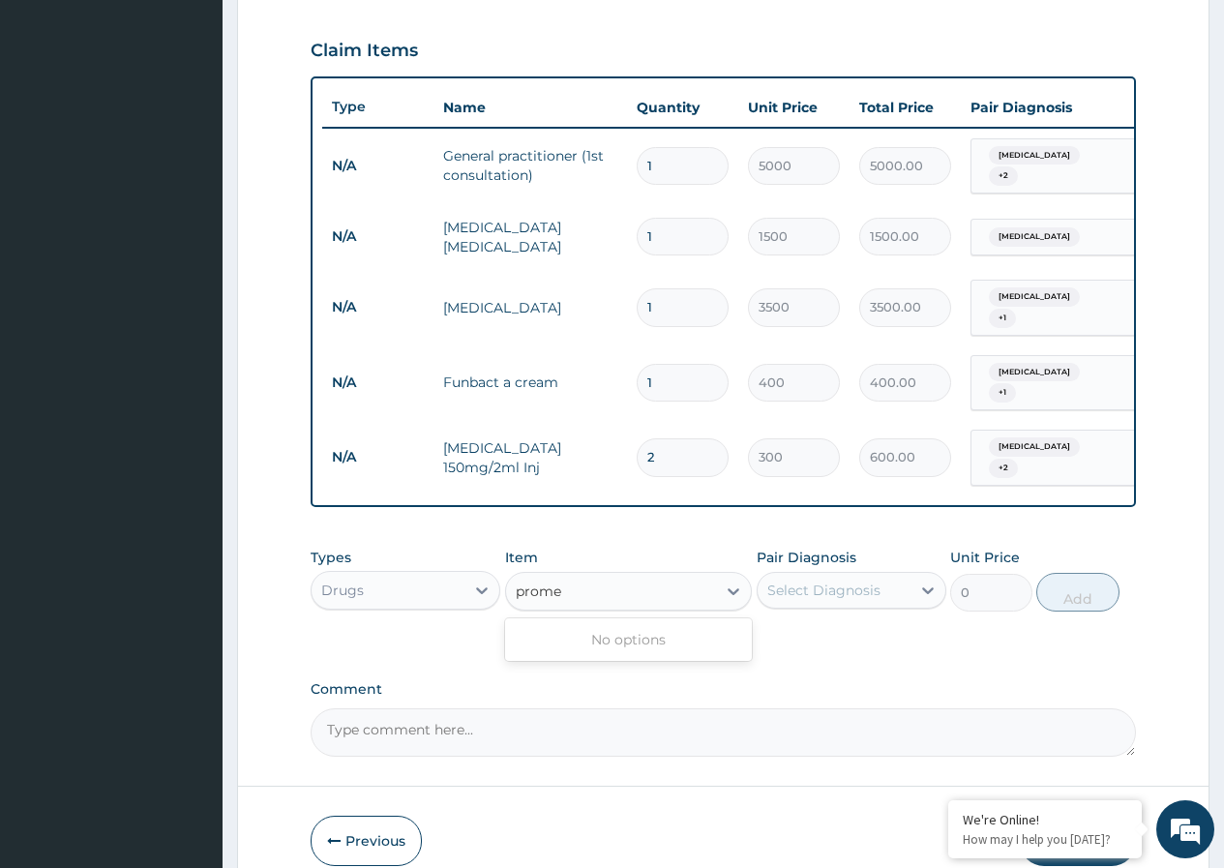
scroll to position [547, 0]
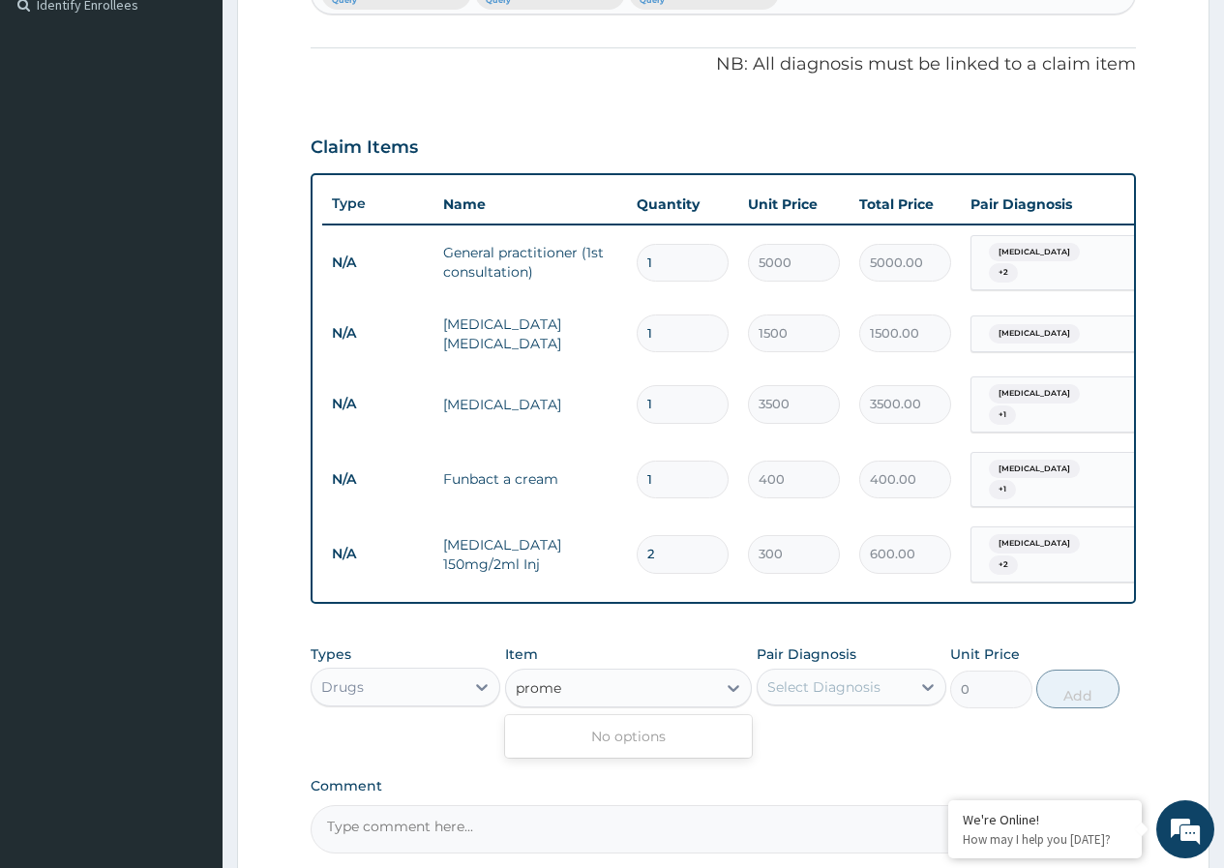
type input "prom"
click at [664, 720] on div "Chlorpromazine inj" at bounding box center [629, 736] width 248 height 35
type input "150"
click at [915, 682] on div at bounding box center [928, 687] width 35 height 35
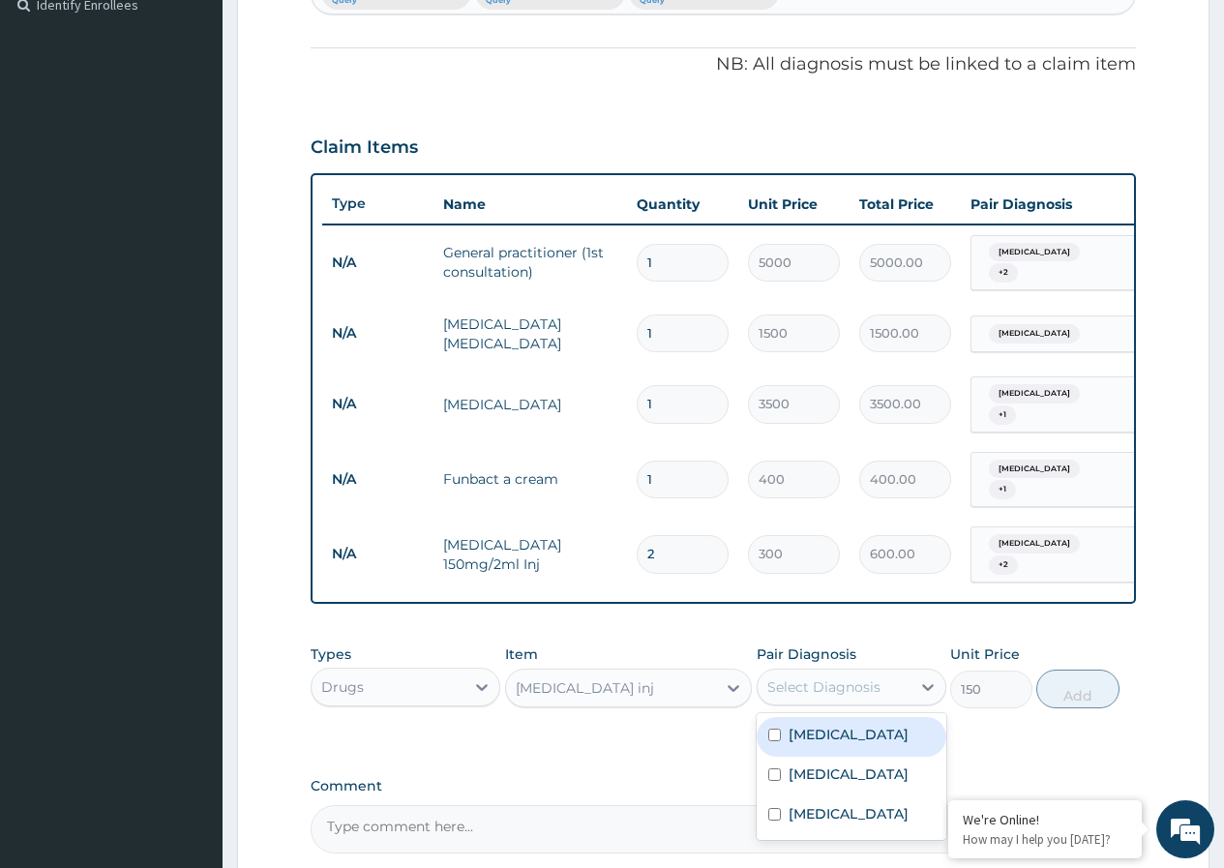
click at [773, 734] on div "Malaria" at bounding box center [852, 737] width 190 height 40
checkbox input "true"
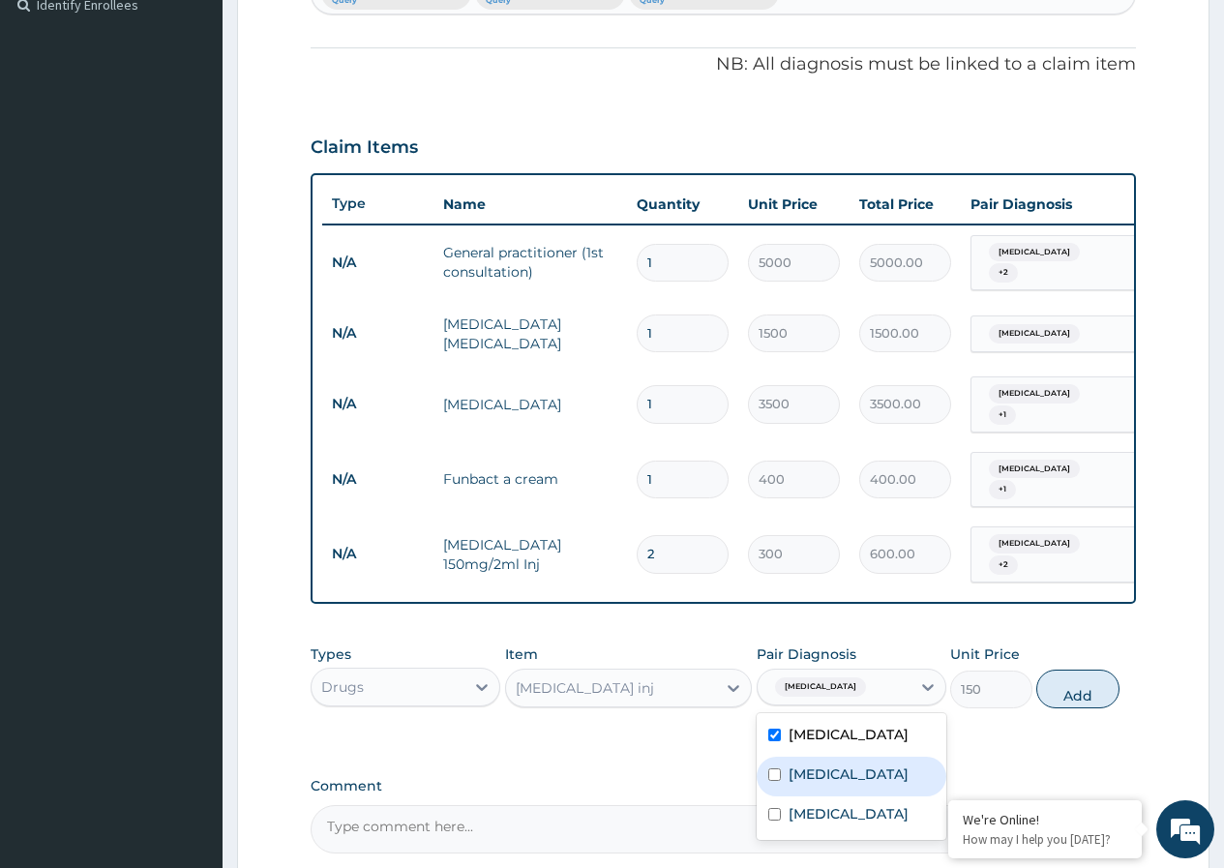
click at [785, 765] on div "Sepsis" at bounding box center [852, 777] width 190 height 40
checkbox input "true"
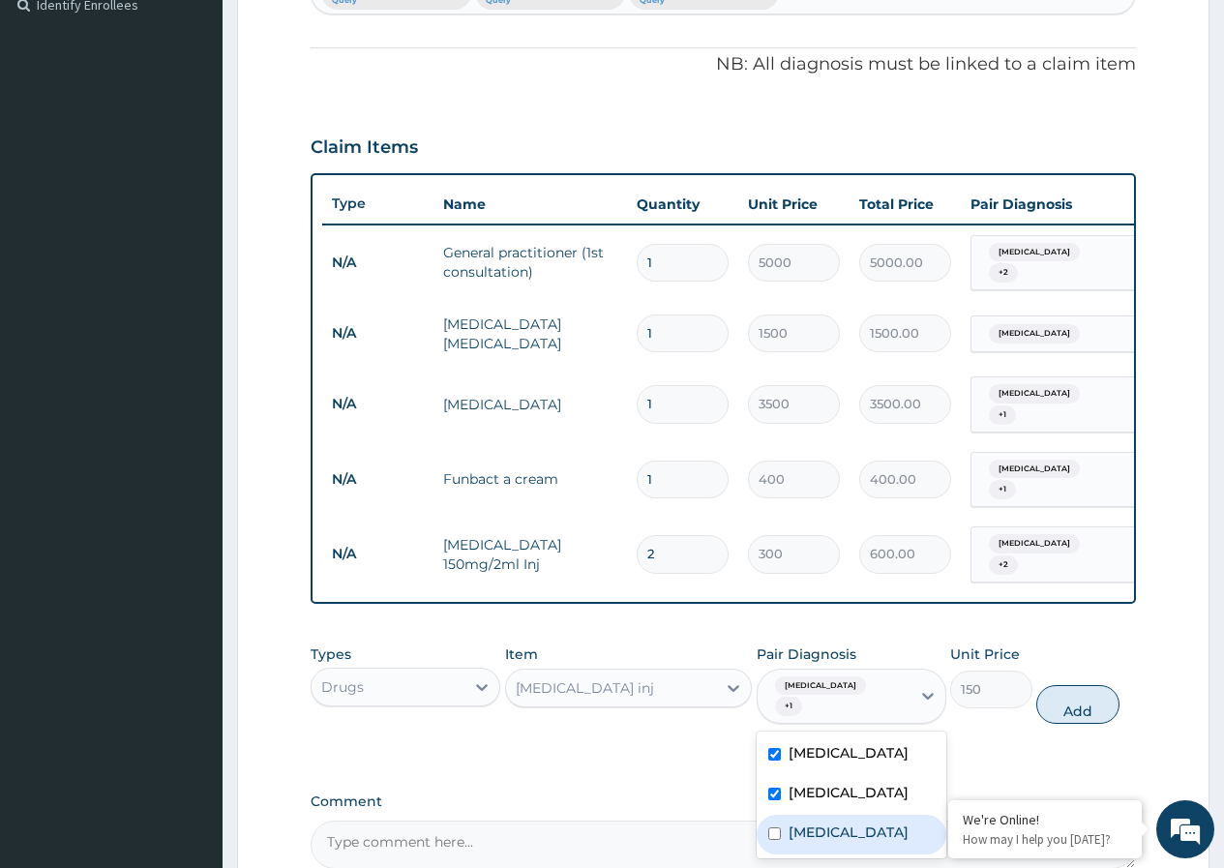
click at [785, 815] on div "Bacteremia" at bounding box center [852, 835] width 190 height 40
checkbox input "true"
click at [1071, 685] on button "Add" at bounding box center [1078, 704] width 82 height 39
type input "0"
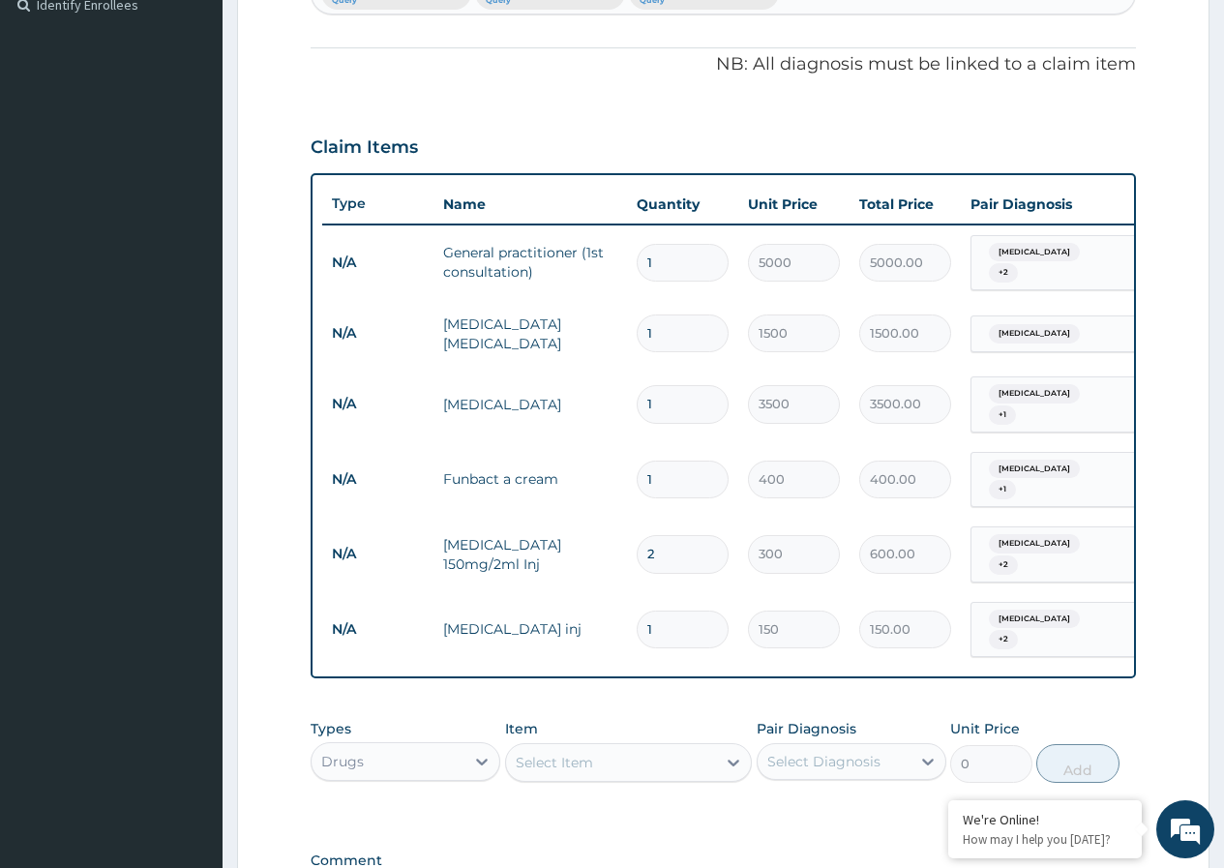
click at [614, 747] on div "Select Item" at bounding box center [611, 762] width 211 height 31
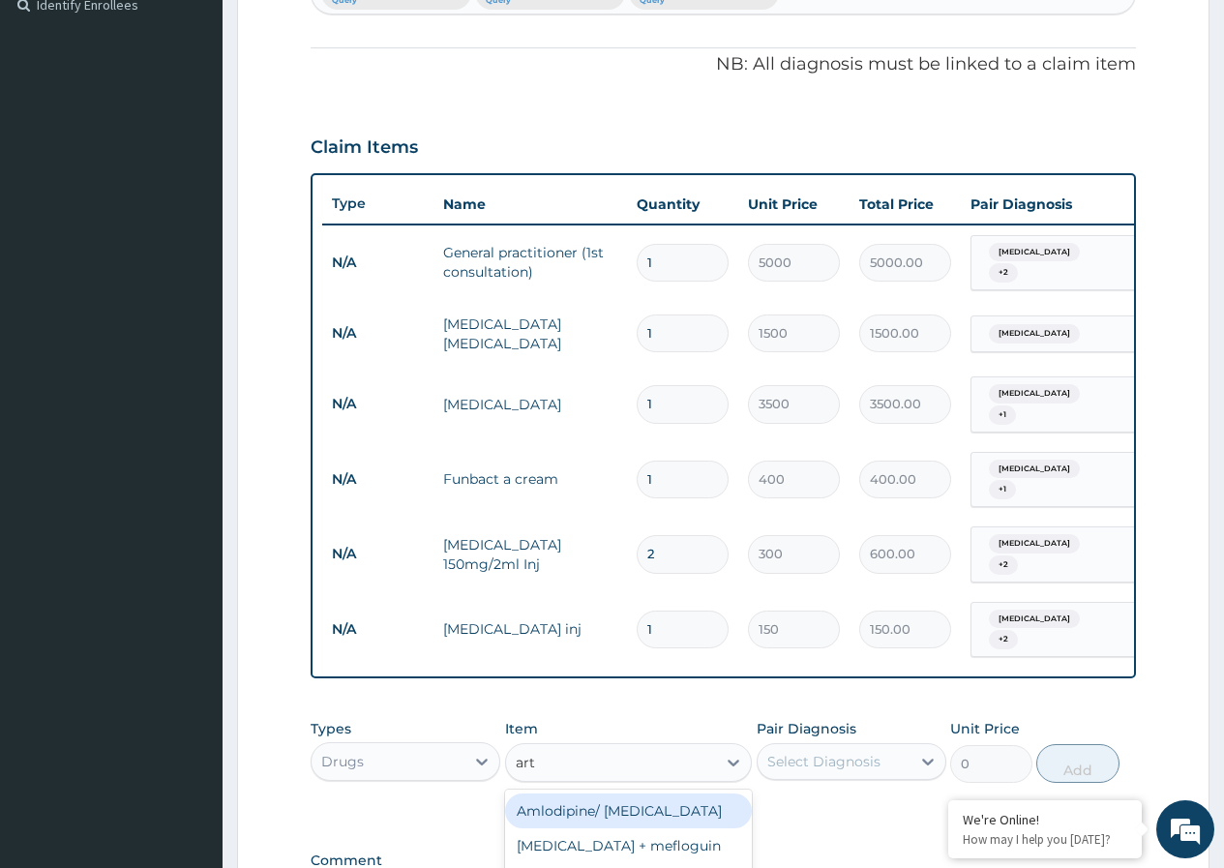
type input "arte"
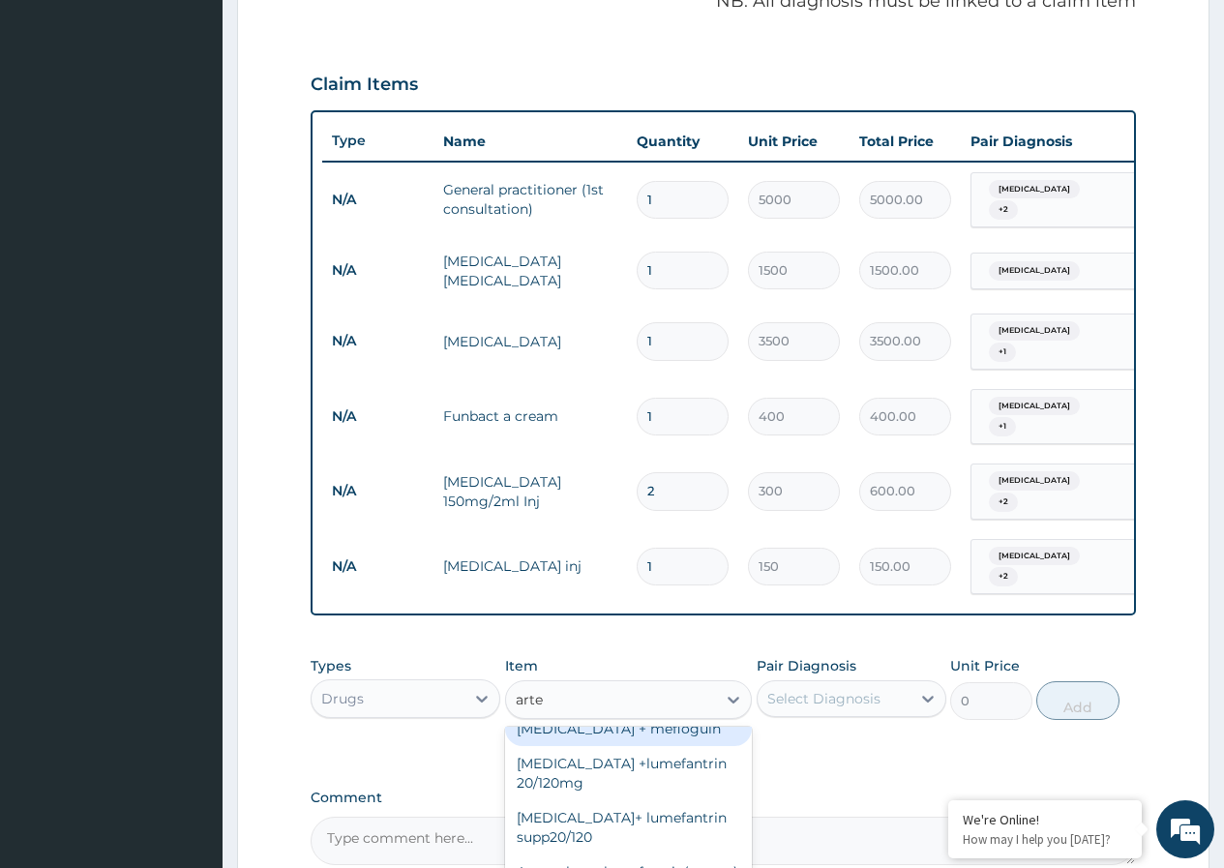
scroll to position [644, 0]
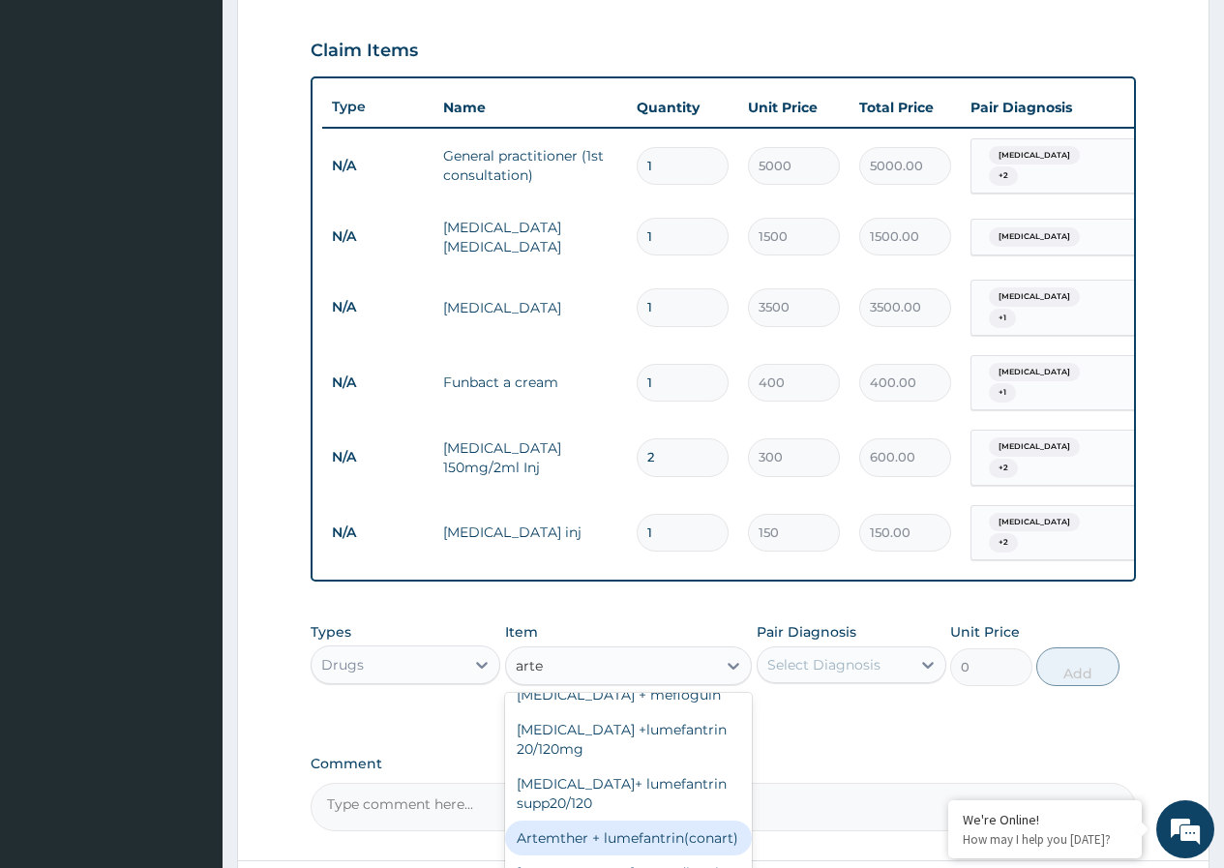
click at [634, 821] on div "Artemther + lumefantrin(conart)" at bounding box center [629, 838] width 248 height 35
type input "150"
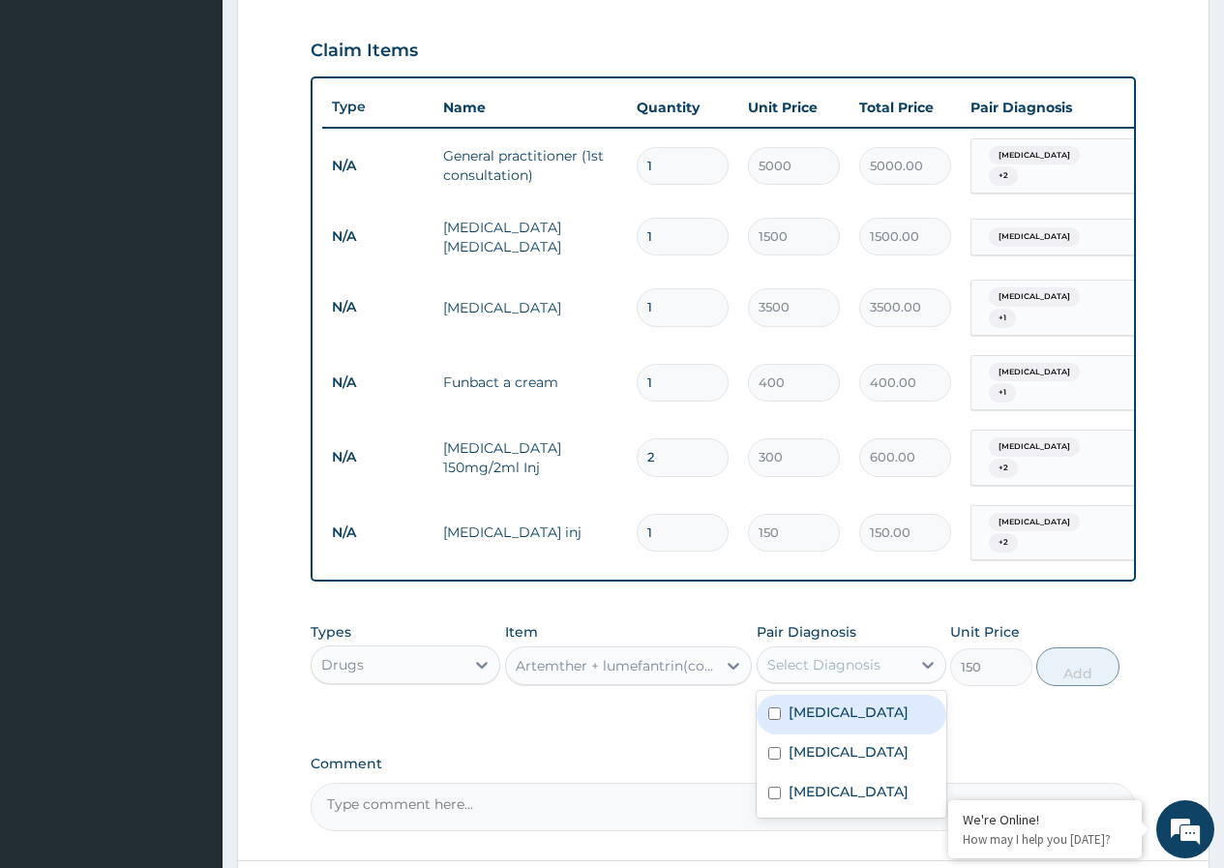
click at [860, 649] on div "Select Diagnosis" at bounding box center [834, 664] width 153 height 31
click at [837, 703] on label "Malaria" at bounding box center [849, 712] width 120 height 19
checkbox input "true"
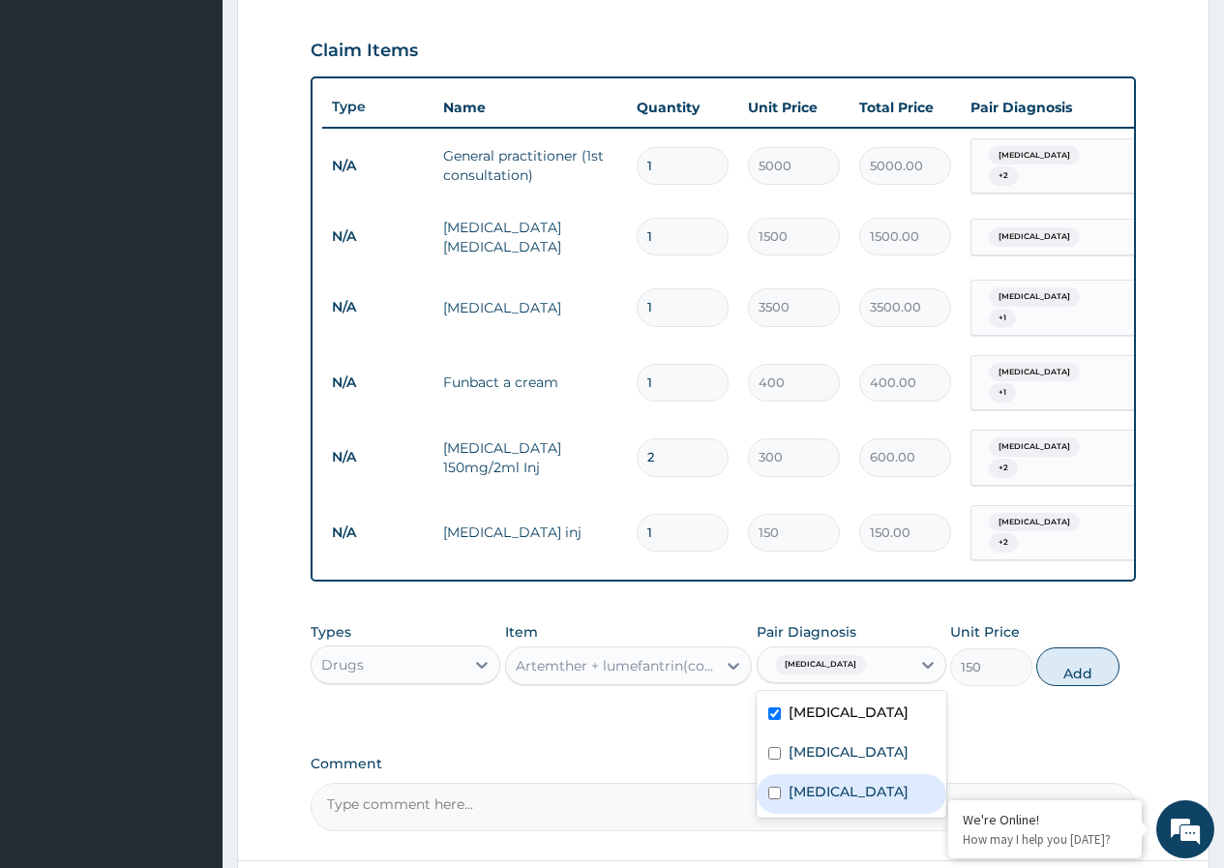
click at [830, 782] on label "Bacteremia" at bounding box center [849, 791] width 120 height 19
checkbox input "true"
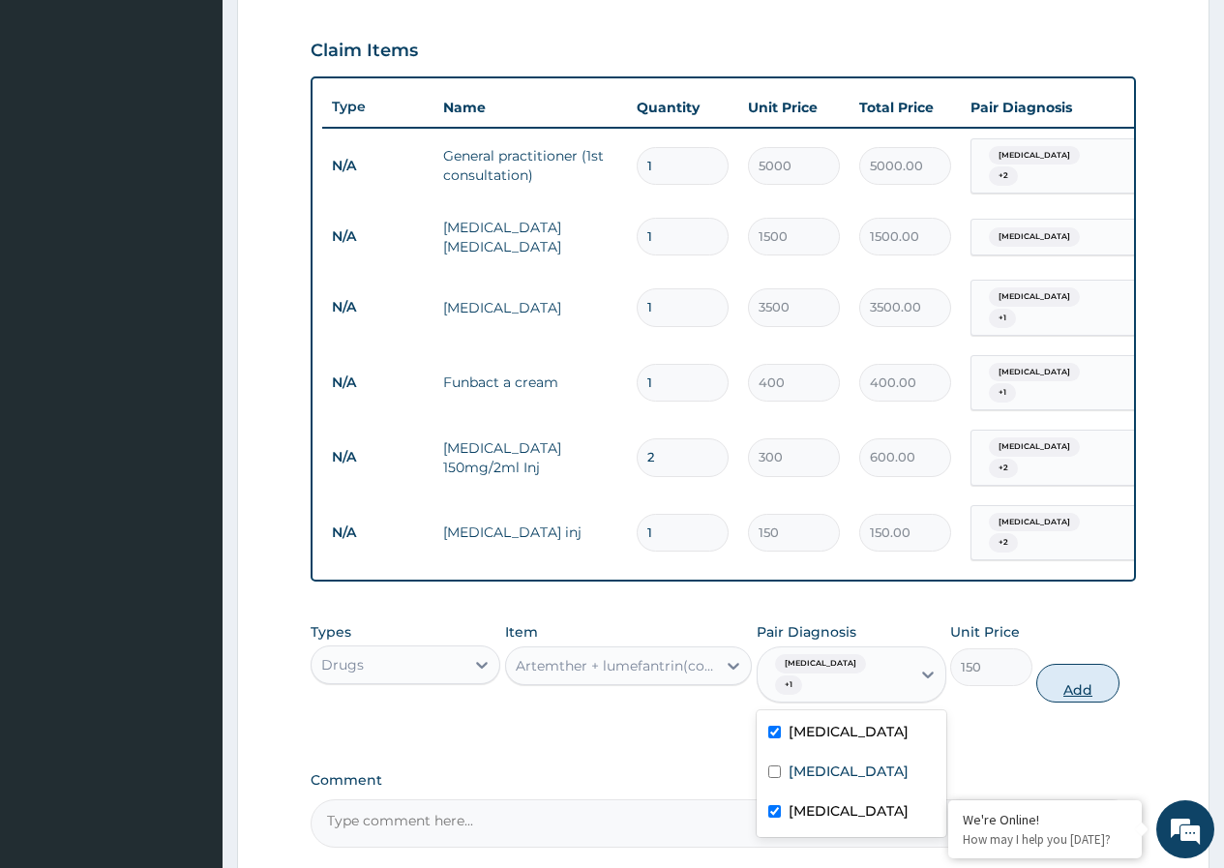
click at [1049, 664] on button "Add" at bounding box center [1078, 683] width 82 height 39
type input "0"
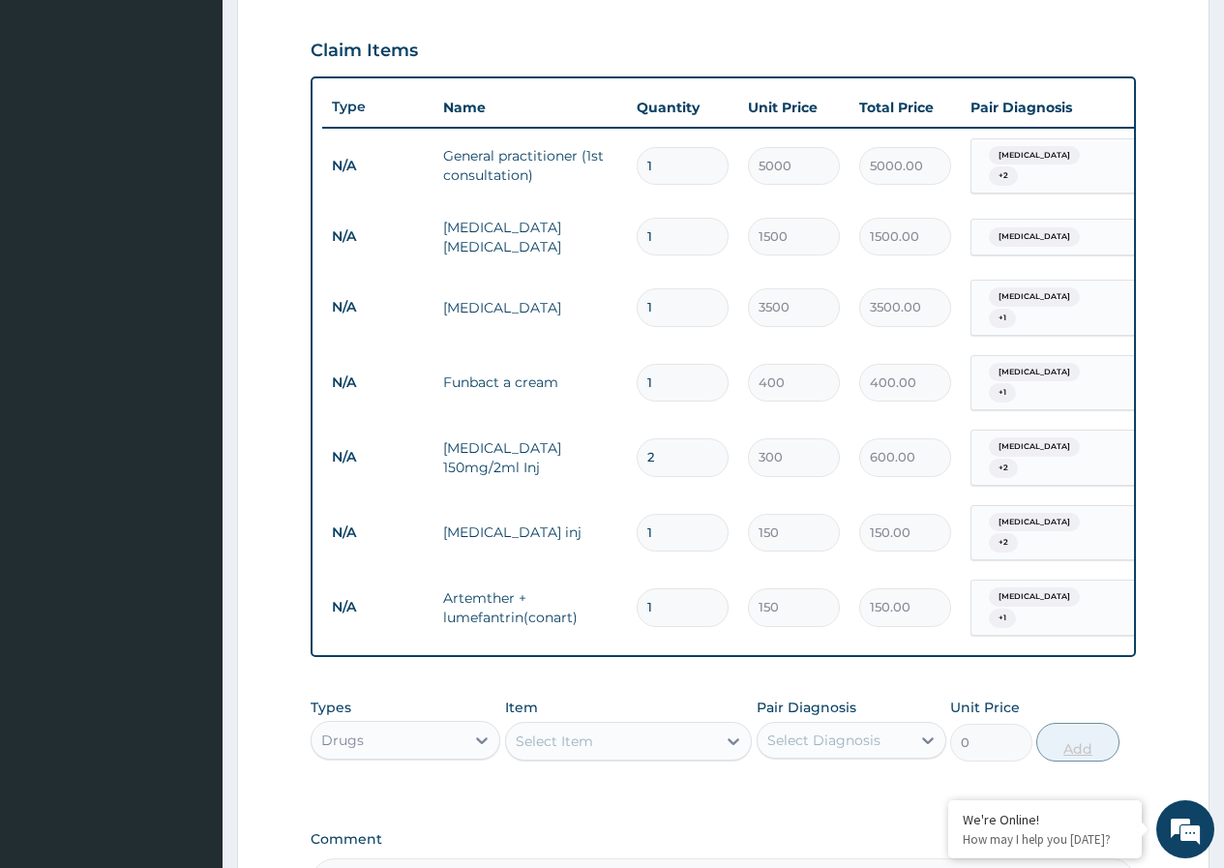
type input "0.00"
type input "6"
type input "900.00"
type input "6"
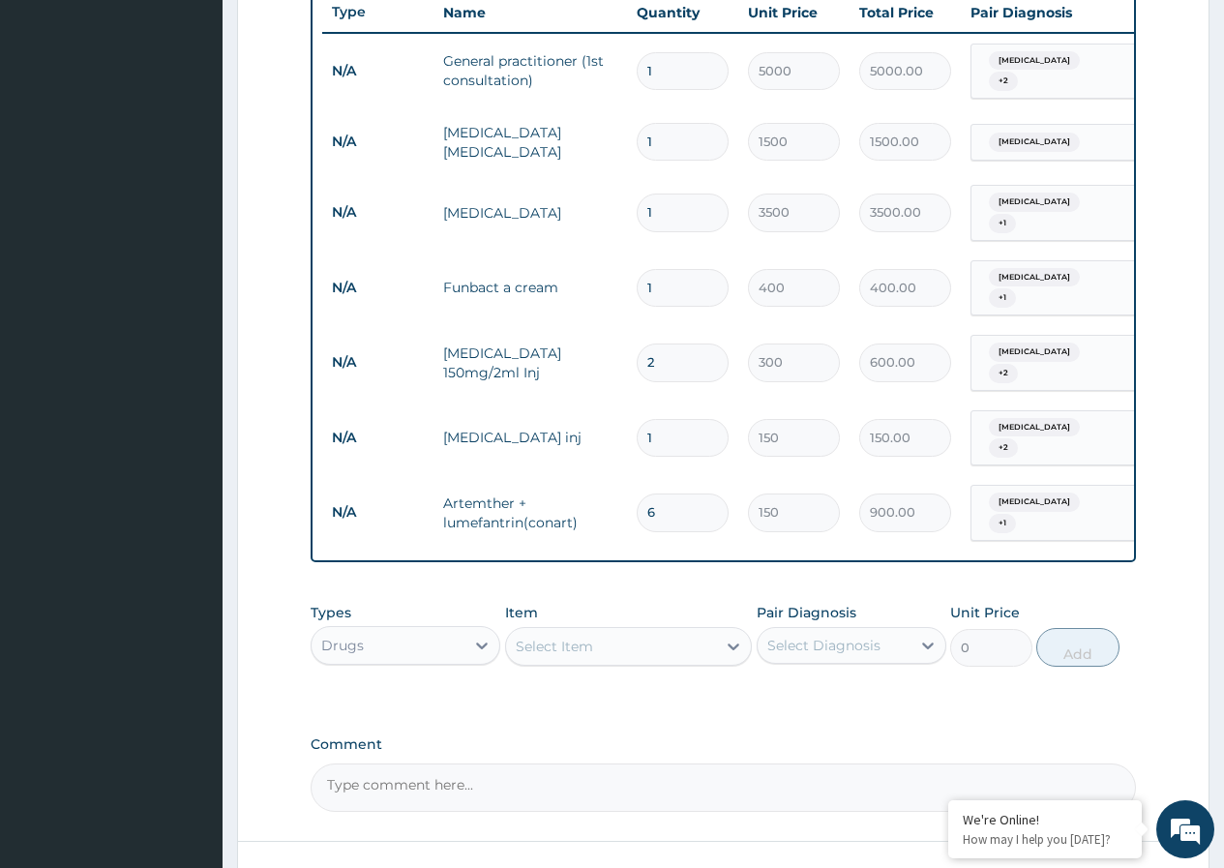
scroll to position [851, 0]
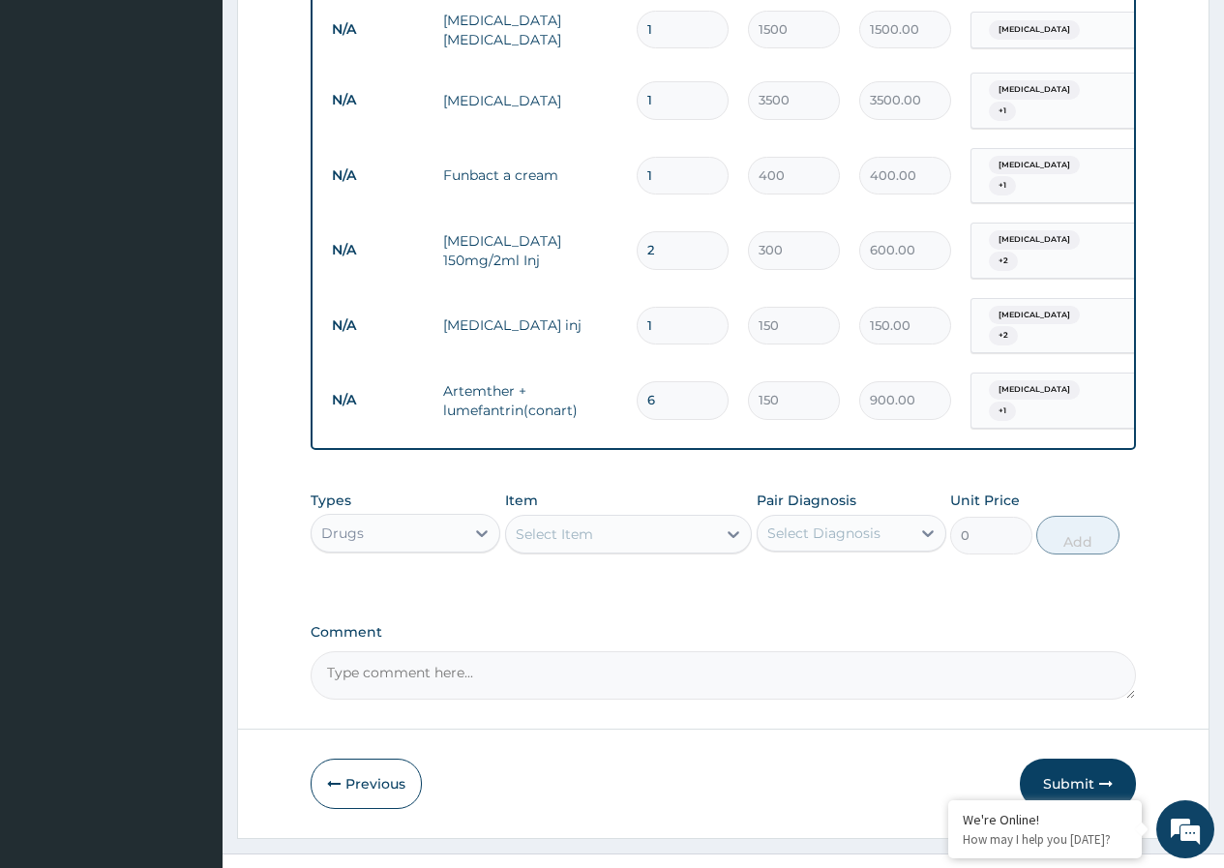
click at [616, 519] on div "Select Item" at bounding box center [611, 534] width 211 height 31
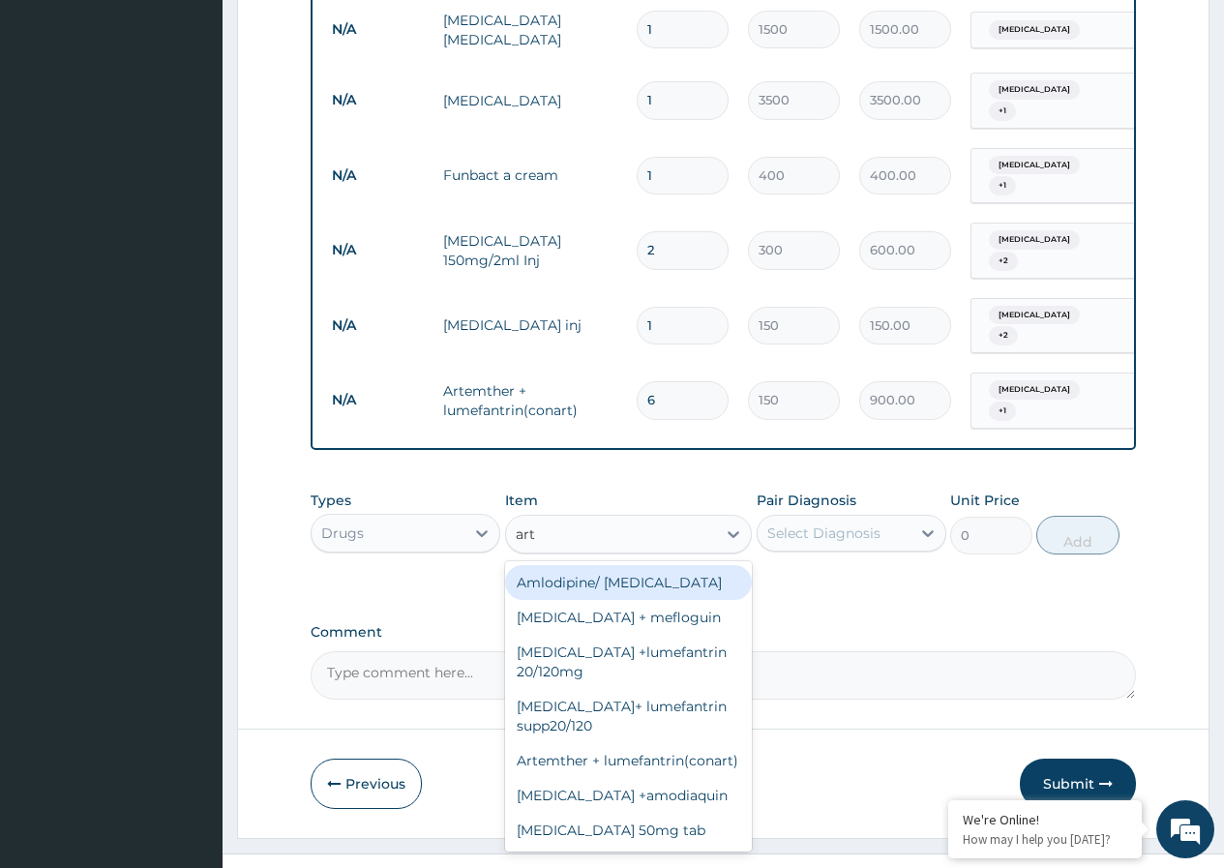
type input "arte"
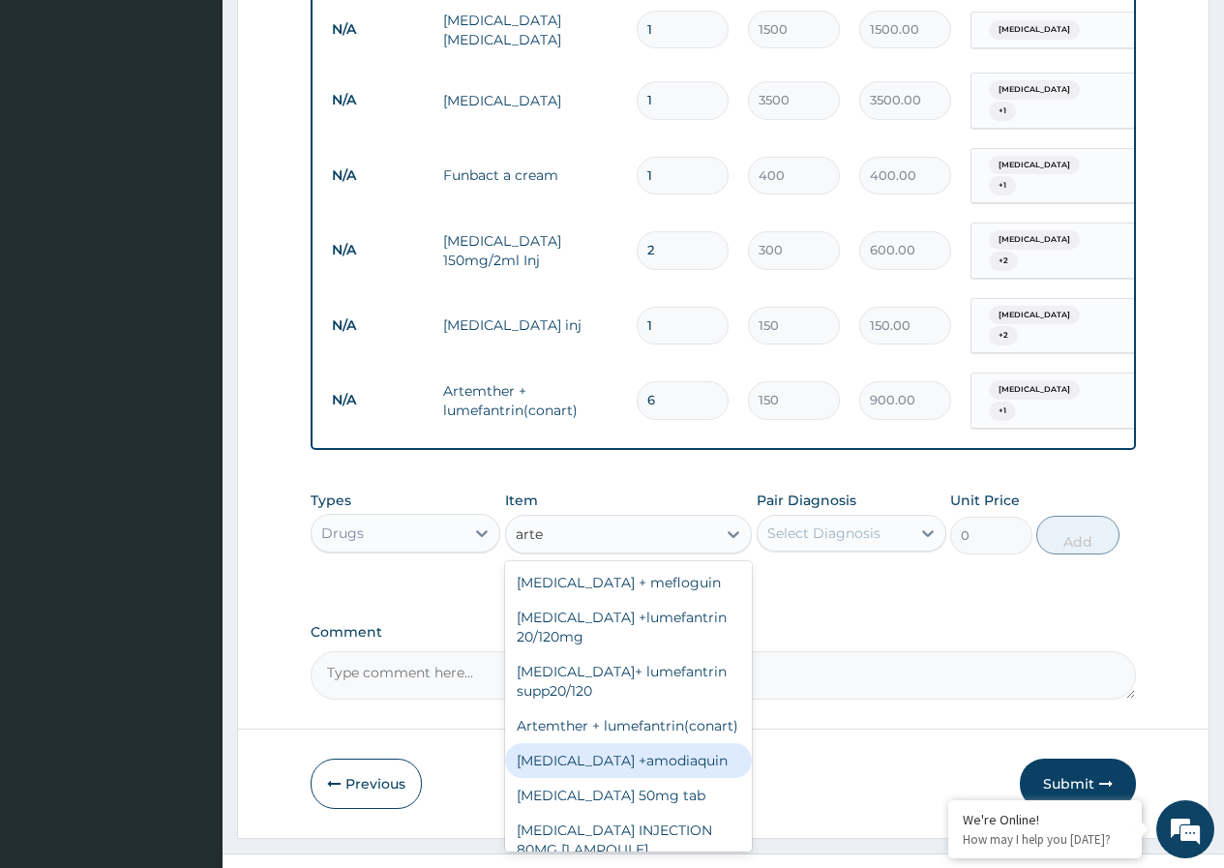
scroll to position [39, 0]
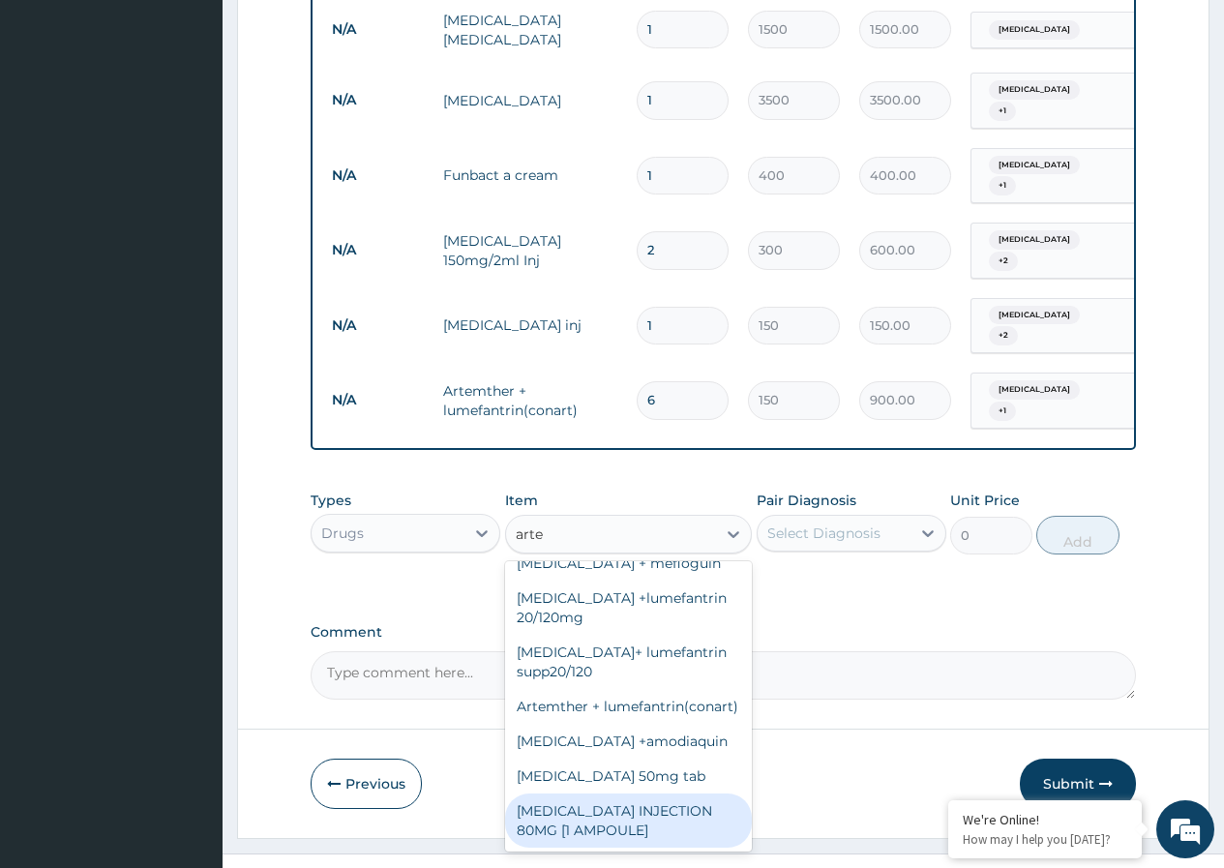
click at [641, 794] on div "ARTEMETHER INJECTION 80MG [1 AMPOULE]" at bounding box center [629, 821] width 248 height 54
type input "100"
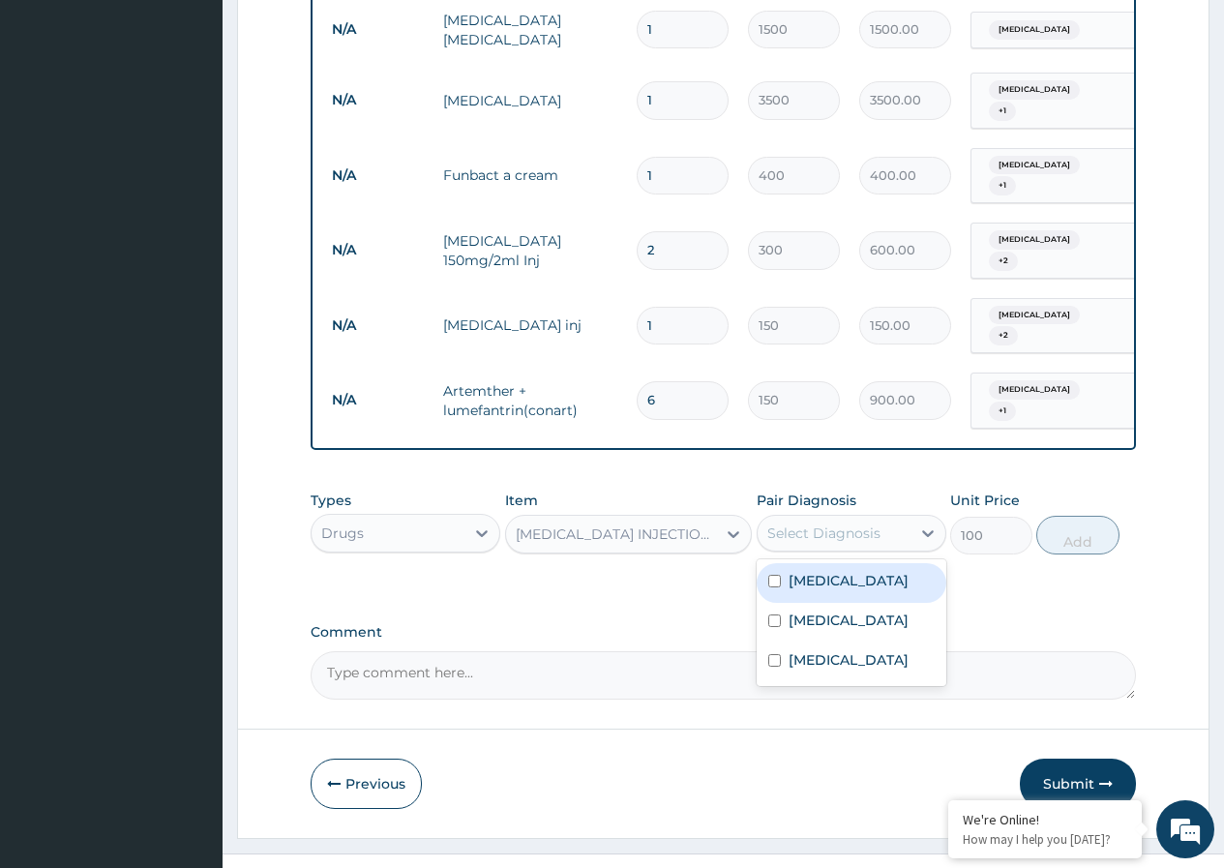
click at [878, 524] on div "Select Diagnosis" at bounding box center [824, 533] width 113 height 19
click at [804, 571] on label "Malaria" at bounding box center [849, 580] width 120 height 19
checkbox input "true"
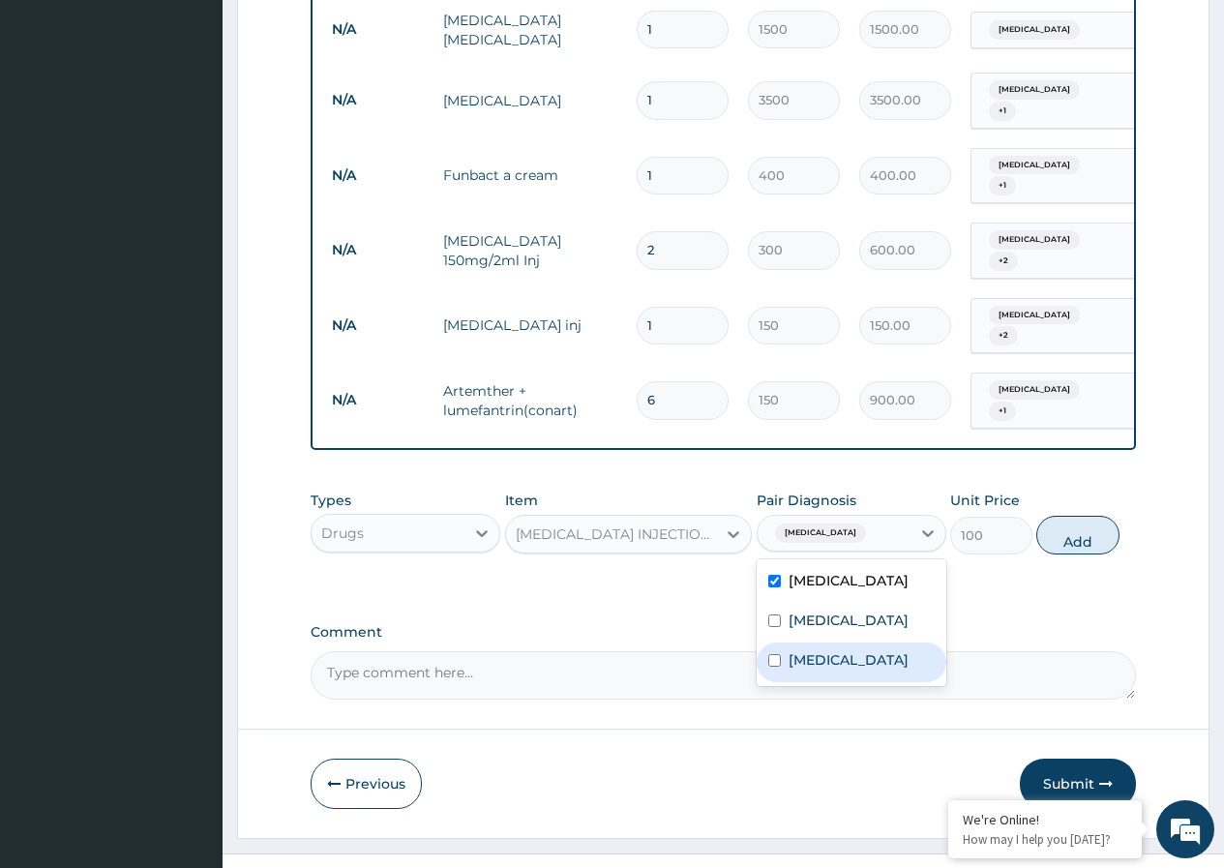
click at [789, 650] on label "Bacteremia" at bounding box center [849, 659] width 120 height 19
checkbox input "true"
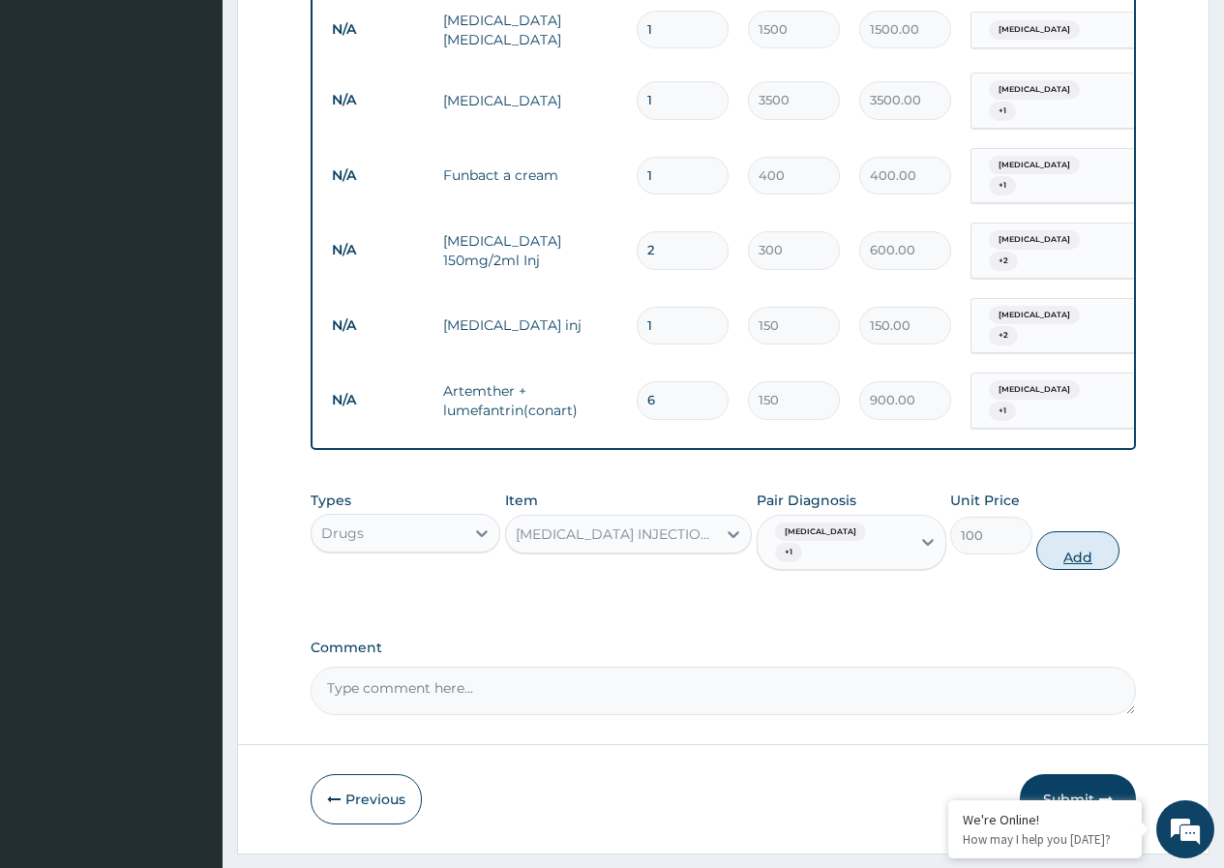
click at [1101, 531] on button "Add" at bounding box center [1078, 550] width 82 height 39
type input "0"
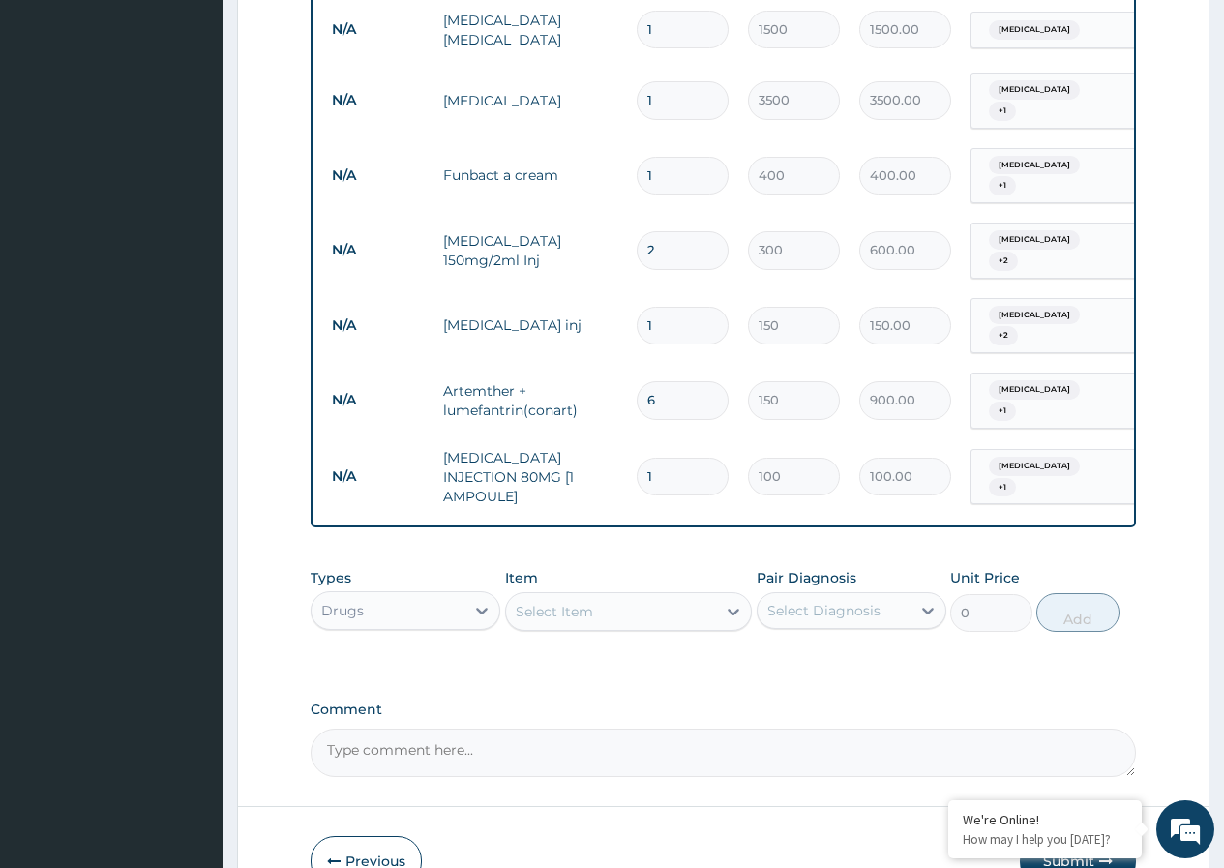
type input "0.00"
type input "3"
type input "300.00"
type input "3"
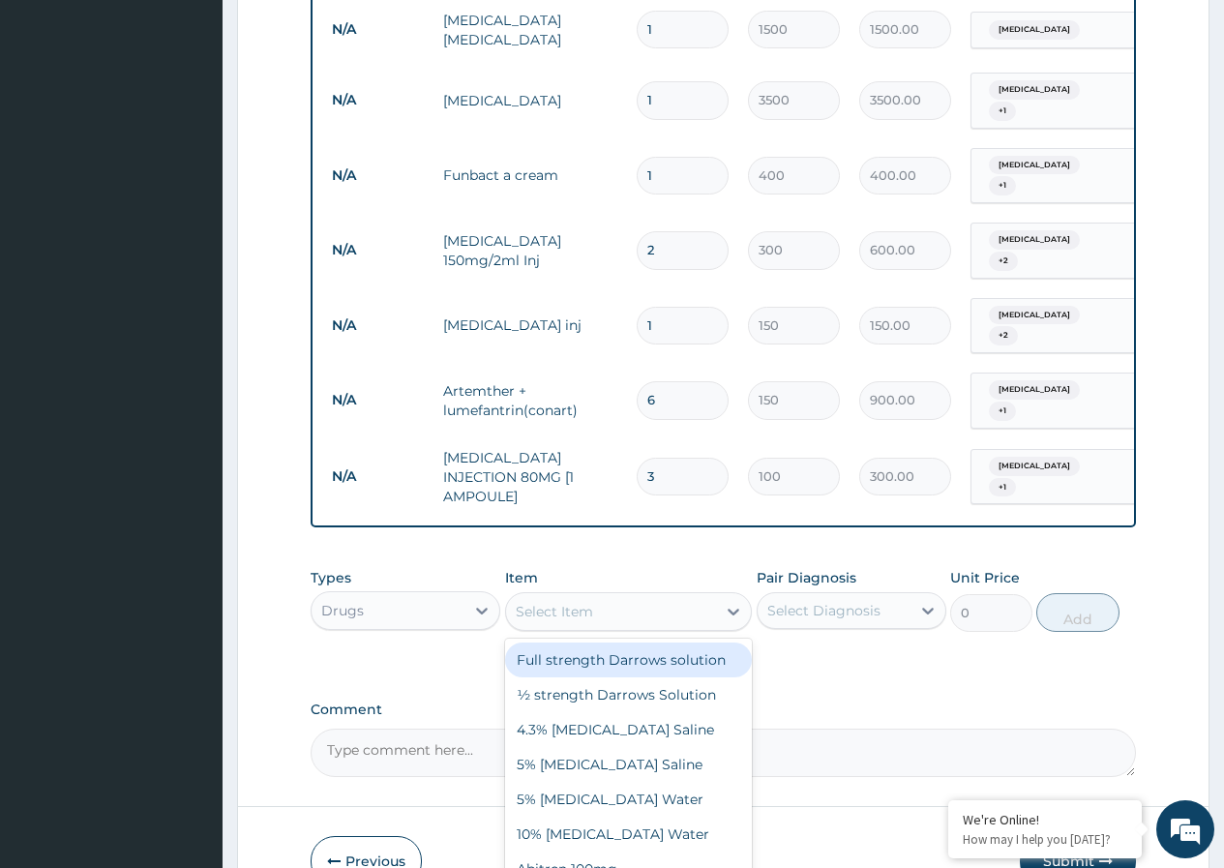
click at [633, 596] on div "Select Item" at bounding box center [611, 611] width 211 height 31
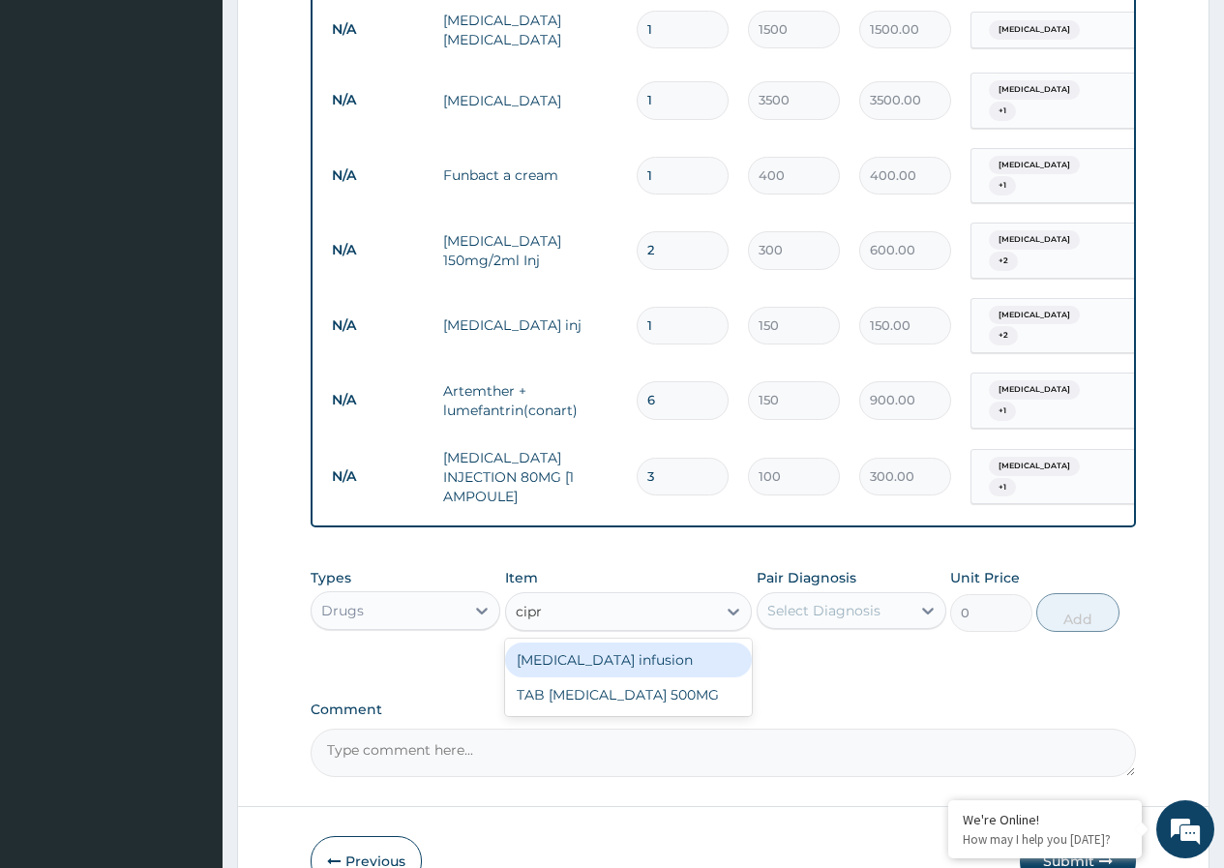
type input "cipro"
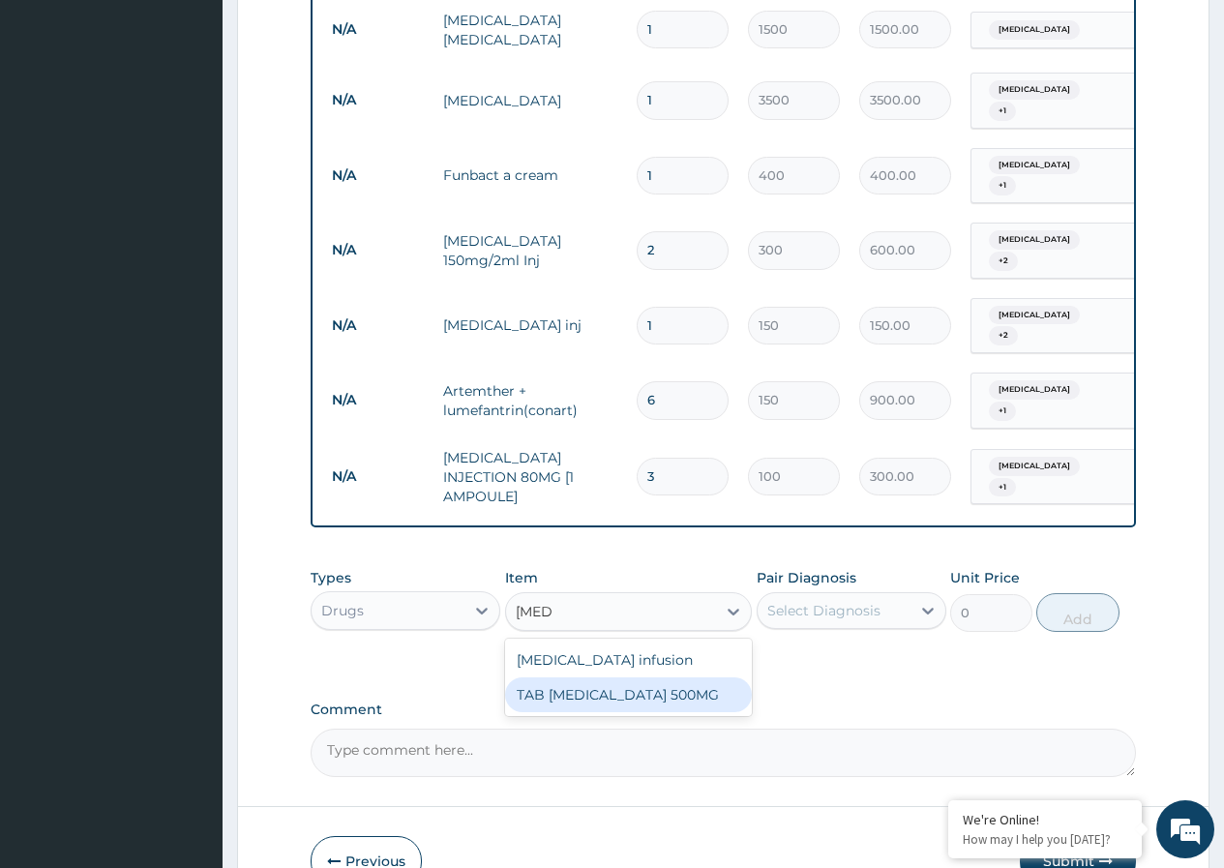
click at [653, 678] on div "TAB CIPROFLOXACIN 500MG" at bounding box center [629, 695] width 248 height 35
type input "120"
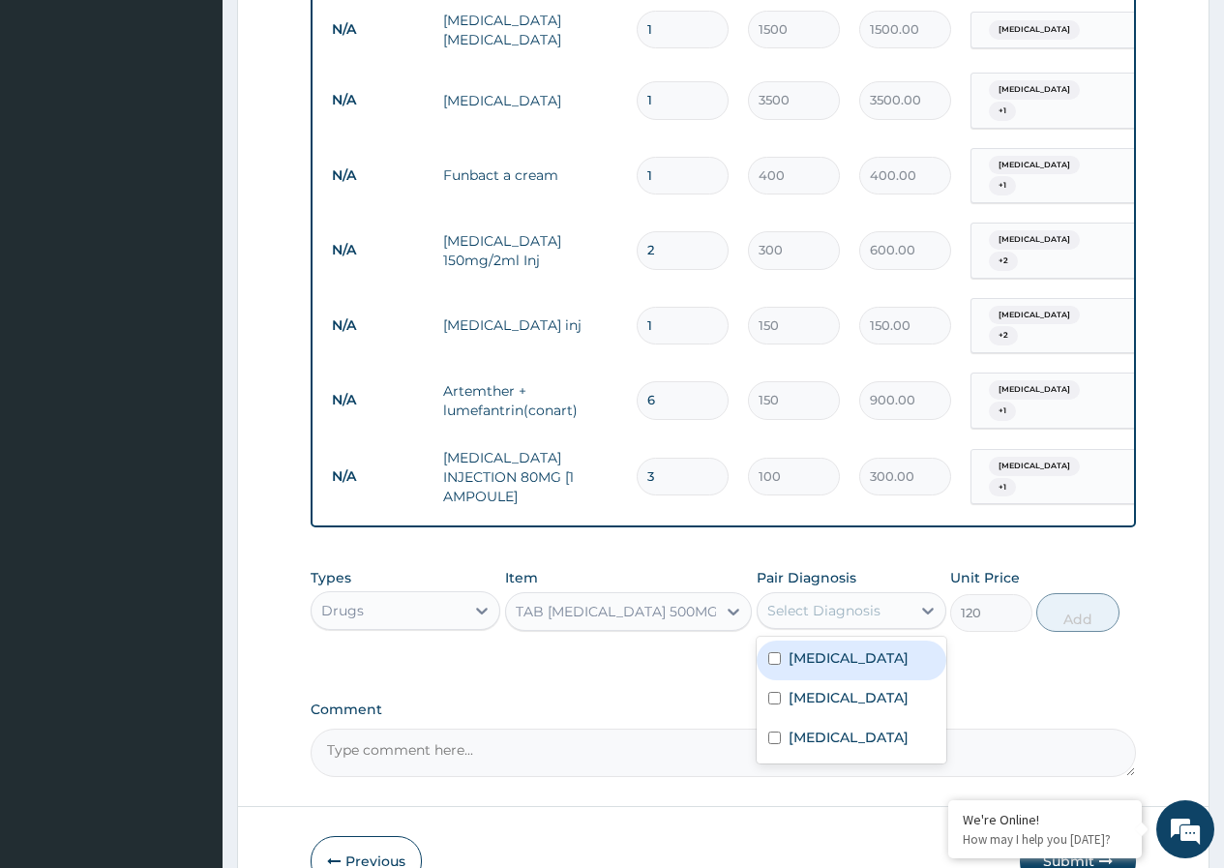
click at [810, 595] on div "Select Diagnosis" at bounding box center [834, 610] width 153 height 31
click at [800, 649] on label "Malaria" at bounding box center [849, 658] width 120 height 19
checkbox input "true"
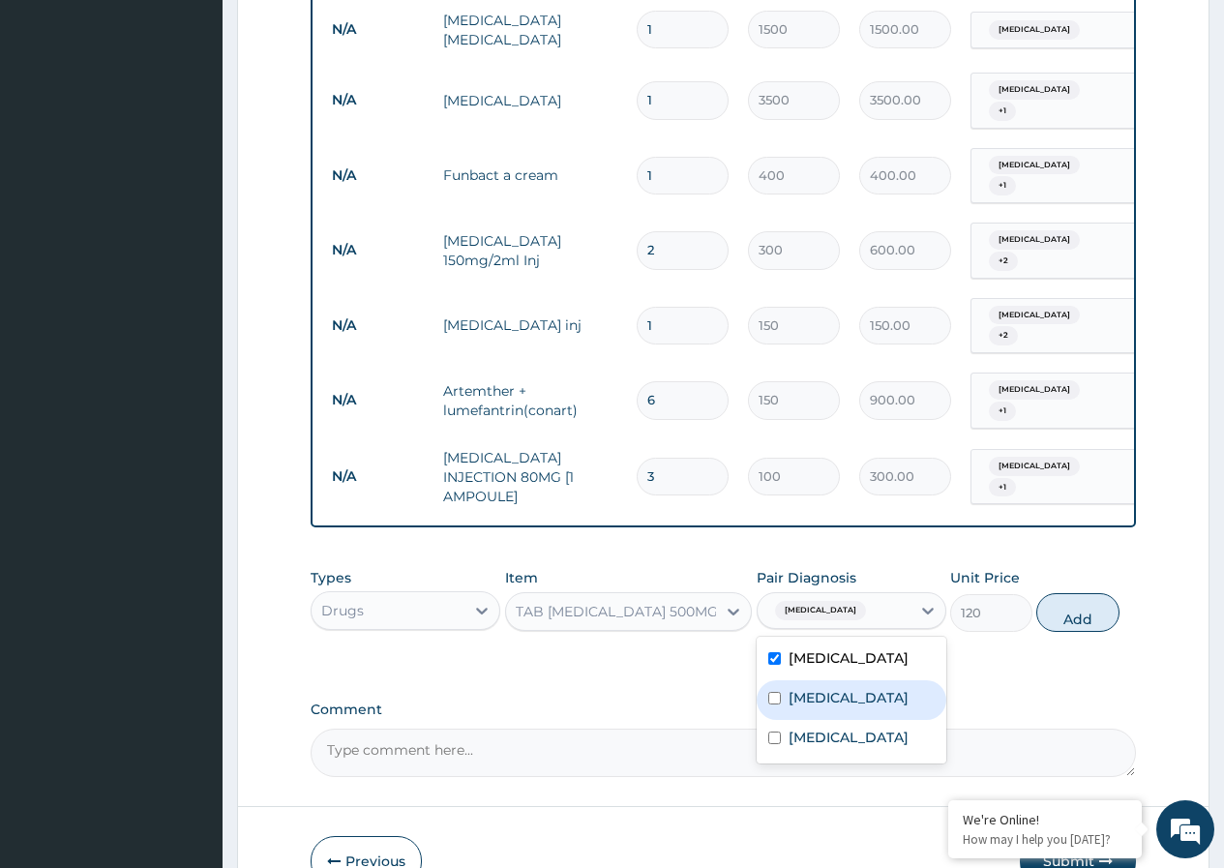
click at [798, 688] on label "Sepsis" at bounding box center [849, 697] width 120 height 19
checkbox input "true"
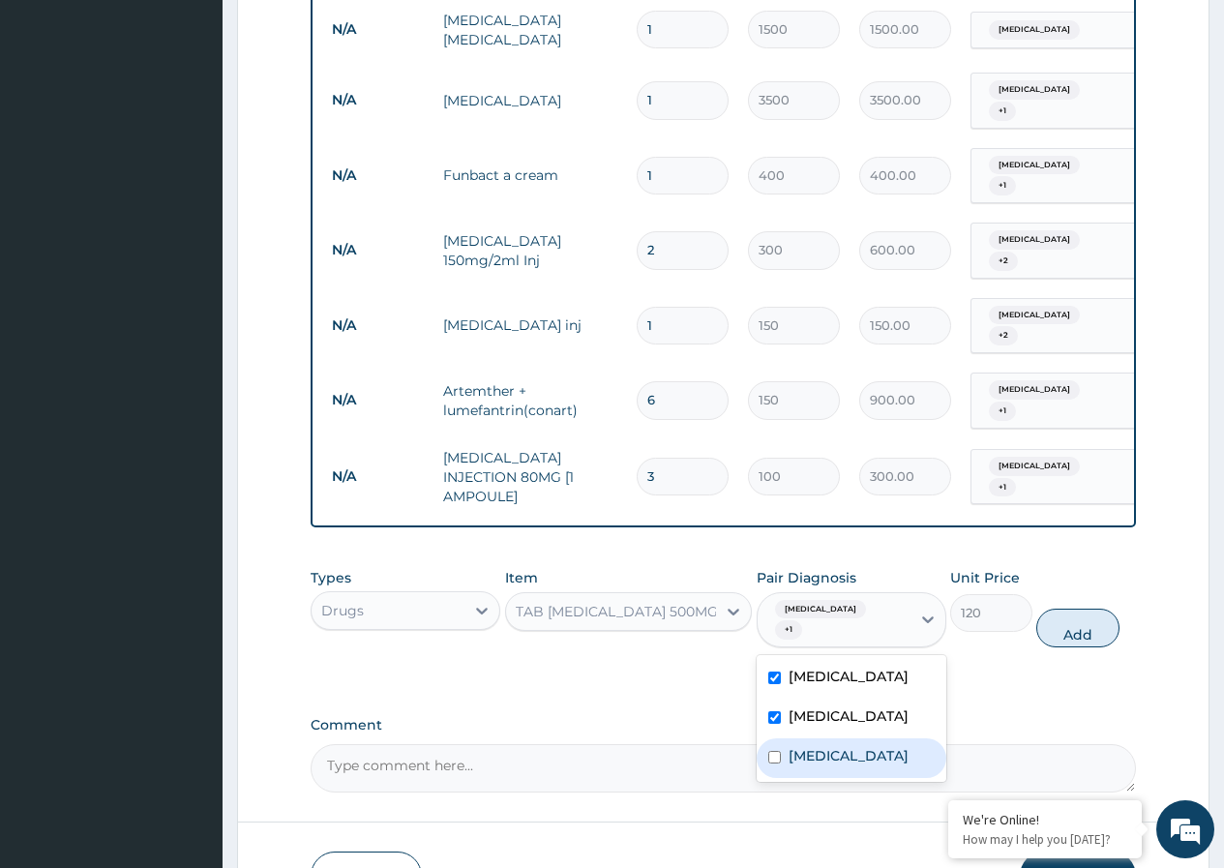
click at [793, 746] on label "Bacteremia" at bounding box center [849, 755] width 120 height 19
checkbox input "true"
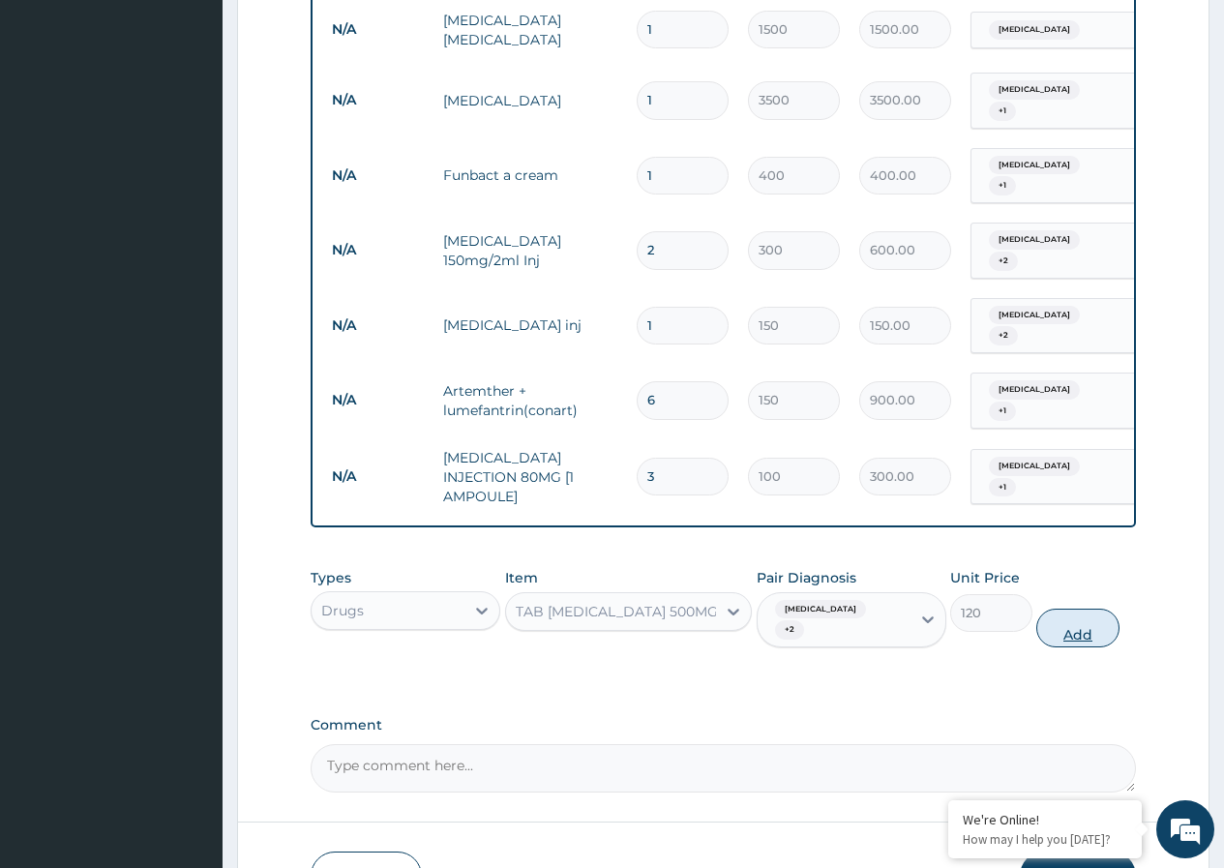
click at [1071, 609] on button "Add" at bounding box center [1078, 628] width 82 height 39
type input "0"
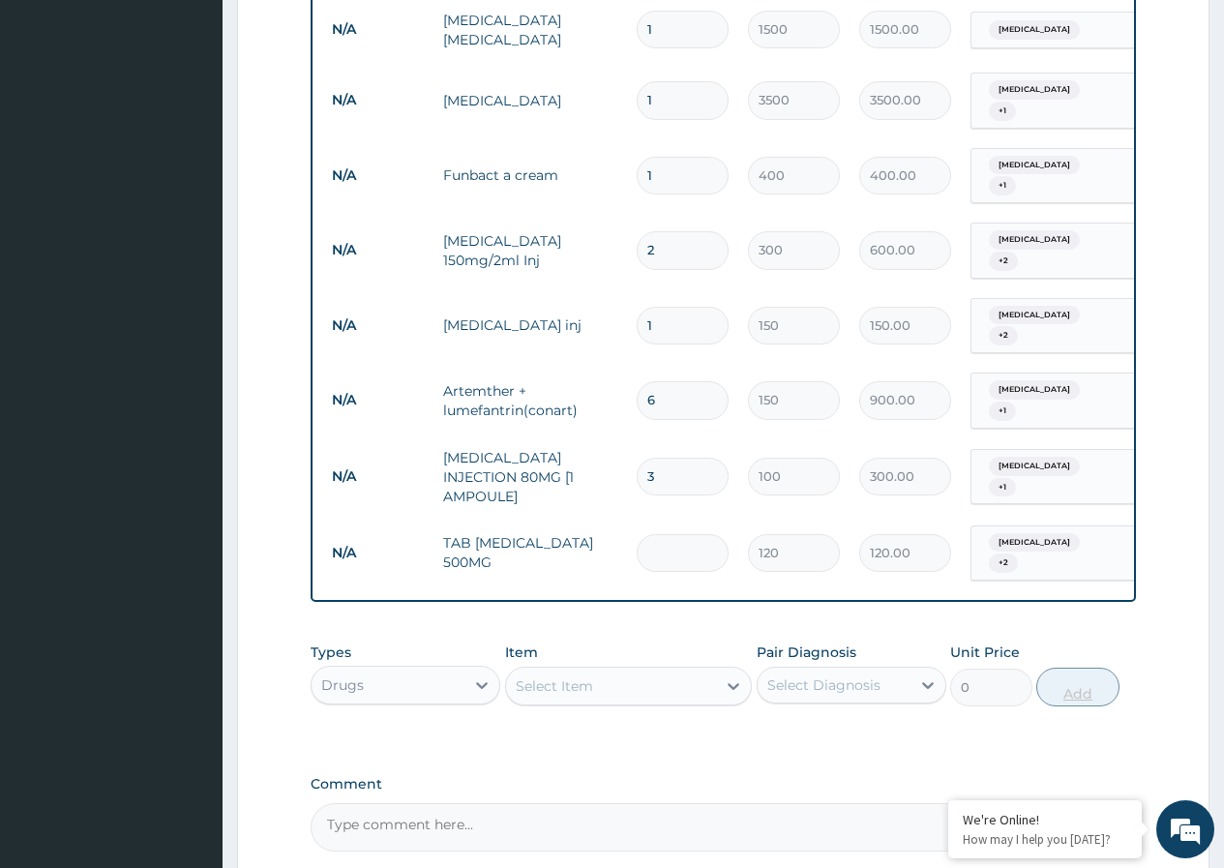
type input "0.00"
type input "2"
type input "240.00"
type input "20"
type input "2400.00"
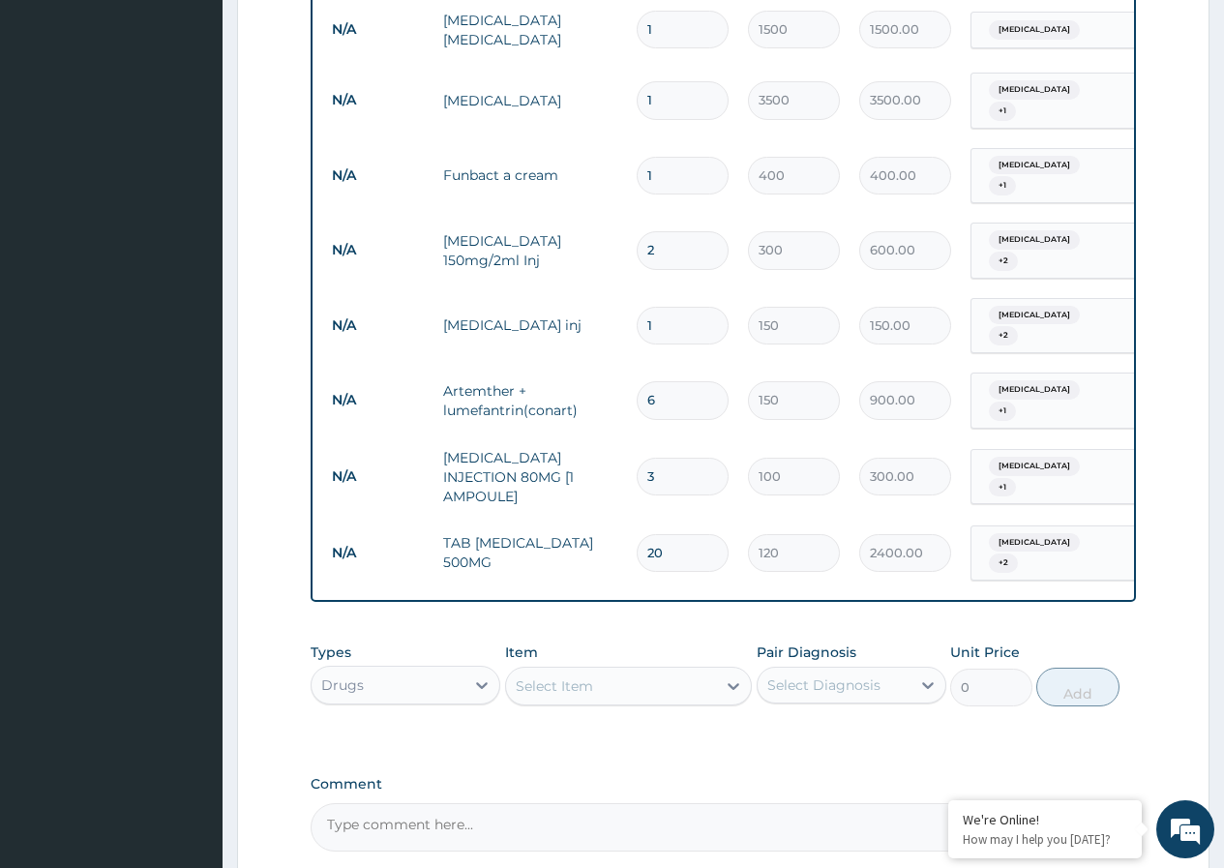
type input "20"
click at [697, 671] on div "Select Item" at bounding box center [611, 686] width 211 height 31
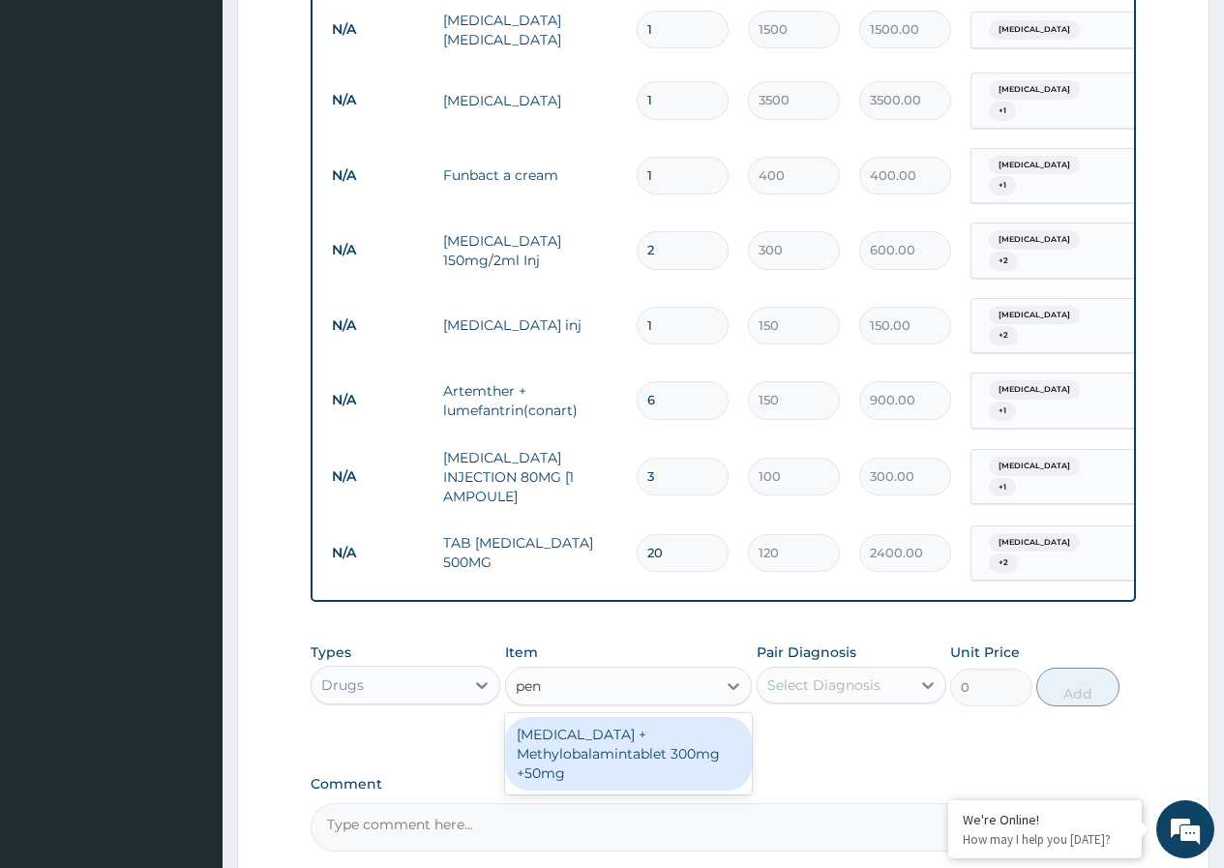
type input "pent"
click at [577, 717] on div "Gabapentin + Methylobalamintablet 300mg +50mg" at bounding box center [629, 754] width 248 height 74
type input "120"
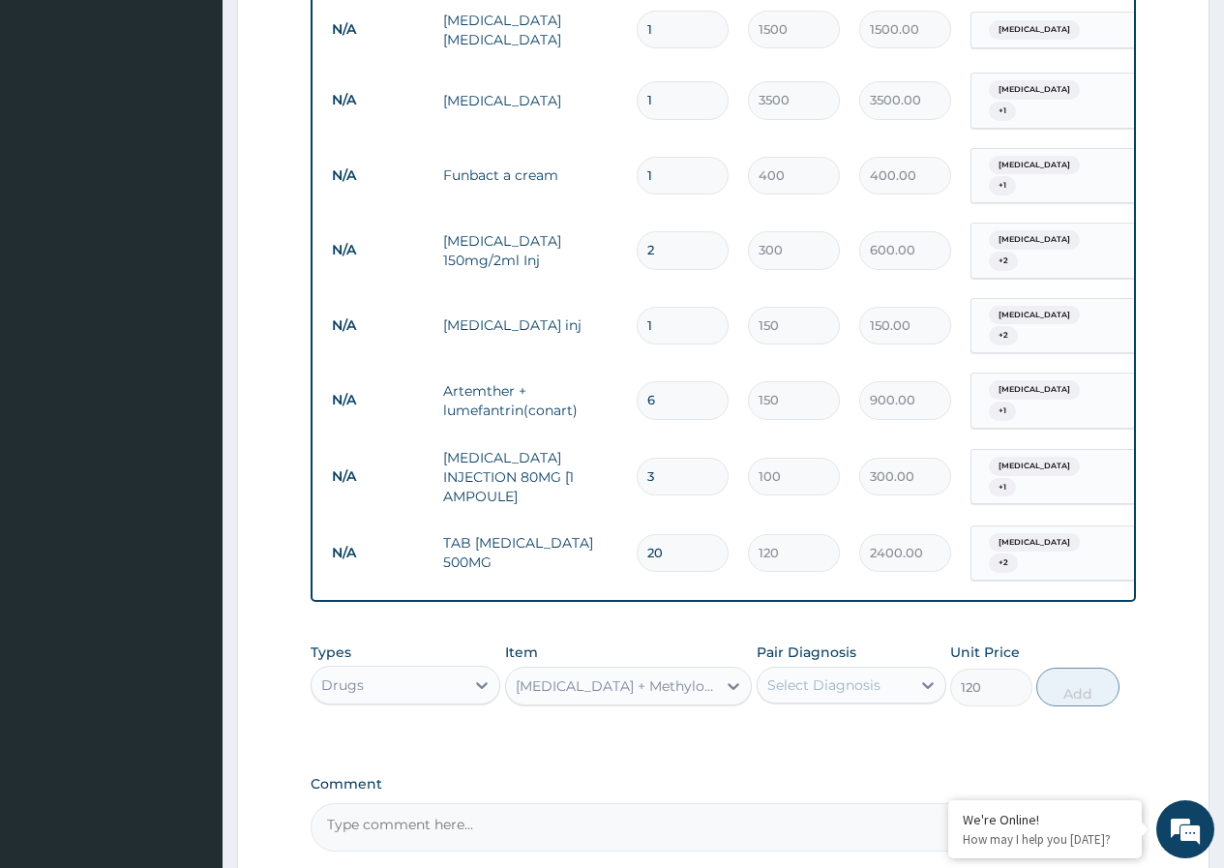
click at [847, 676] on div "Select Diagnosis" at bounding box center [824, 685] width 113 height 19
click at [780, 728] on input "checkbox" at bounding box center [775, 734] width 13 height 13
checkbox input "true"
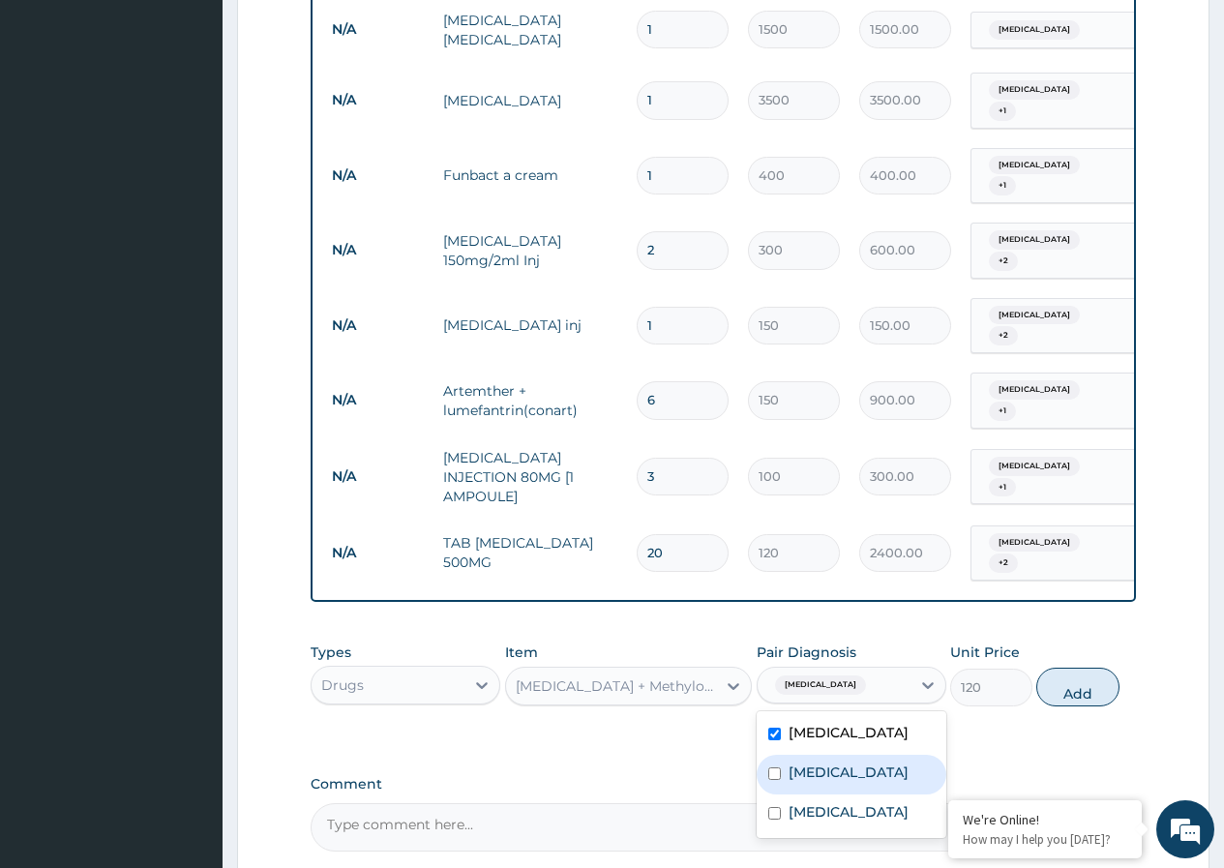
click at [781, 755] on div "Sepsis" at bounding box center [852, 775] width 190 height 40
checkbox input "true"
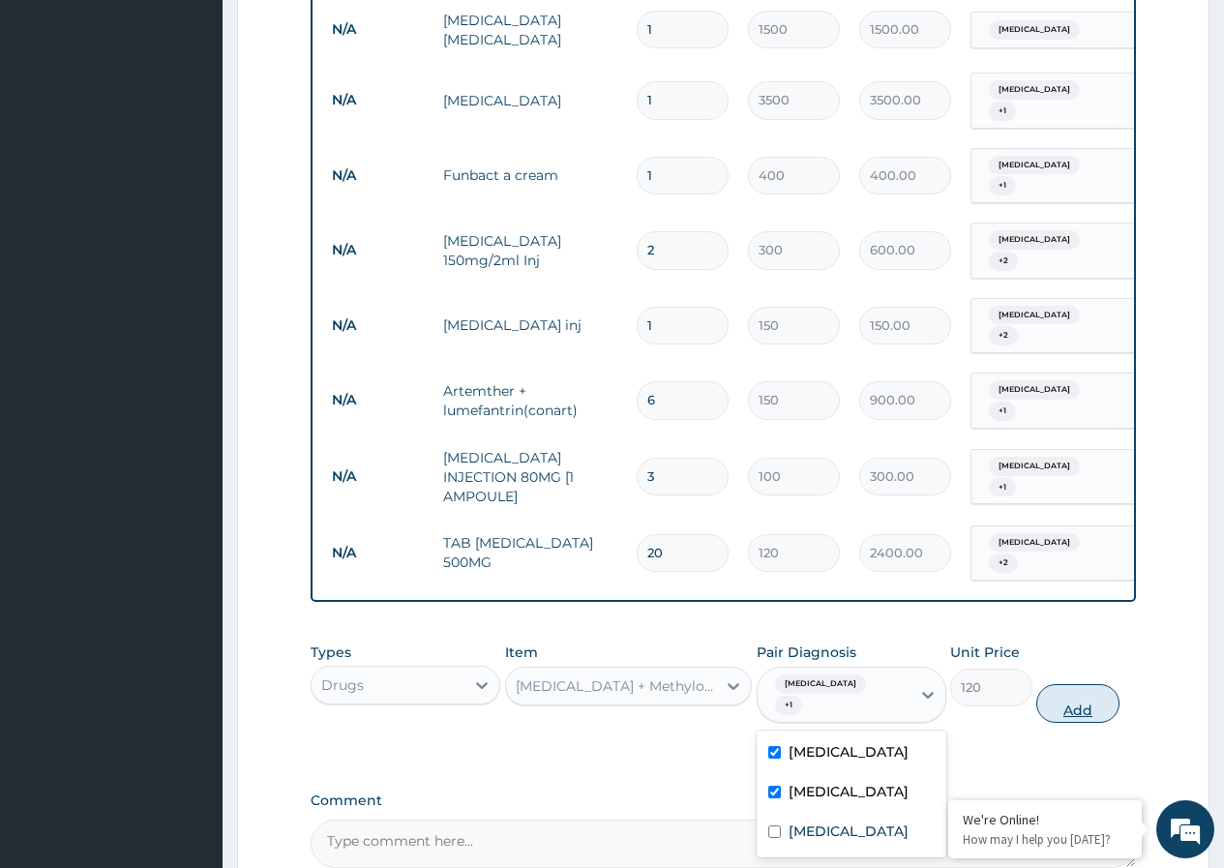
click at [1069, 684] on button "Add" at bounding box center [1078, 703] width 82 height 39
type input "0"
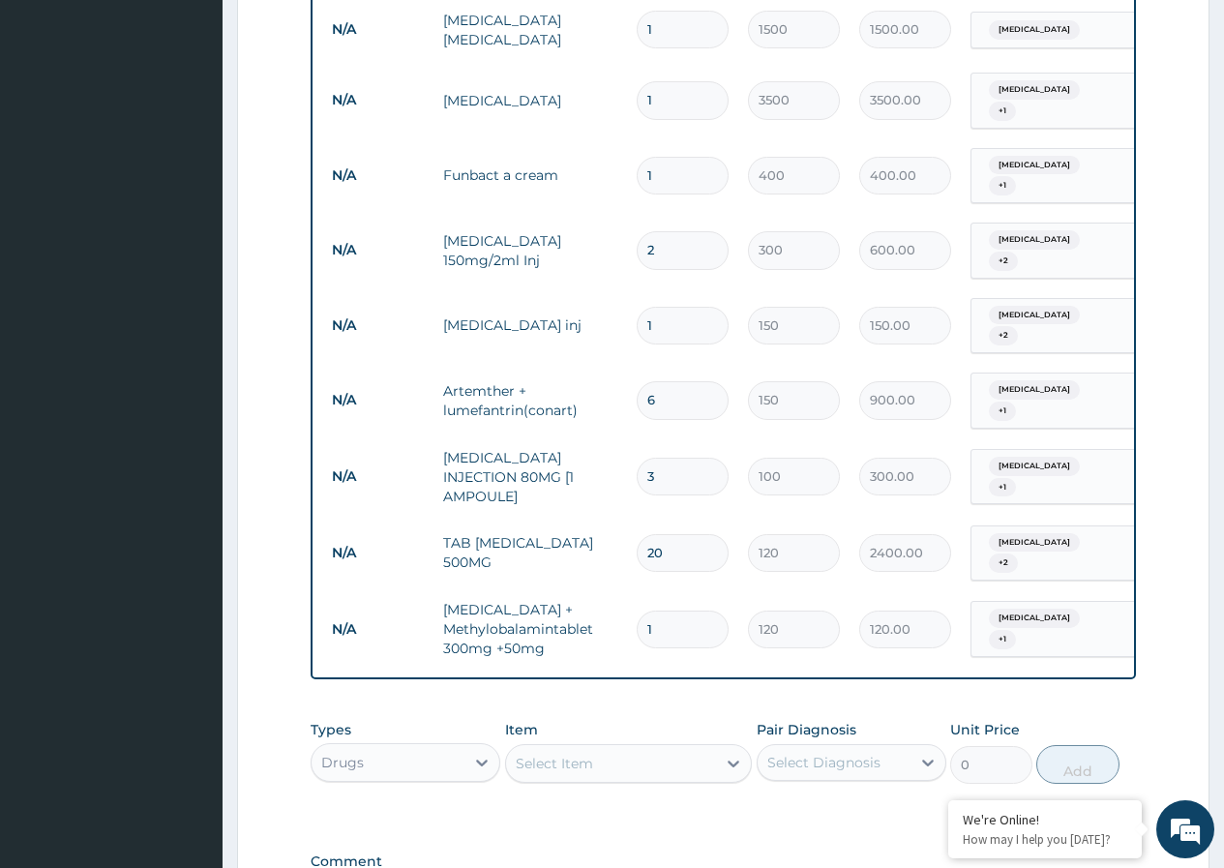
click at [644, 748] on div "Select Item" at bounding box center [611, 763] width 211 height 31
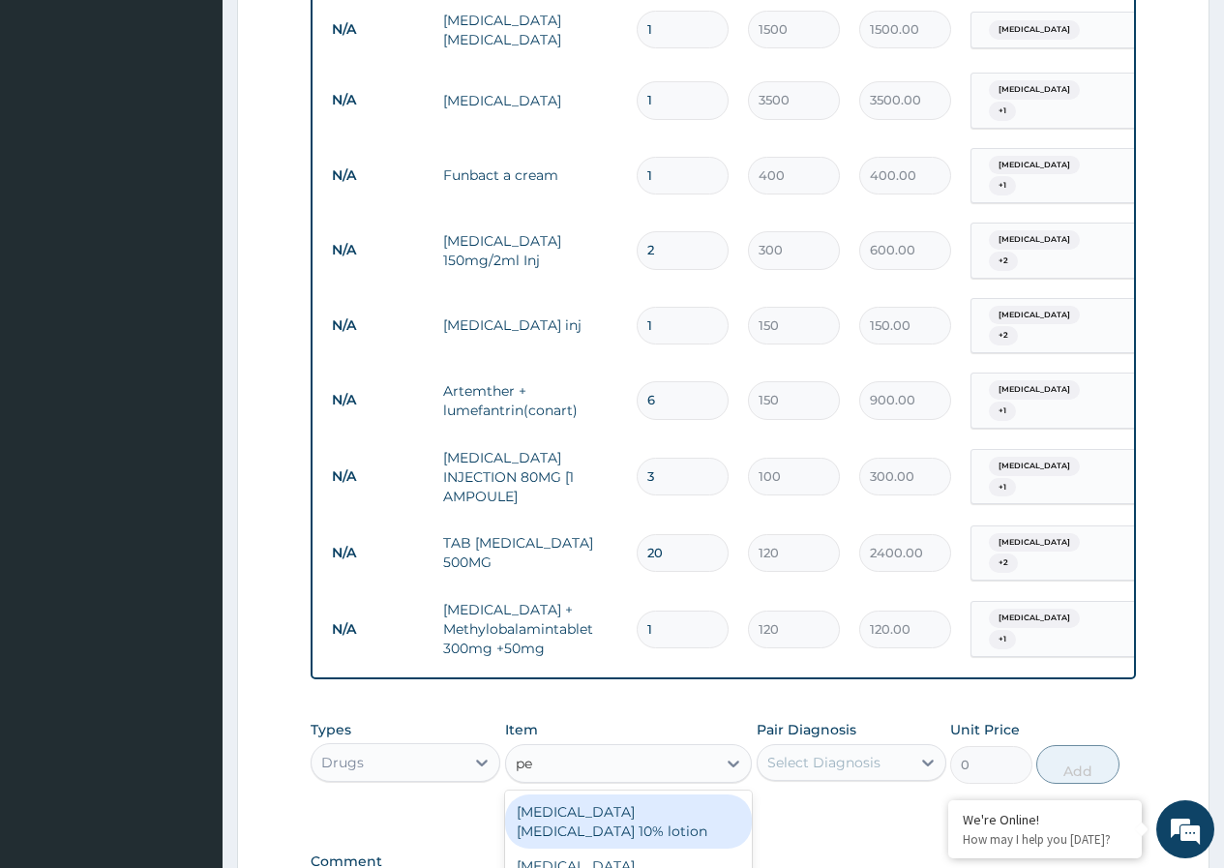
type input "pes"
click at [618, 795] on div "Clotrimazole 100mg 9 Cenestene Pessary)" at bounding box center [629, 822] width 248 height 54
type input "700"
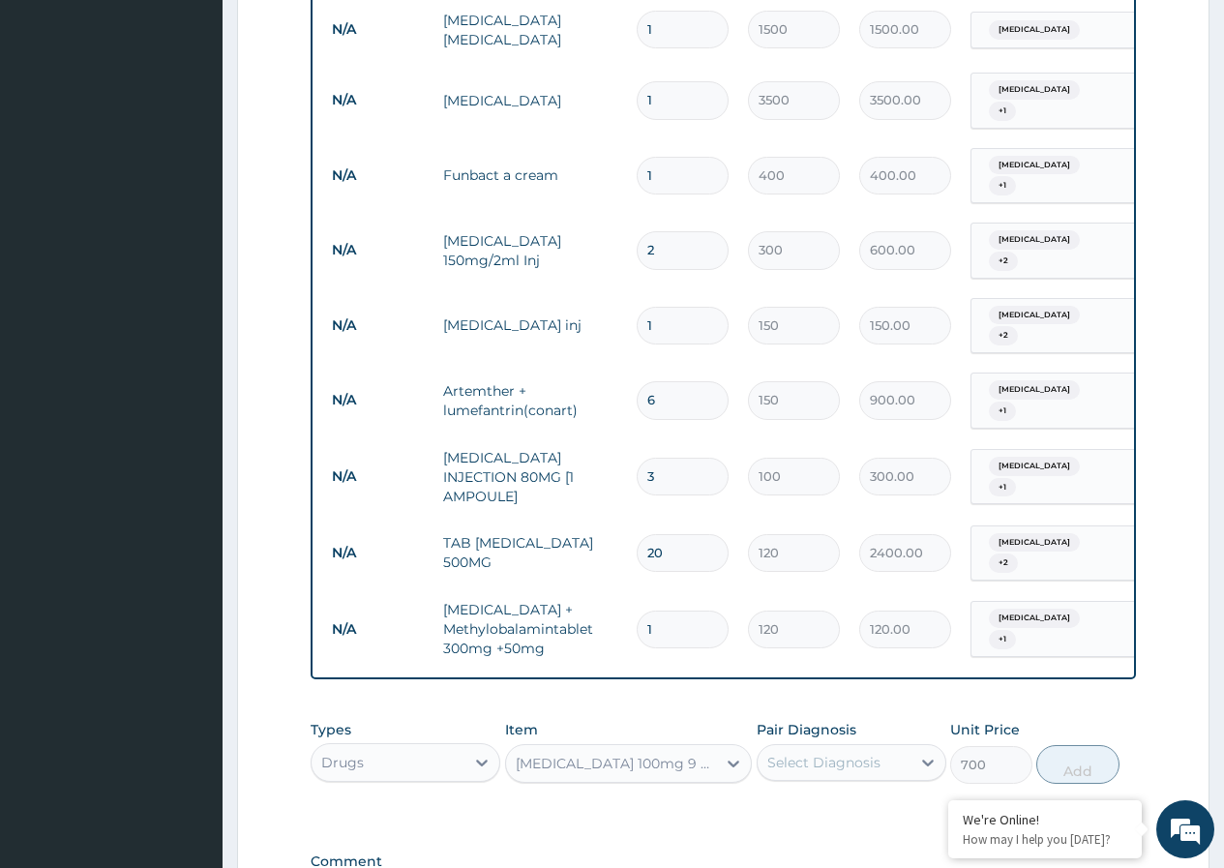
click at [842, 753] on div "Select Diagnosis" at bounding box center [824, 762] width 113 height 19
click at [815, 793] on div "Malaria" at bounding box center [852, 813] width 190 height 40
checkbox input "true"
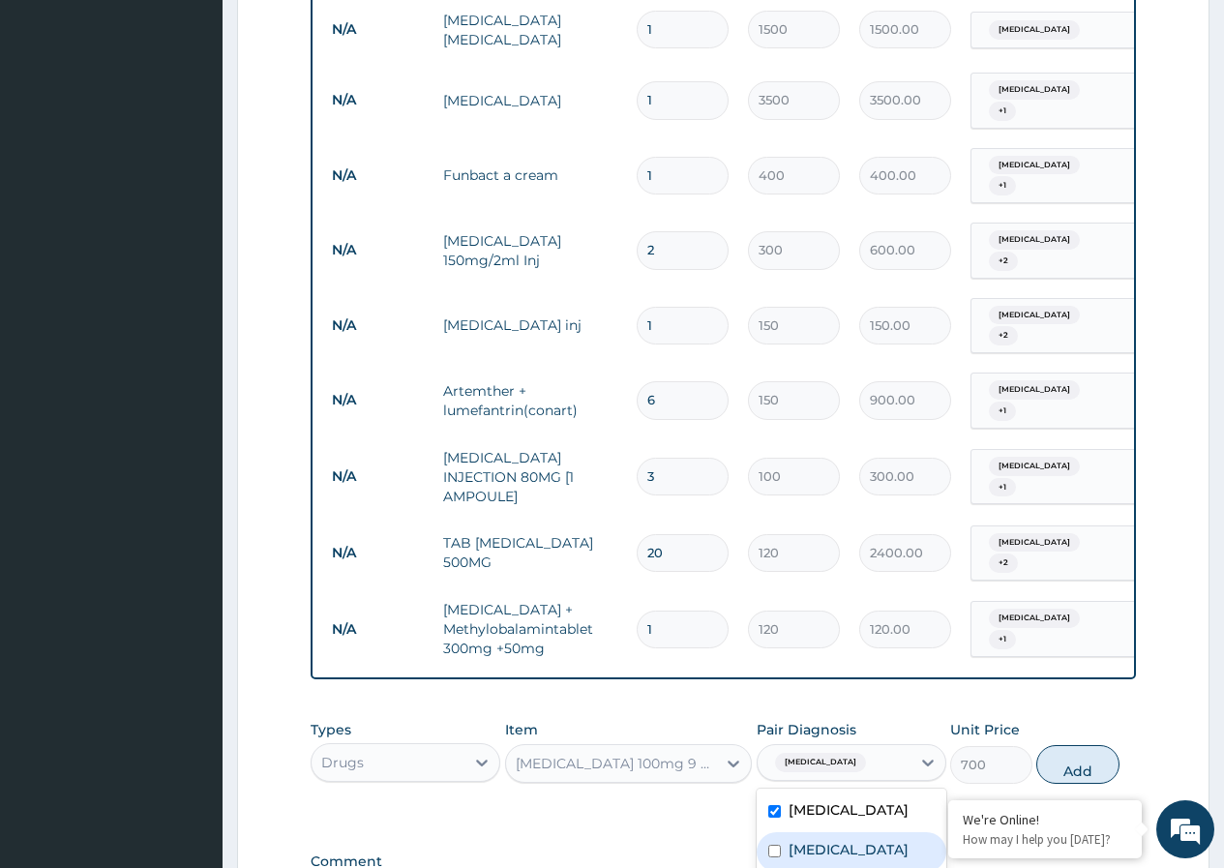
click at [804, 840] on label "Sepsis" at bounding box center [849, 849] width 120 height 19
checkbox input "true"
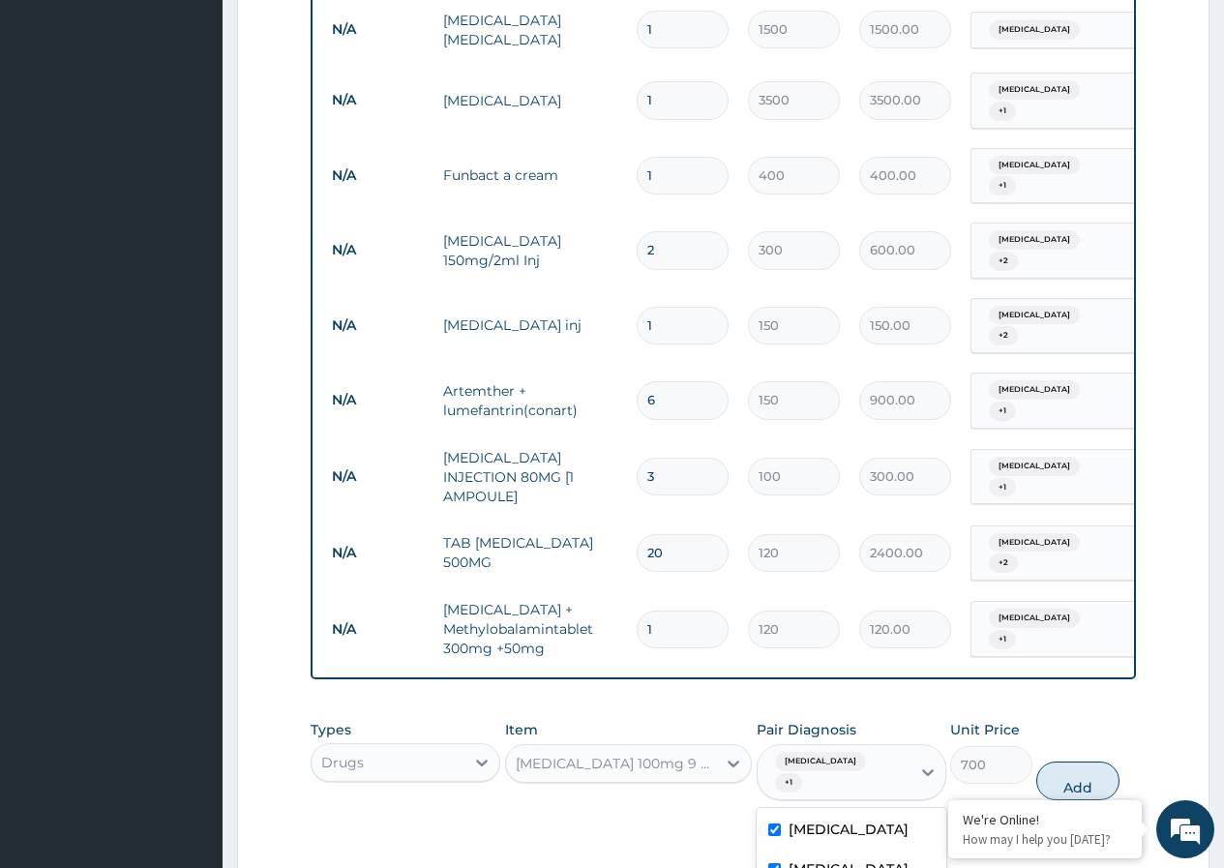
checkbox input "true"
click at [1071, 762] on button "Add" at bounding box center [1078, 781] width 82 height 39
type input "0"
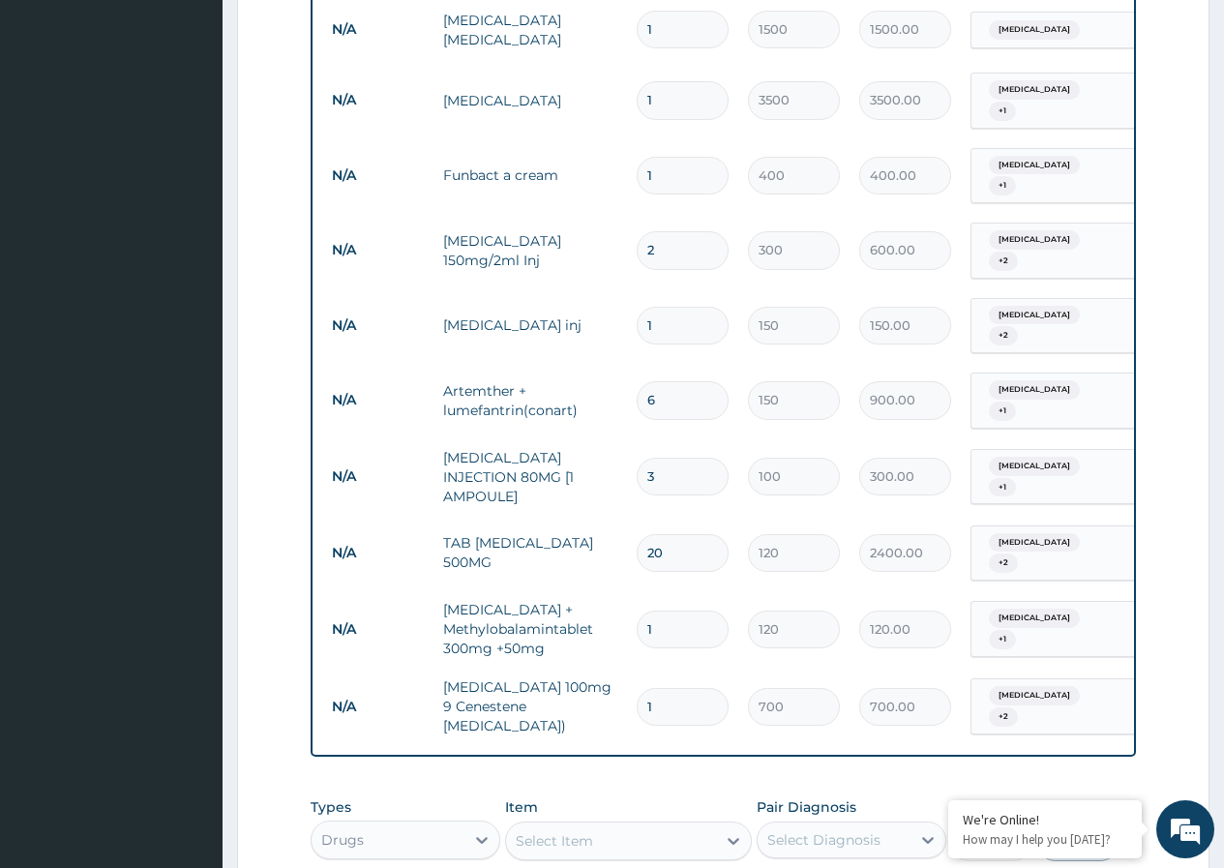
type input "0.00"
type input "9"
type input "6300.00"
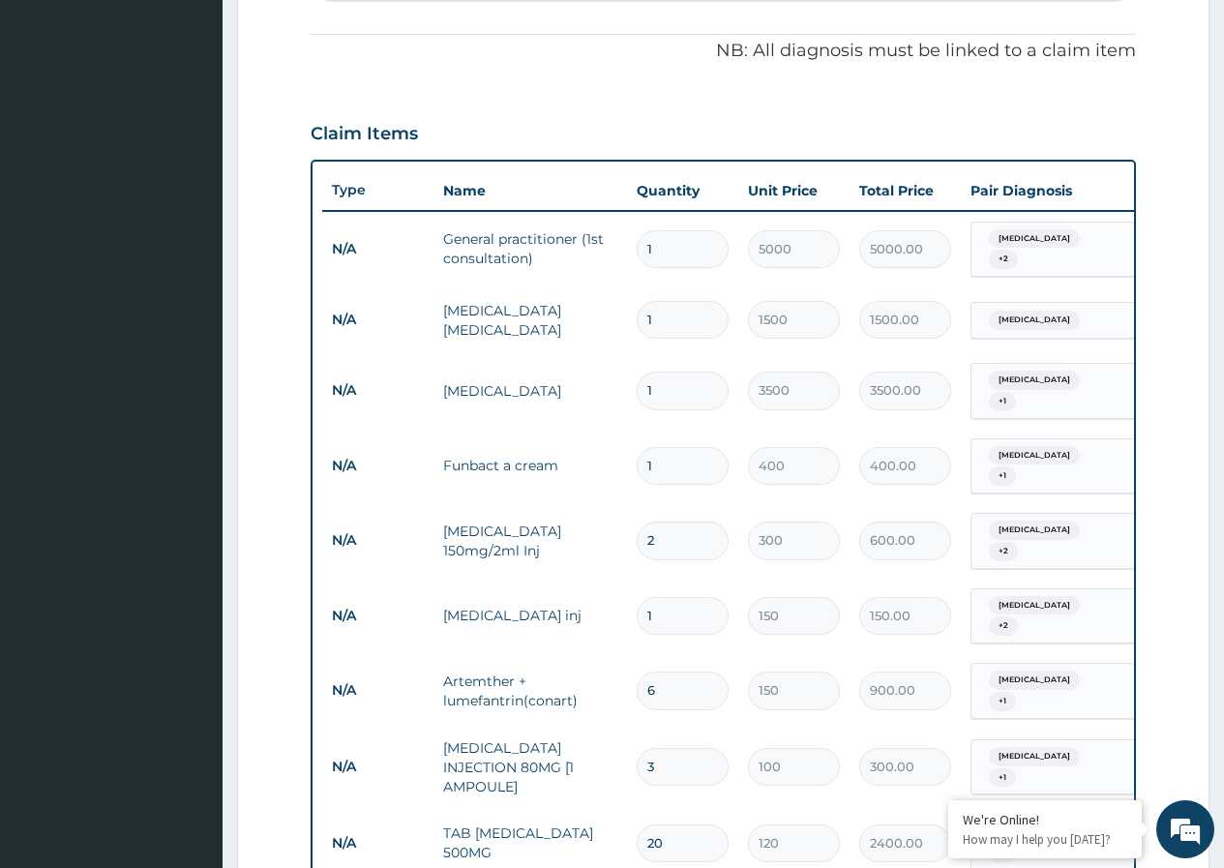
scroll to position [1129, 0]
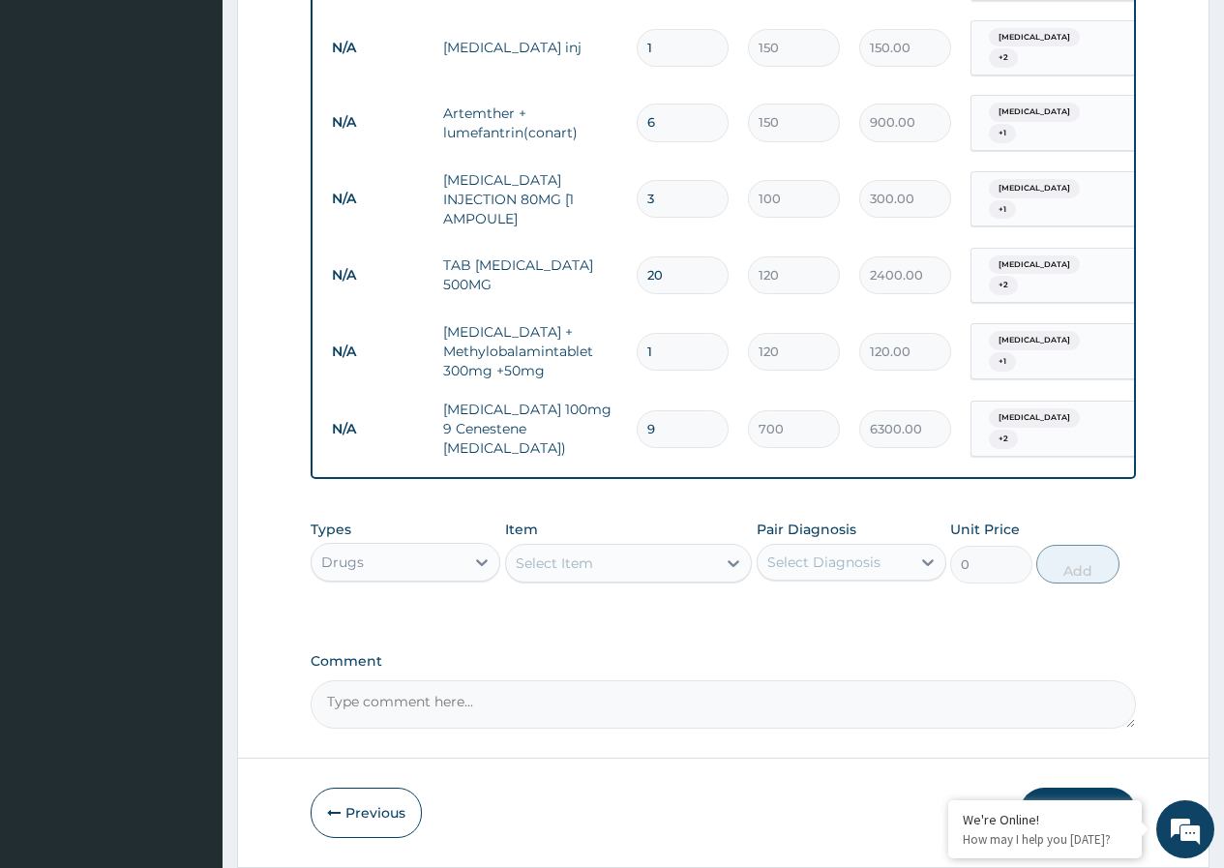
type input "9"
click at [1064, 788] on button "Submit" at bounding box center [1078, 813] width 116 height 50
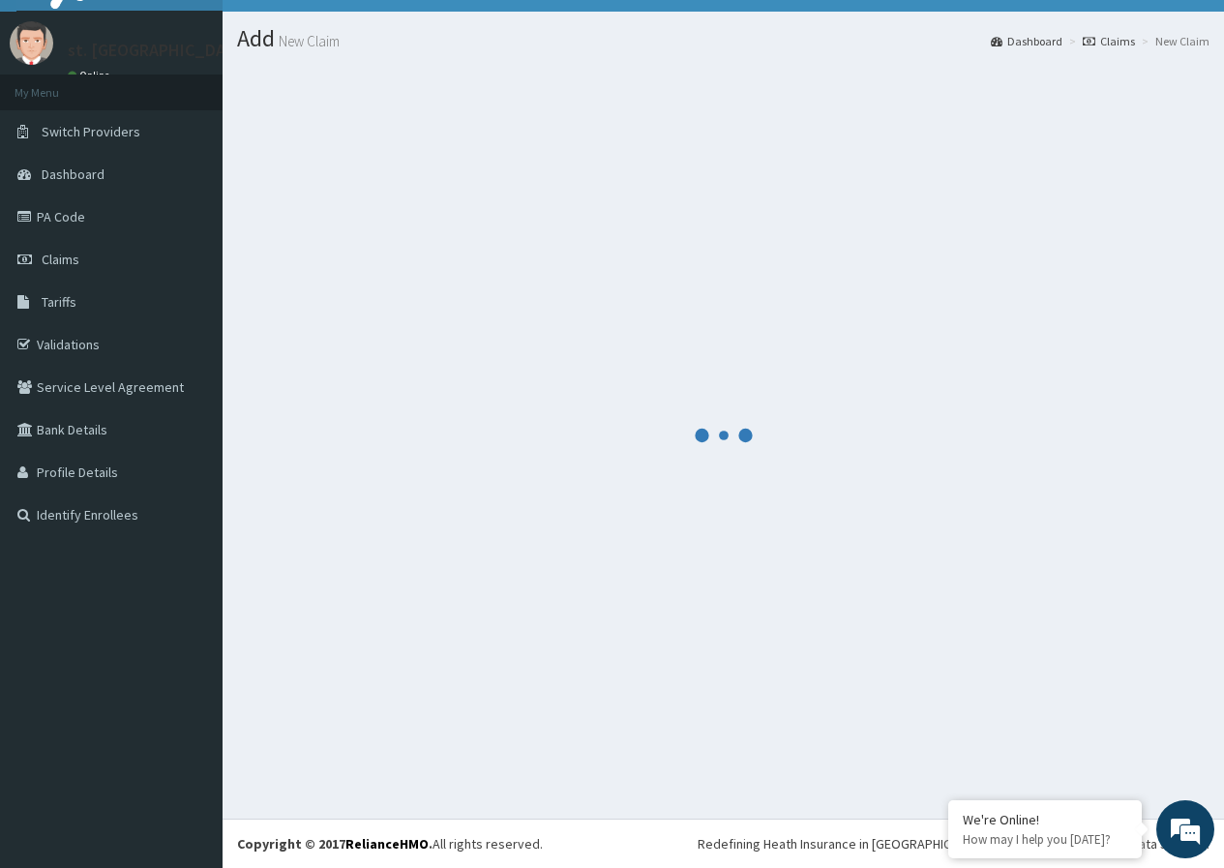
scroll to position [37, 0]
